Goal: Task Accomplishment & Management: Use online tool/utility

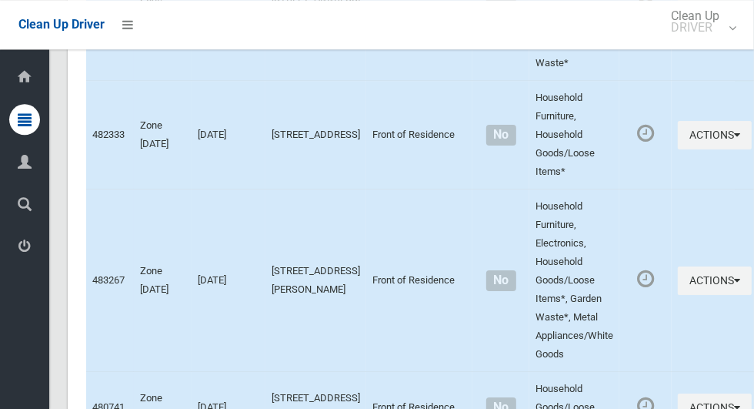
scroll to position [4465, 0]
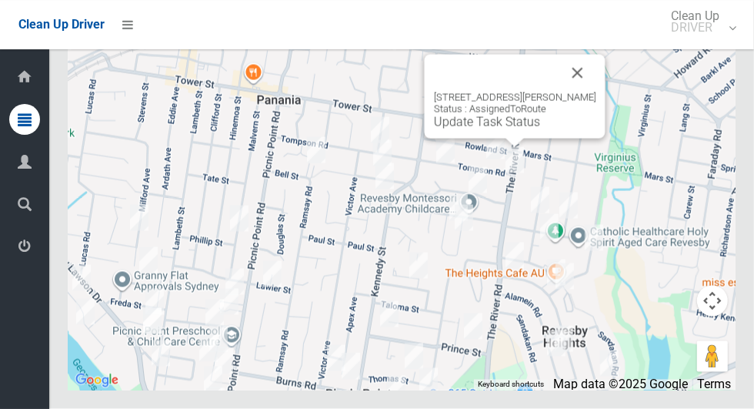
click at [583, 92] on button "Close" at bounding box center [577, 73] width 37 height 37
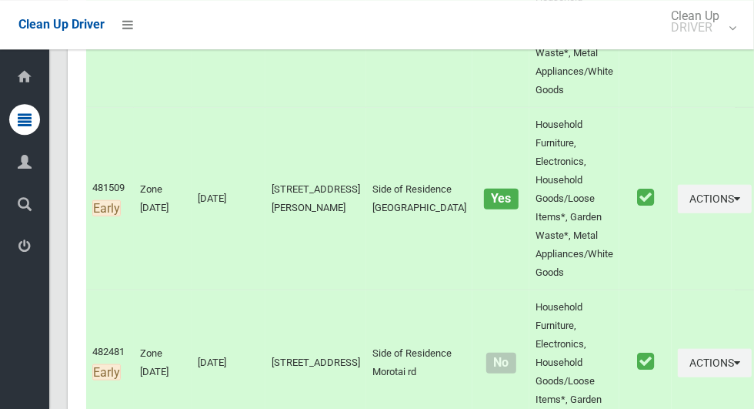
scroll to position [0, 0]
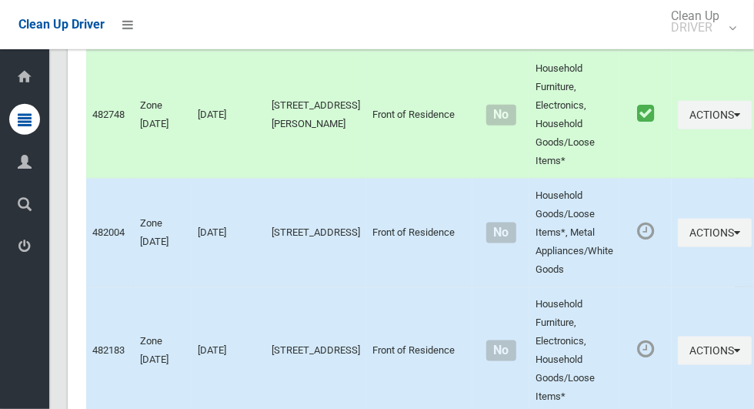
scroll to position [7460, 0]
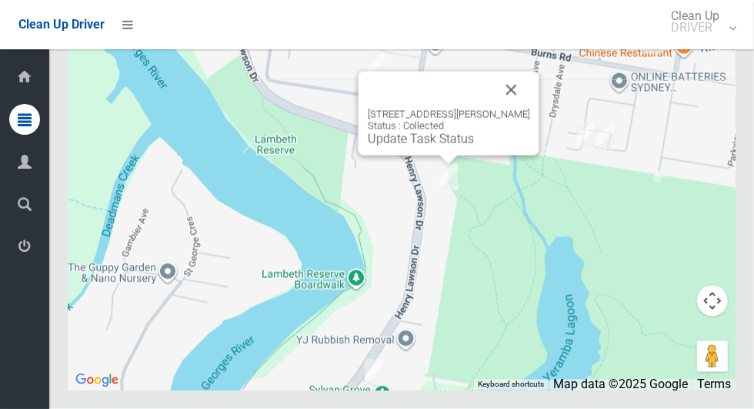
click at [598, 242] on div "831 Henry Lawson Drive, PICNIC POINT NSW 2213 Status : Collected Update Task St…" at bounding box center [402, 197] width 668 height 385
click at [530, 108] on button "Close" at bounding box center [511, 90] width 37 height 37
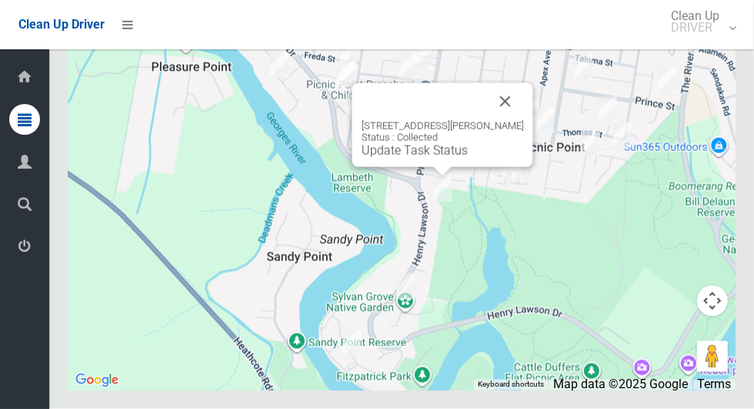
click at [524, 120] on button "Close" at bounding box center [505, 101] width 37 height 37
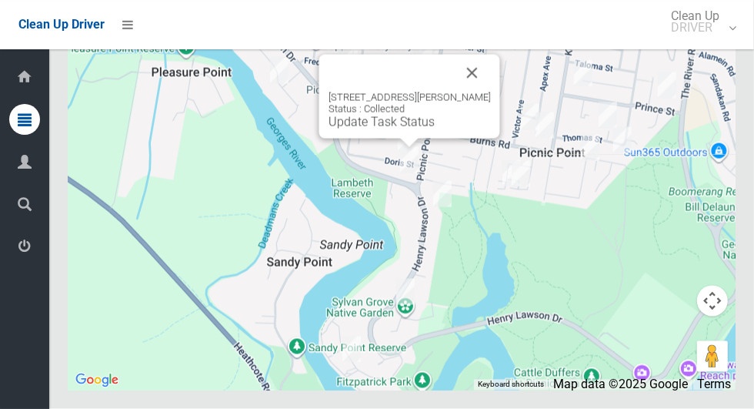
click at [491, 92] on button "Close" at bounding box center [472, 73] width 37 height 37
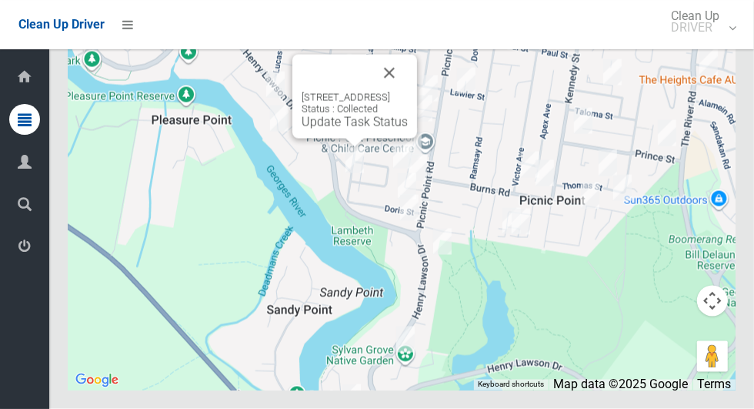
click at [408, 92] on button "Close" at bounding box center [389, 73] width 37 height 37
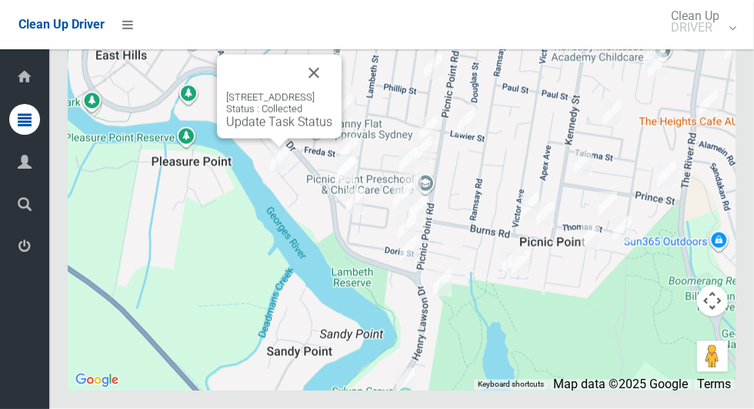
click at [332, 92] on button "Close" at bounding box center [313, 73] width 37 height 37
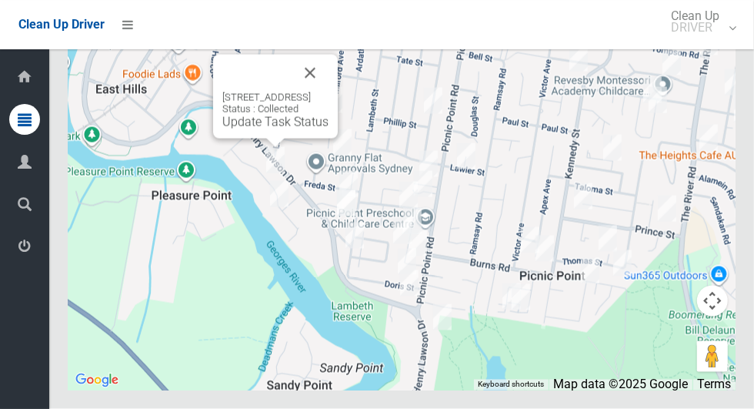
click at [329, 92] on button "Close" at bounding box center [310, 73] width 37 height 37
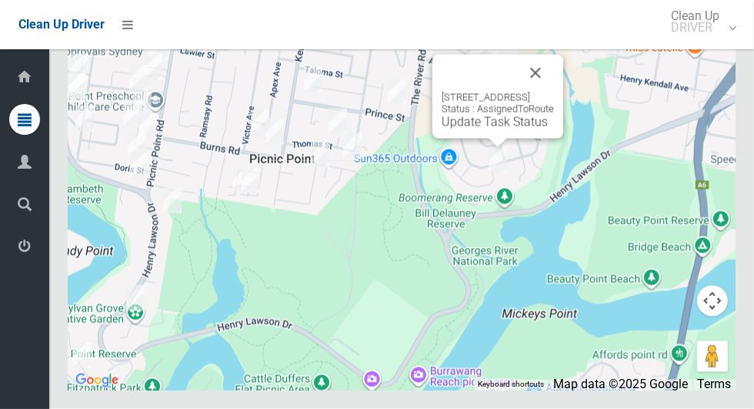
click at [554, 92] on button "Close" at bounding box center [535, 73] width 37 height 37
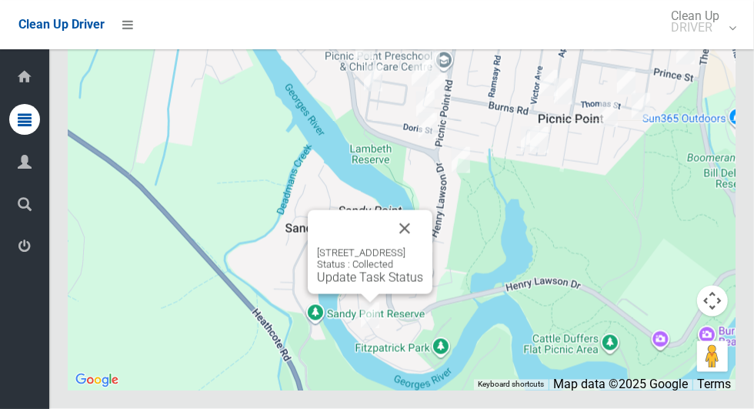
click at [423, 247] on button "Close" at bounding box center [404, 228] width 37 height 37
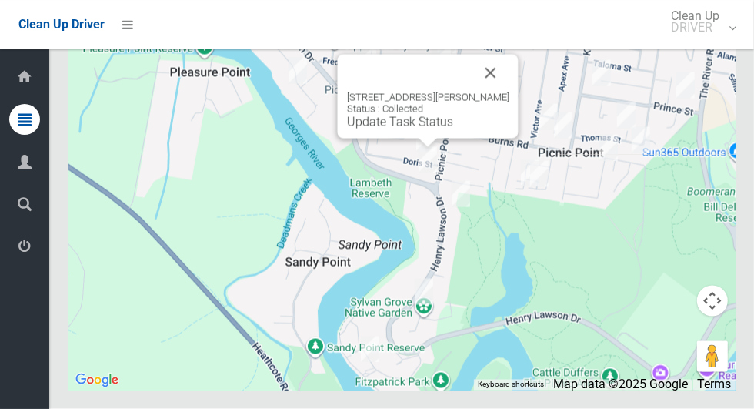
click at [509, 92] on button "Close" at bounding box center [490, 73] width 37 height 37
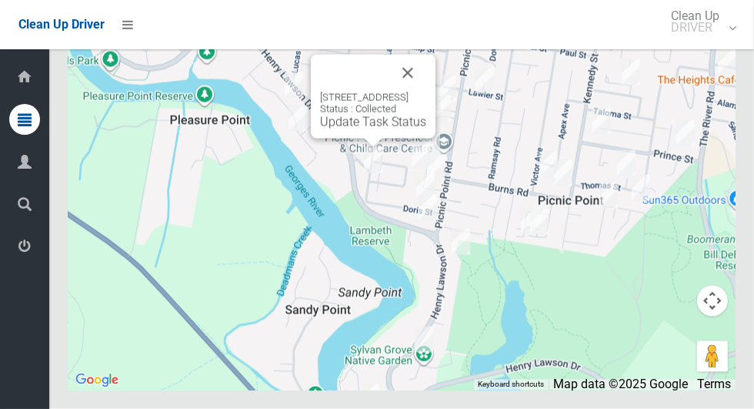
click at [426, 92] on button "Close" at bounding box center [407, 73] width 37 height 37
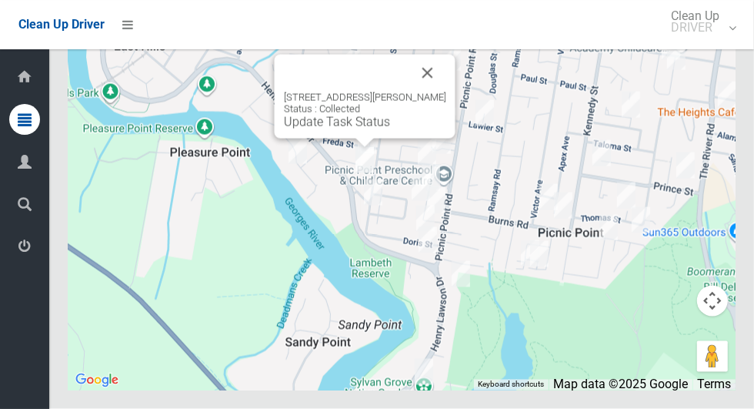
click at [446, 92] on button "Close" at bounding box center [427, 73] width 37 height 37
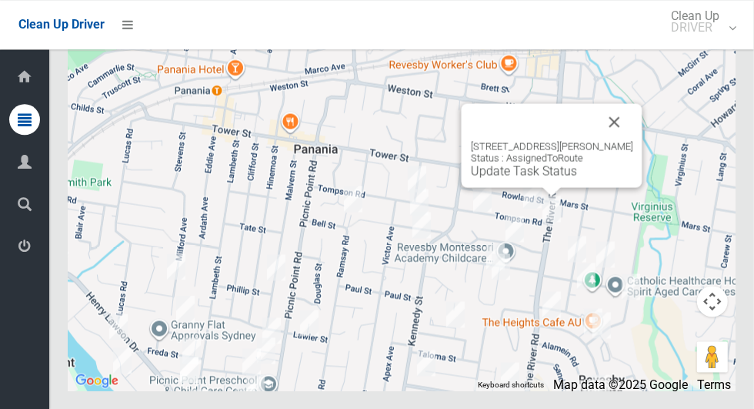
click at [626, 140] on button "Close" at bounding box center [614, 121] width 37 height 37
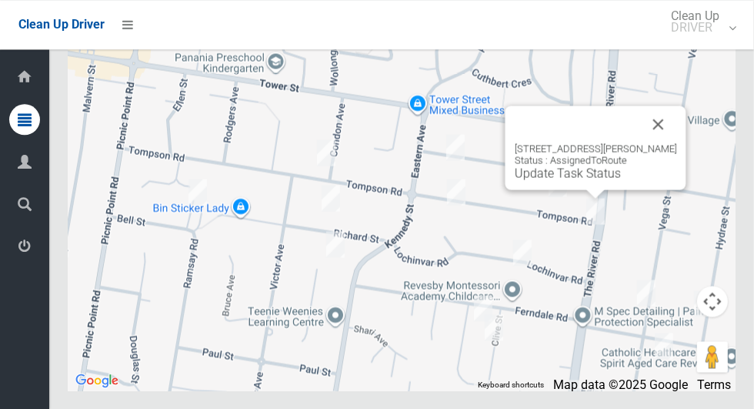
click at [666, 142] on button "Close" at bounding box center [658, 123] width 37 height 37
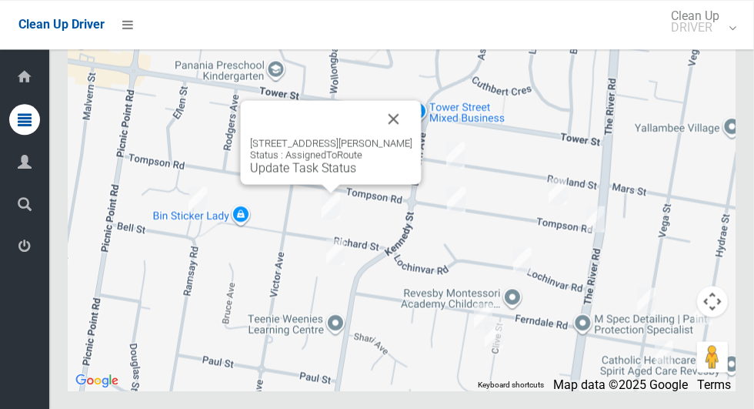
click at [402, 137] on button "Close" at bounding box center [393, 118] width 37 height 37
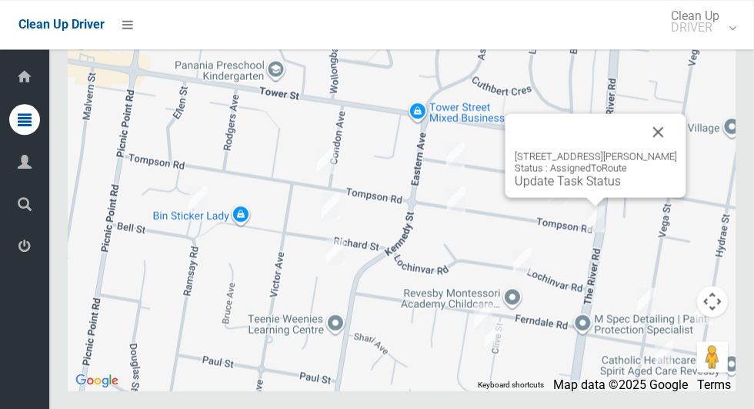
click at [561, 188] on link "Update Task Status" at bounding box center [568, 180] width 106 height 15
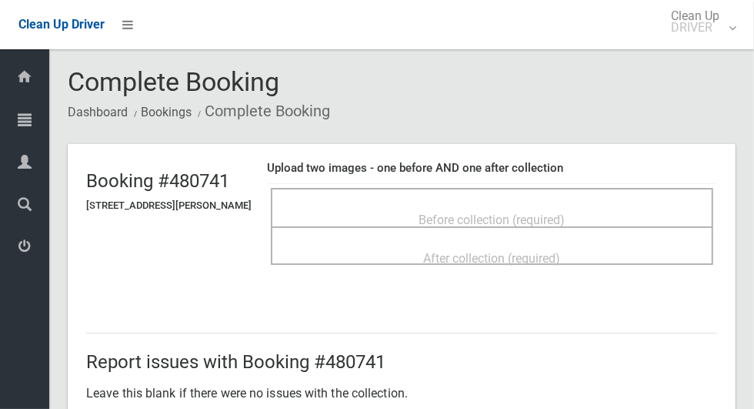
click at [485, 212] on span "Before collection (required)" at bounding box center [492, 219] width 146 height 15
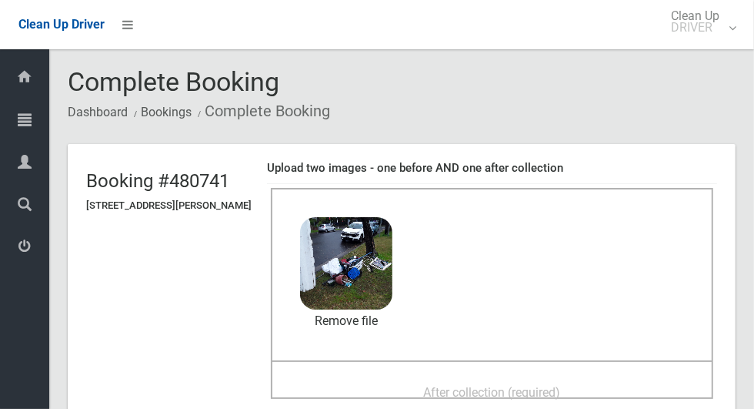
click at [400, 381] on div "After collection (required)" at bounding box center [492, 391] width 409 height 28
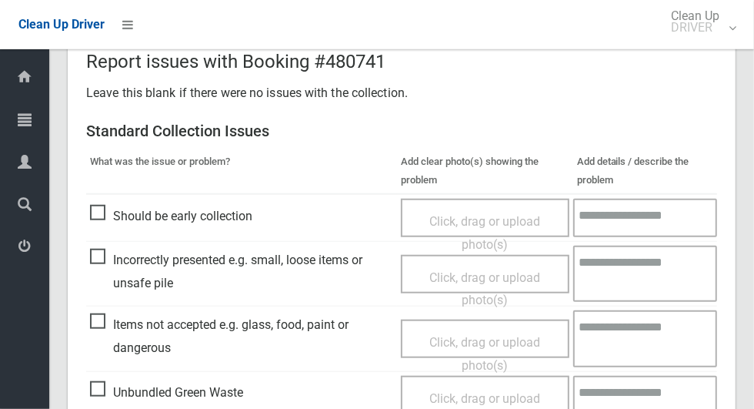
scroll to position [1259, 0]
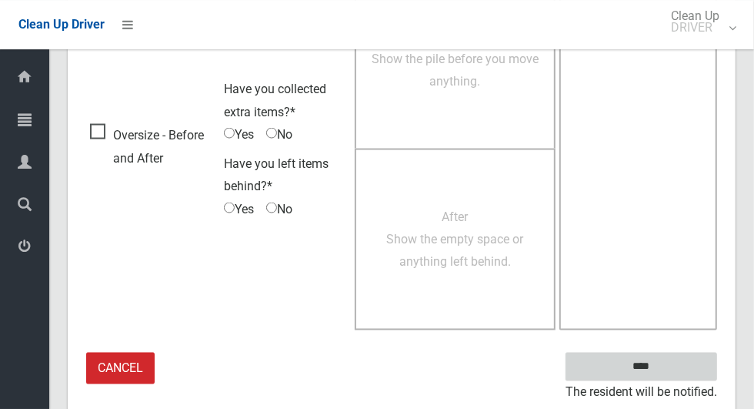
click at [644, 362] on input "****" at bounding box center [642, 366] width 152 height 28
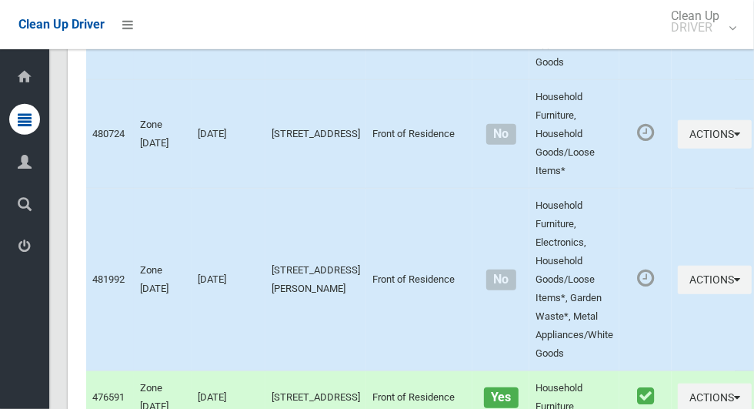
scroll to position [7460, 0]
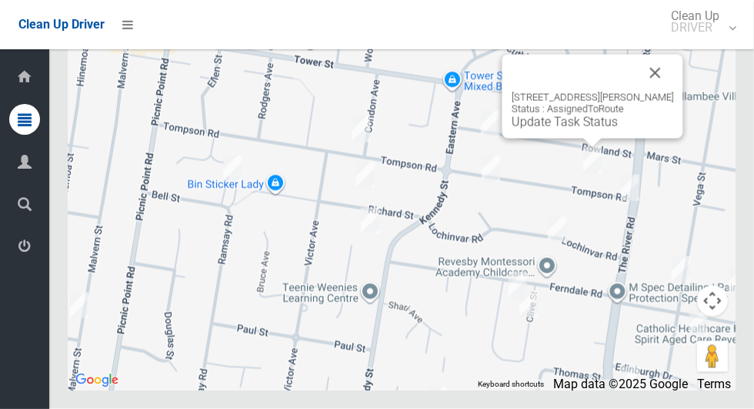
click at [559, 129] on link "Update Task Status" at bounding box center [565, 122] width 106 height 15
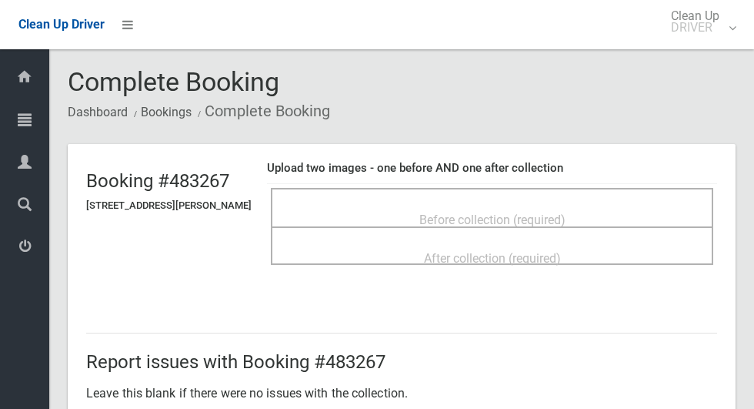
click at [424, 221] on span "Before collection (required)" at bounding box center [492, 219] width 146 height 15
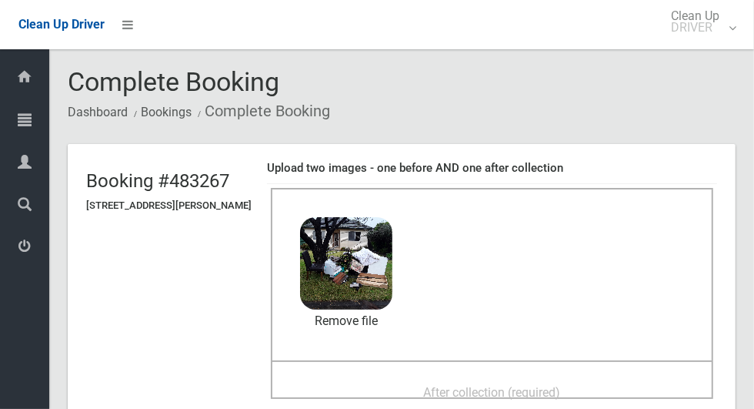
click at [413, 362] on div "After collection (required)" at bounding box center [492, 379] width 442 height 38
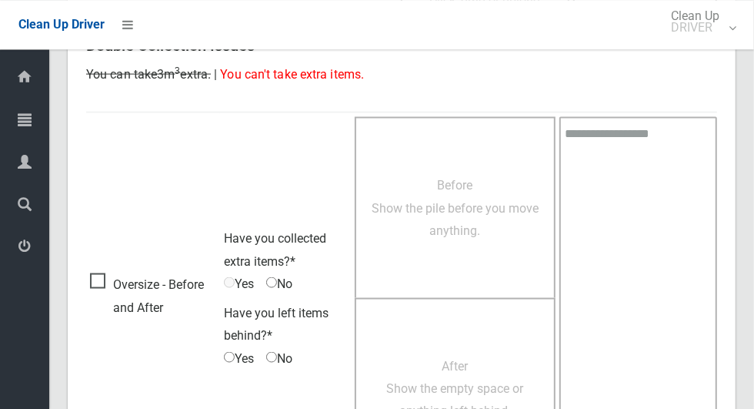
scroll to position [1259, 0]
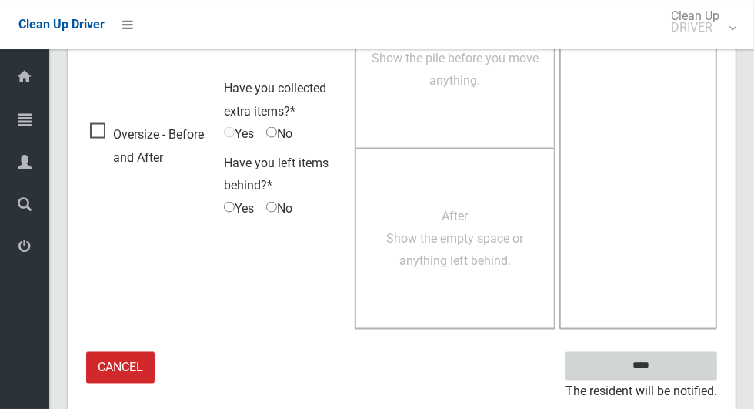
click at [657, 375] on input "****" at bounding box center [642, 366] width 152 height 28
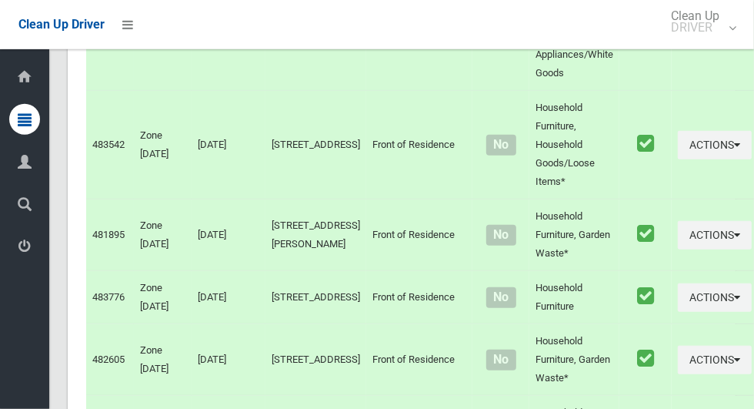
scroll to position [7460, 0]
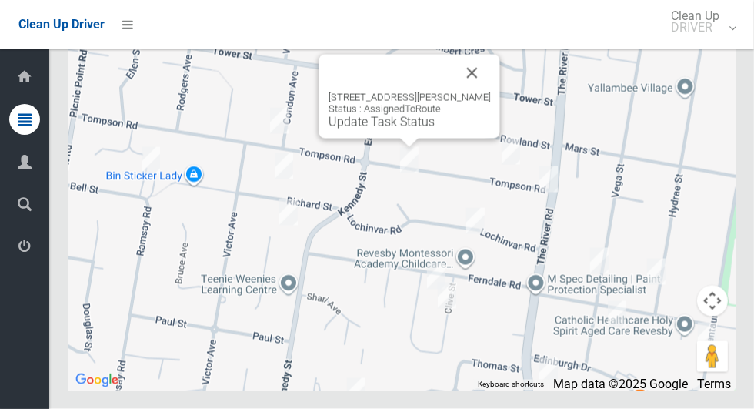
click at [485, 92] on button "Close" at bounding box center [472, 73] width 37 height 37
click at [393, 129] on link "Update Task Status" at bounding box center [382, 122] width 106 height 15
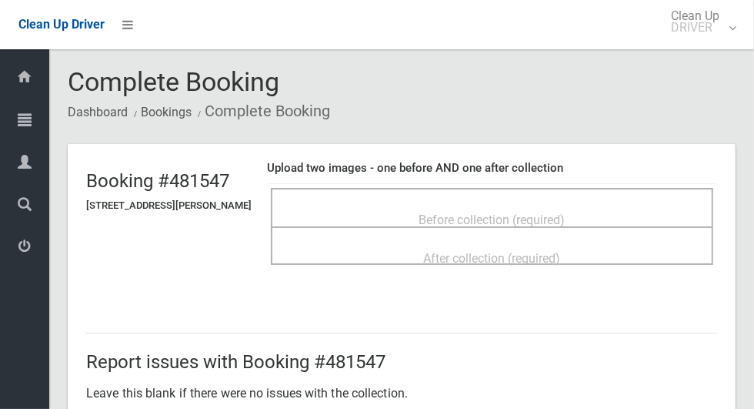
click at [480, 212] on span "Before collection (required)" at bounding box center [492, 219] width 146 height 15
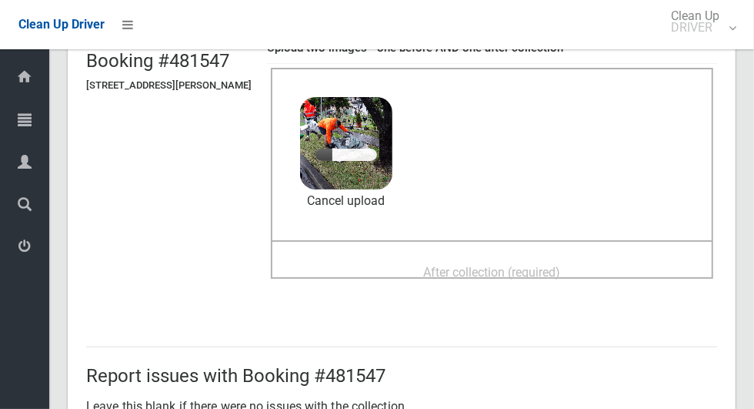
scroll to position [114, 0]
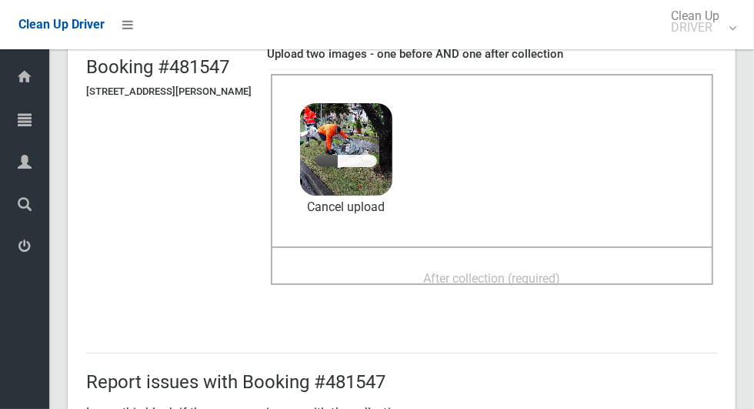
click at [472, 271] on span "After collection (required)" at bounding box center [492, 278] width 137 height 15
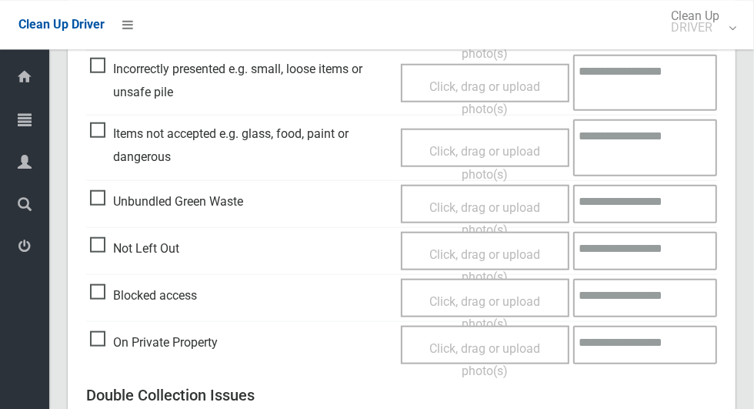
scroll to position [1259, 0]
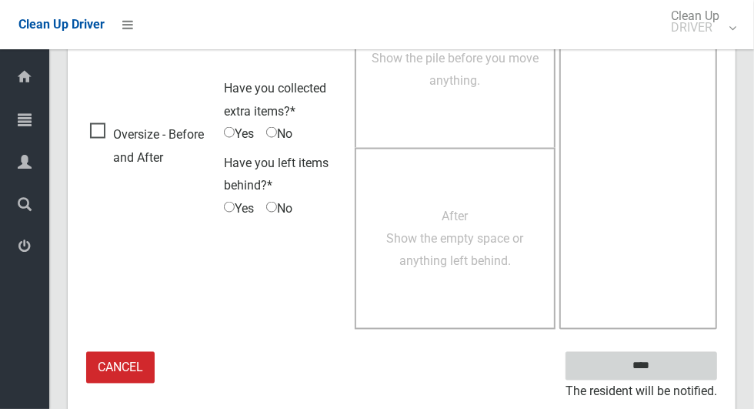
click at [670, 362] on input "****" at bounding box center [642, 366] width 152 height 28
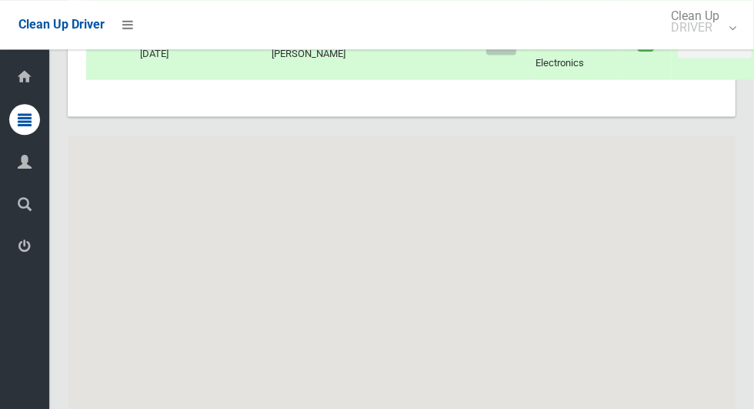
scroll to position [7460, 0]
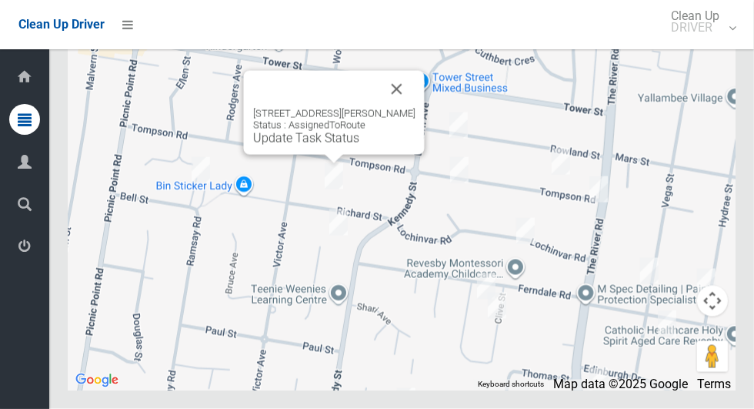
click at [406, 108] on button "Close" at bounding box center [397, 89] width 37 height 37
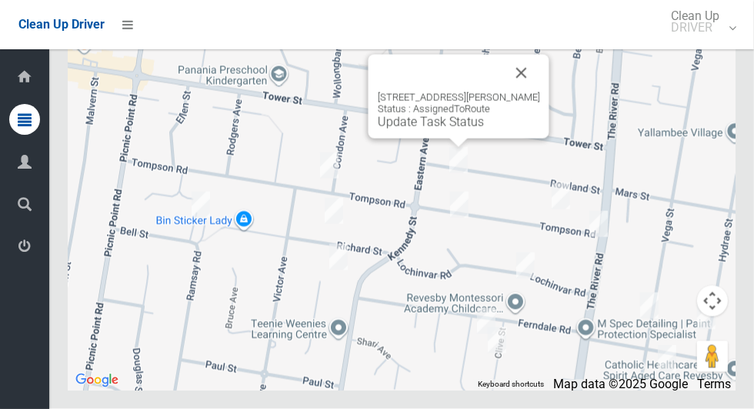
click at [431, 129] on link "Update Task Status" at bounding box center [431, 122] width 106 height 15
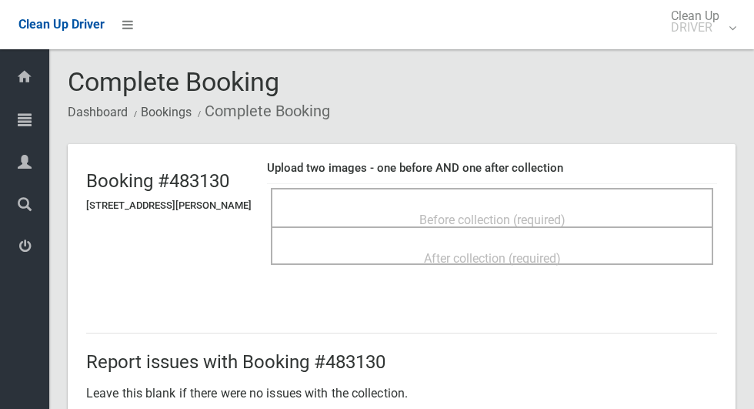
click at [499, 205] on div "Before collection (required)" at bounding box center [492, 219] width 409 height 28
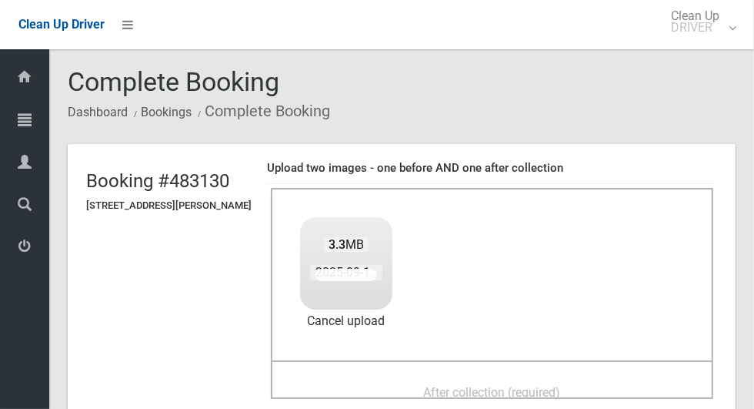
scroll to position [137, 0]
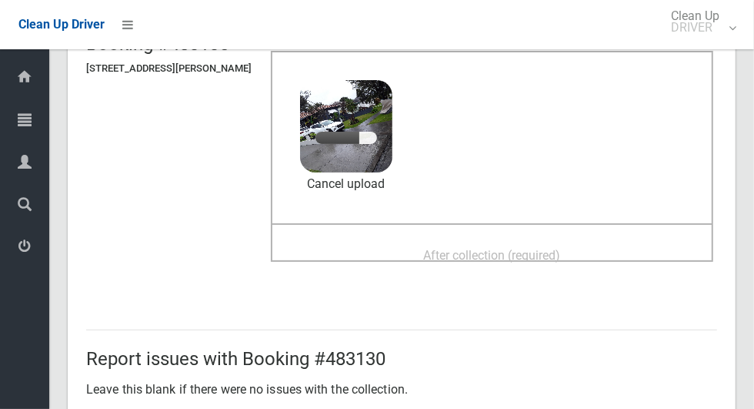
click at [589, 252] on div "After collection (required)" at bounding box center [492, 254] width 409 height 28
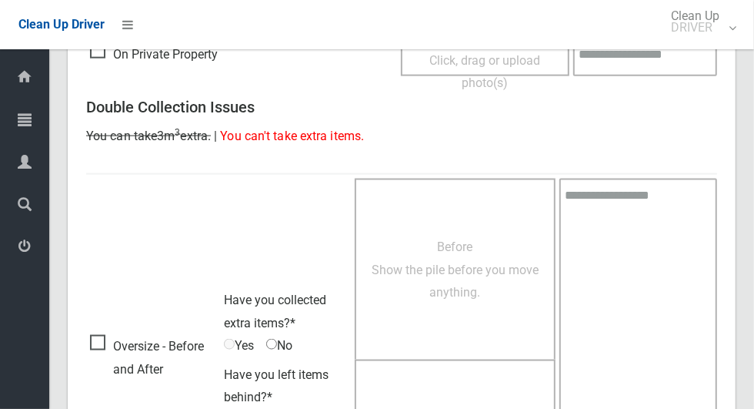
scroll to position [1259, 0]
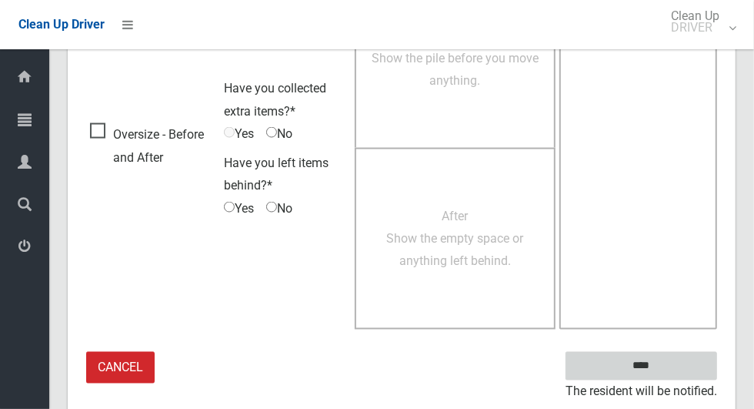
click at [669, 363] on input "****" at bounding box center [642, 366] width 152 height 28
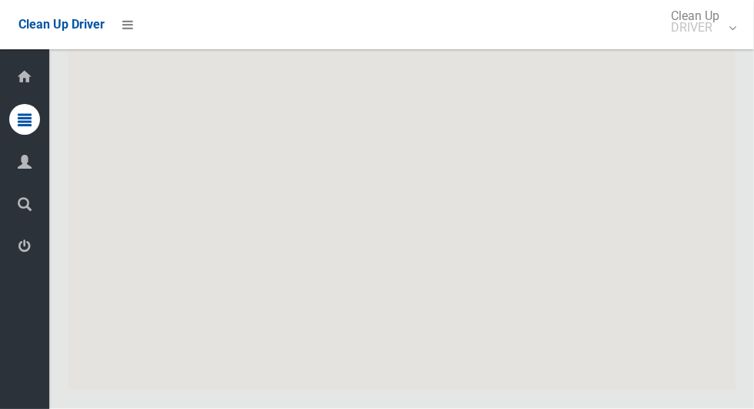
scroll to position [7460, 0]
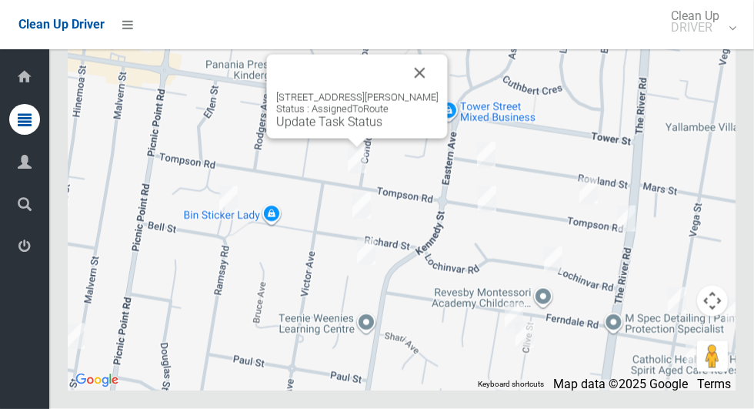
click at [429, 92] on button "Close" at bounding box center [420, 73] width 37 height 37
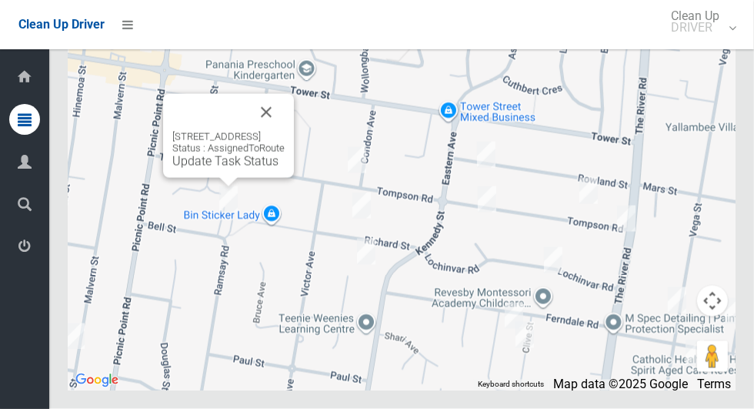
click at [281, 131] on button "Close" at bounding box center [266, 112] width 37 height 37
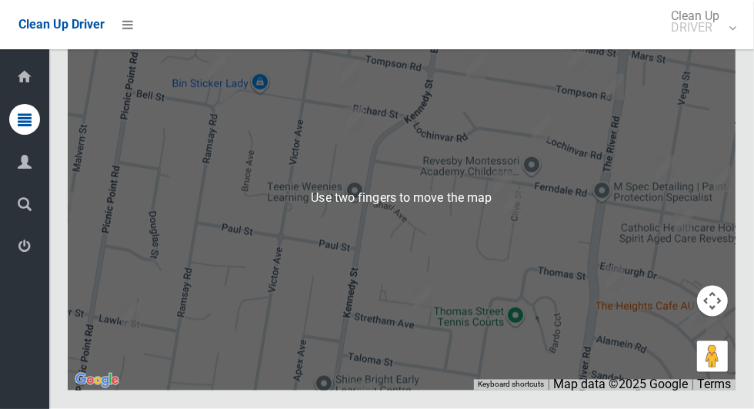
scroll to position [7455, 0]
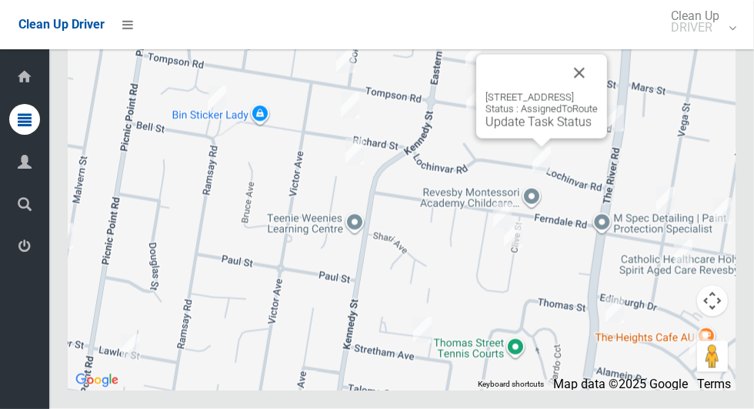
click at [507, 129] on link "Update Task Status" at bounding box center [538, 122] width 106 height 15
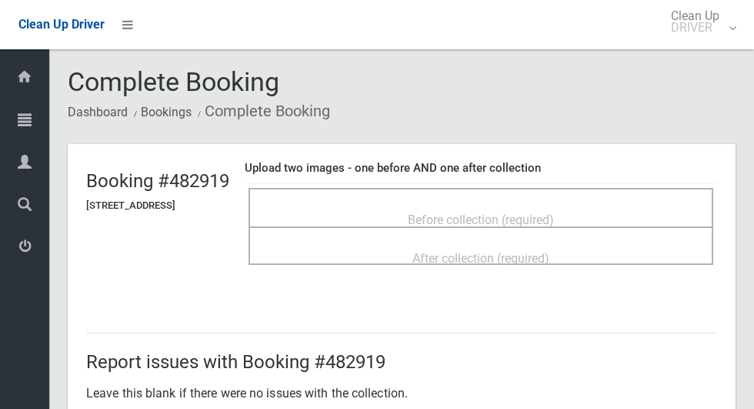
click at [459, 212] on span "Before collection (required)" at bounding box center [481, 219] width 146 height 15
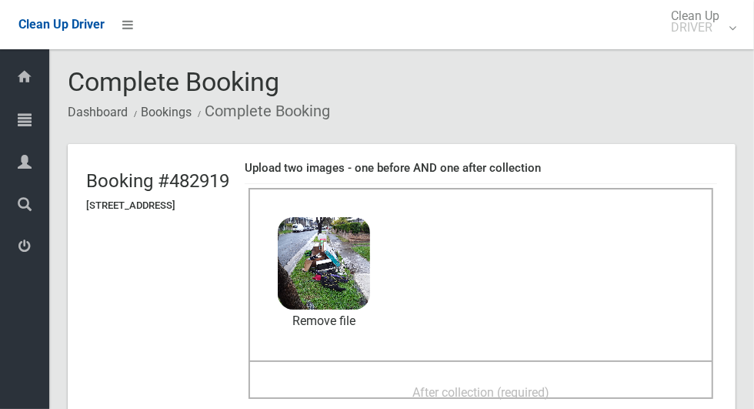
click at [391, 387] on div "After collection (required)" at bounding box center [480, 391] width 431 height 28
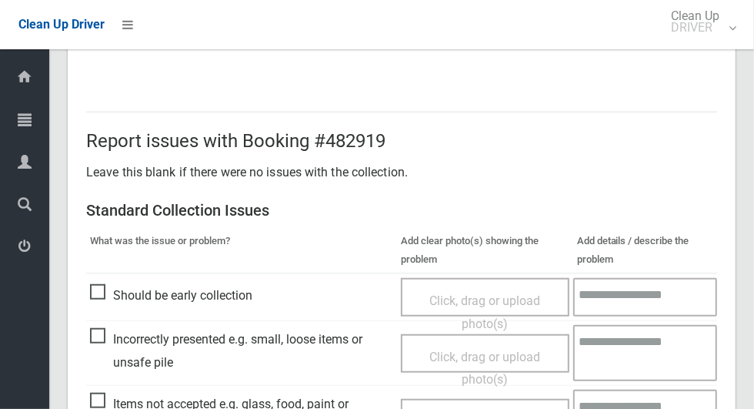
scroll to position [1259, 0]
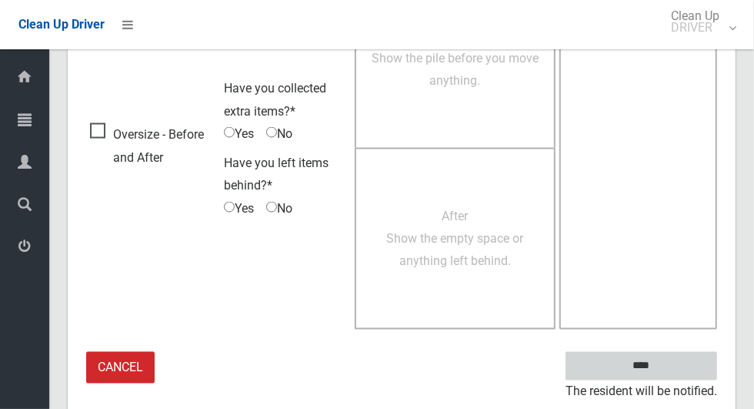
click at [637, 365] on input "****" at bounding box center [642, 366] width 152 height 28
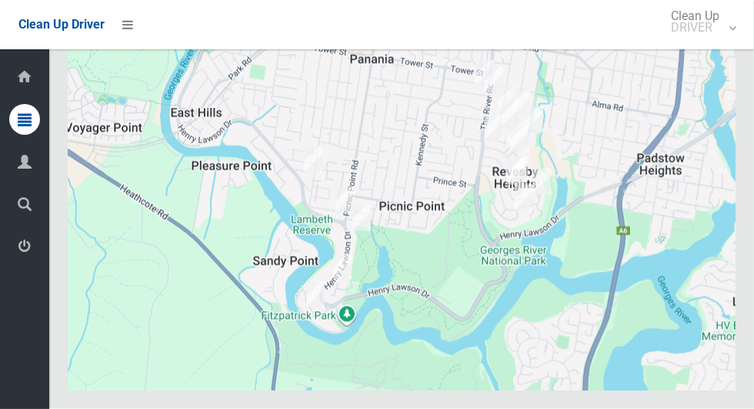
scroll to position [7460, 0]
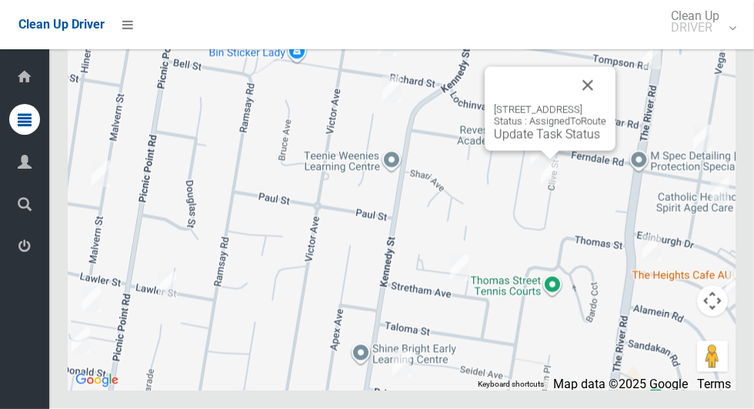
click at [606, 104] on button "Close" at bounding box center [587, 85] width 37 height 37
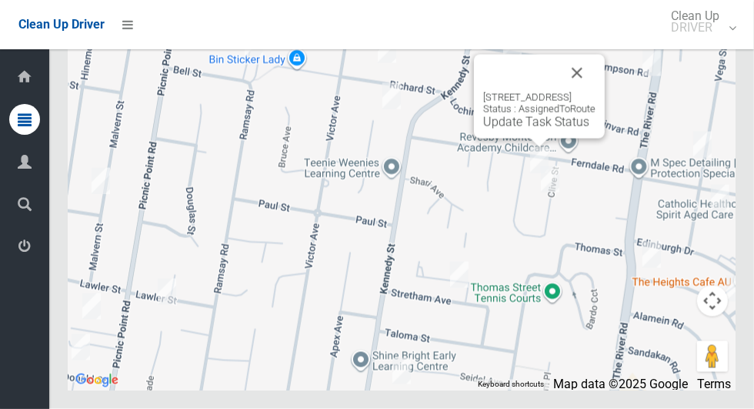
click at [596, 92] on button "Close" at bounding box center [577, 73] width 37 height 37
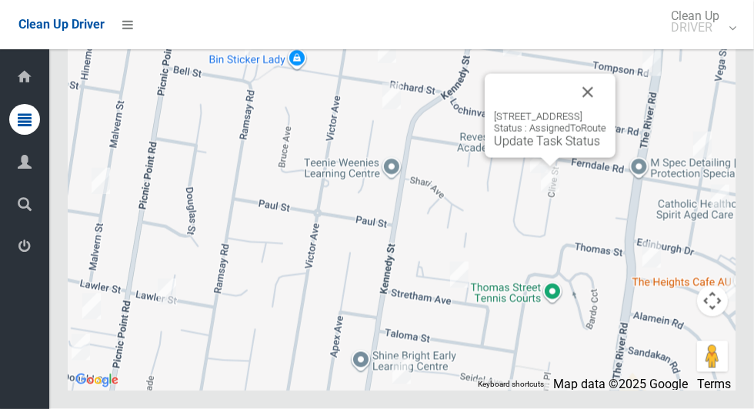
click at [606, 111] on button "Close" at bounding box center [587, 92] width 37 height 37
click at [558, 148] on link "Update Task Status" at bounding box center [547, 141] width 106 height 15
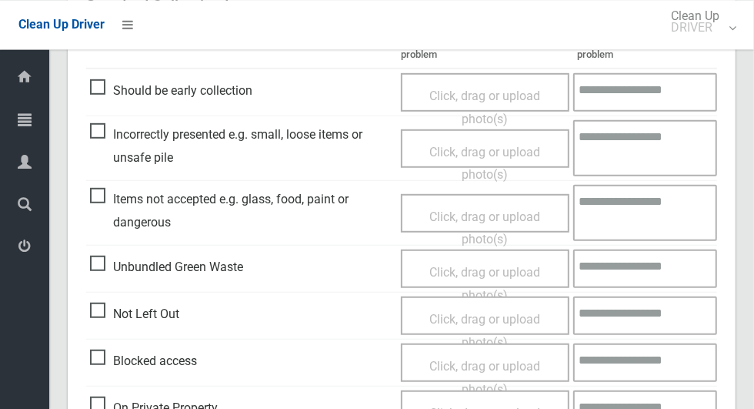
scroll to position [425, 0]
click at [92, 310] on span "Not Left Out" at bounding box center [134, 313] width 89 height 23
click at [485, 312] on span "Click, drag or upload photo(s)" at bounding box center [484, 331] width 111 height 38
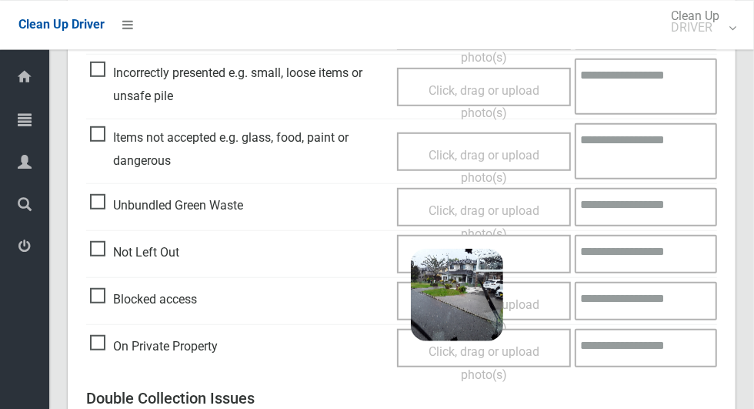
scroll to position [991, 0]
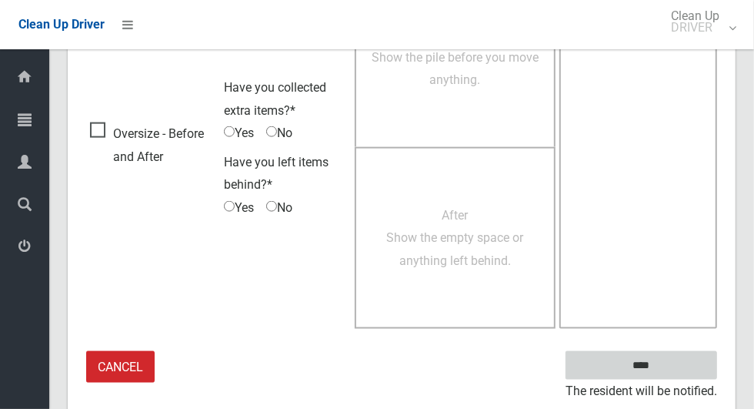
click at [668, 370] on input "****" at bounding box center [642, 365] width 152 height 28
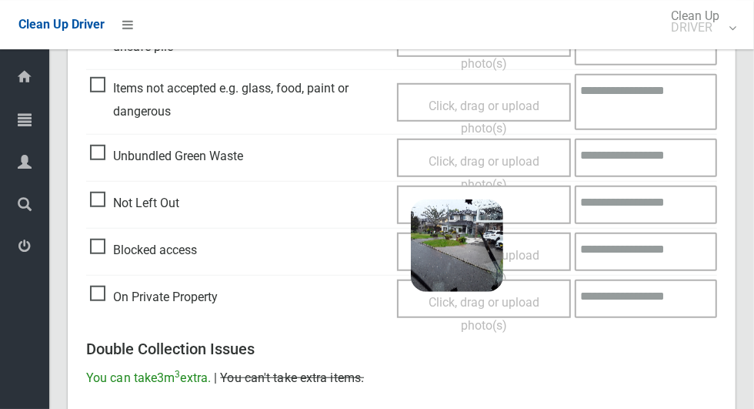
scroll to position [538, 0]
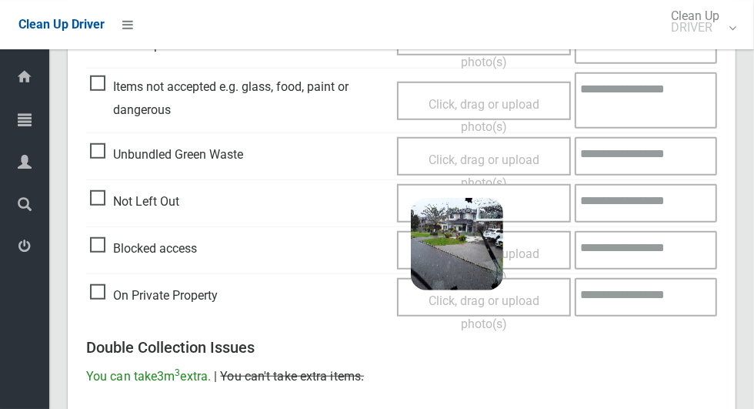
click at [462, 258] on span "2025-09-1109.34.228775968511408201746.jpg" at bounding box center [557, 253] width 272 height 16
click at [464, 303] on link "Remove file" at bounding box center [457, 301] width 92 height 23
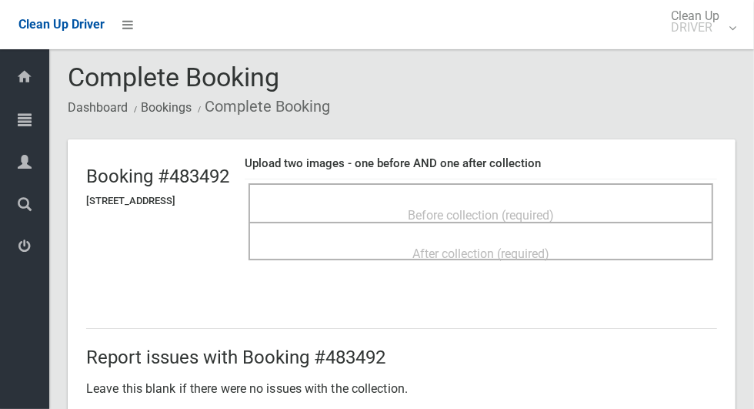
scroll to position [0, 0]
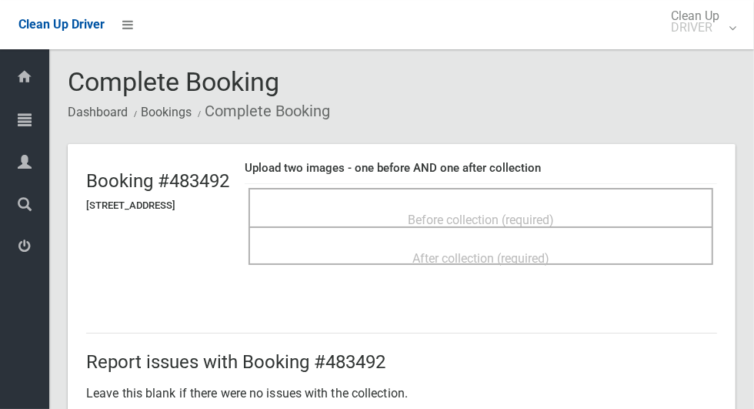
click at [532, 205] on div "Before collection (required)" at bounding box center [480, 219] width 431 height 28
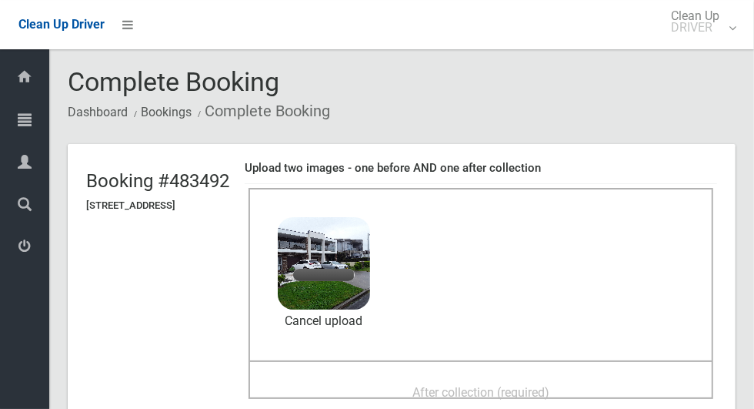
scroll to position [102, 0]
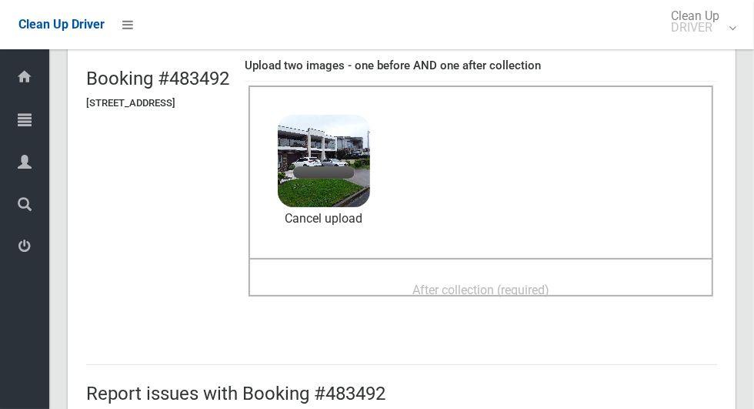
click at [595, 289] on div "After collection (required)" at bounding box center [480, 289] width 431 height 28
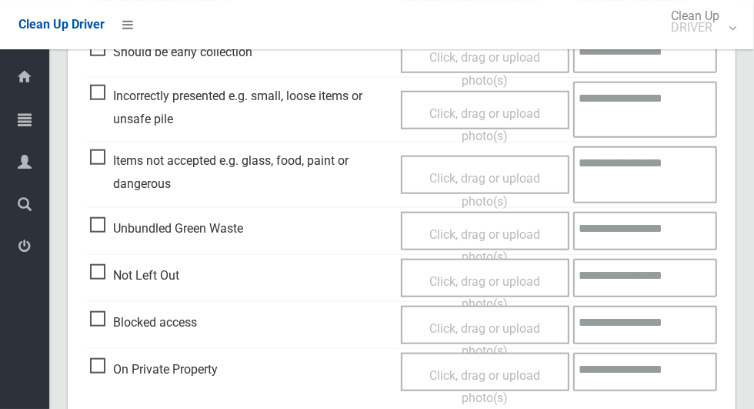
scroll to position [1259, 0]
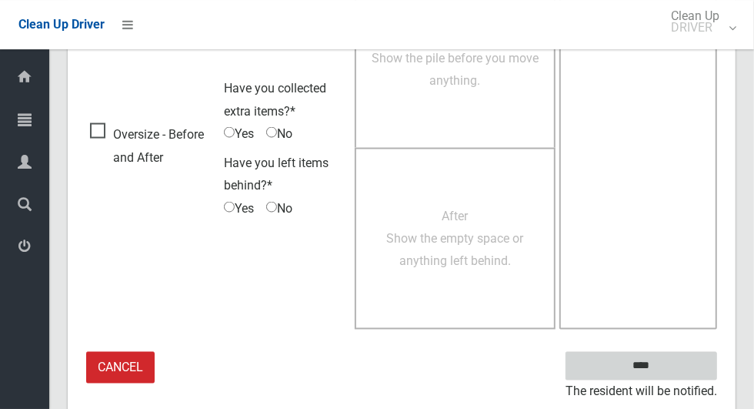
click at [668, 371] on input "****" at bounding box center [642, 366] width 152 height 28
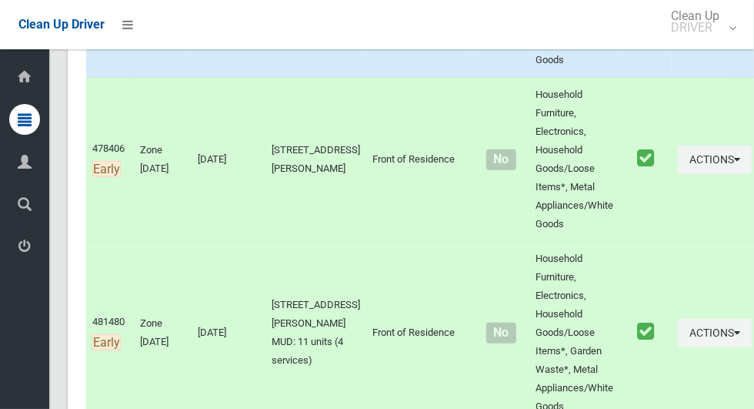
scroll to position [434, 0]
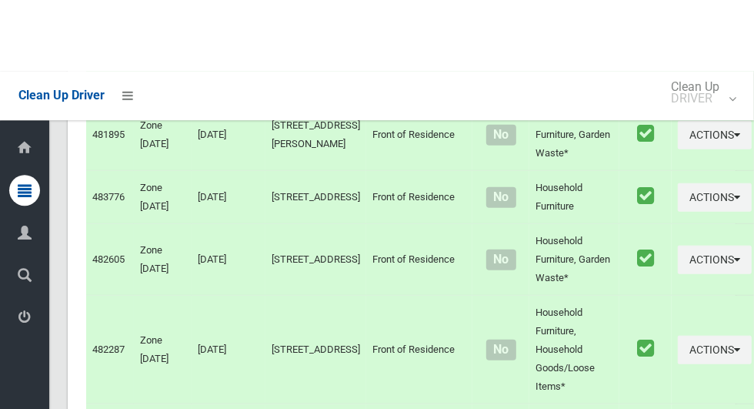
scroll to position [7460, 0]
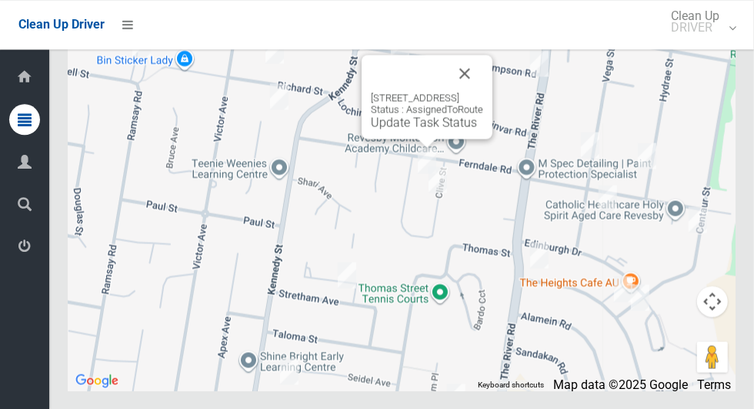
click at [408, 129] on link "Update Task Status" at bounding box center [424, 122] width 106 height 15
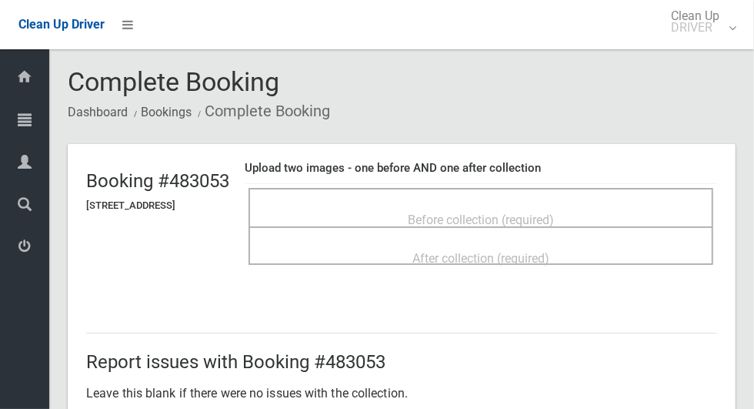
click at [455, 205] on div "Before collection (required)" at bounding box center [480, 219] width 431 height 28
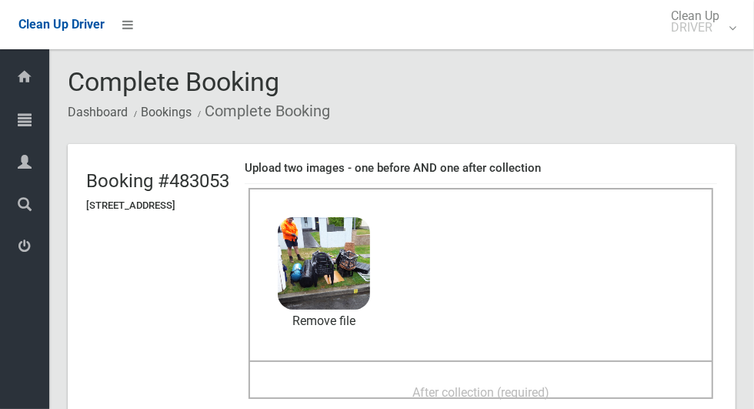
click at [392, 377] on div "After collection (required)" at bounding box center [480, 391] width 431 height 28
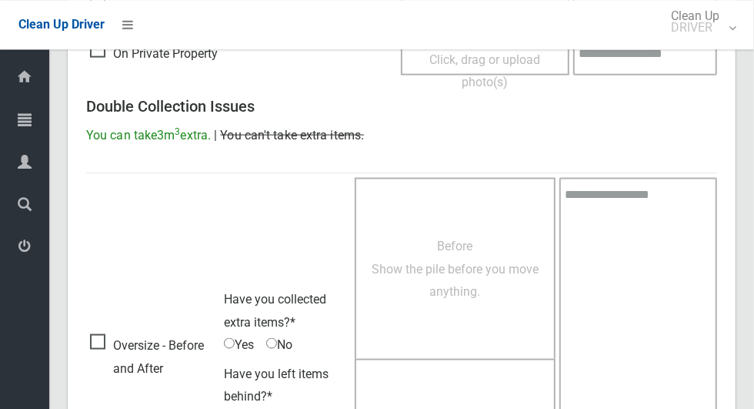
scroll to position [1259, 0]
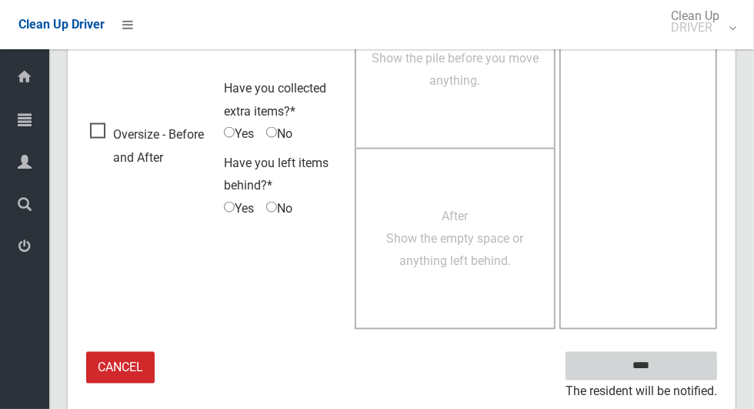
click at [666, 375] on input "****" at bounding box center [642, 366] width 152 height 28
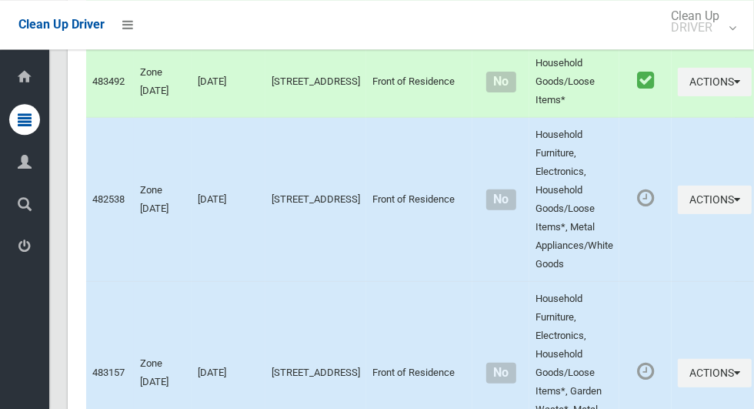
scroll to position [7460, 0]
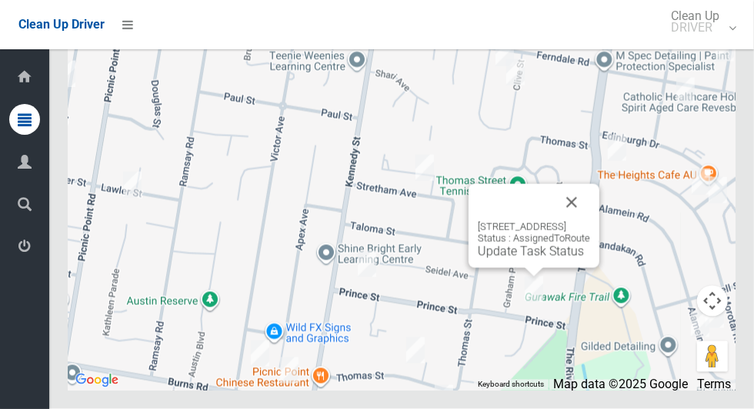
click at [590, 221] on button "Close" at bounding box center [571, 202] width 37 height 37
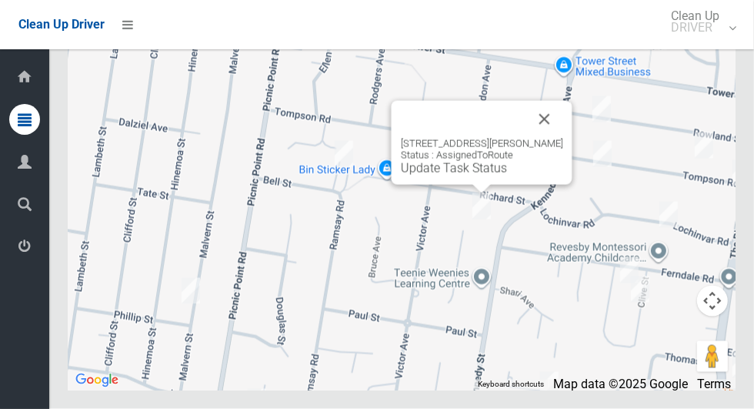
click at [549, 138] on button "Close" at bounding box center [544, 119] width 37 height 37
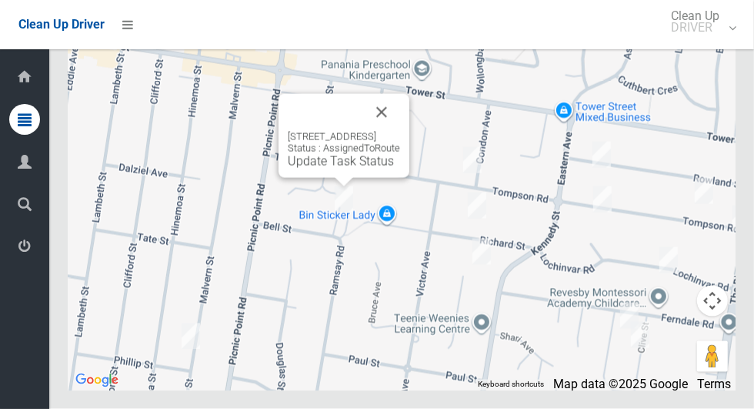
click at [400, 131] on button "Close" at bounding box center [381, 112] width 37 height 37
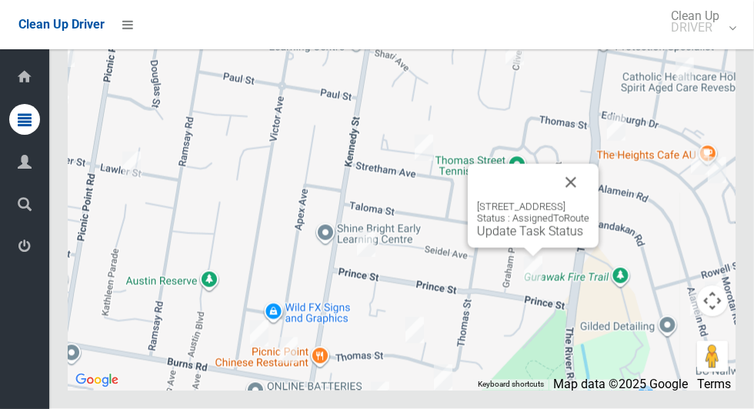
click at [486, 239] on link "Update Task Status" at bounding box center [530, 231] width 106 height 15
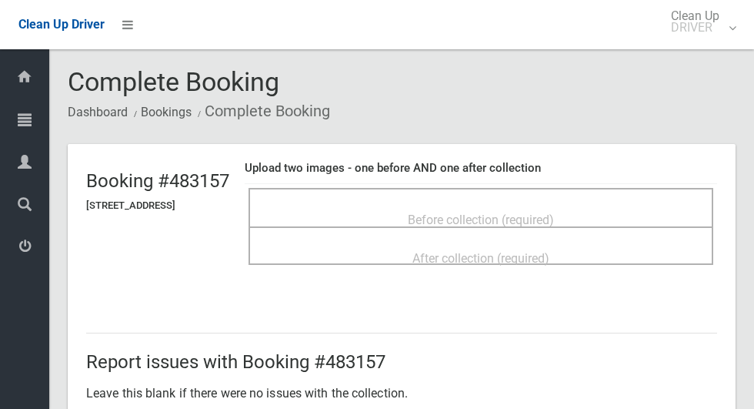
click at [474, 205] on div "Before collection (required)" at bounding box center [480, 219] width 431 height 28
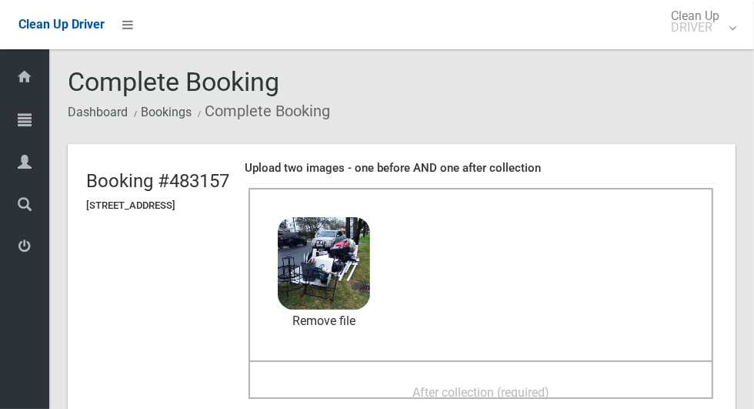
click at [345, 379] on div "After collection (required)" at bounding box center [480, 391] width 431 height 28
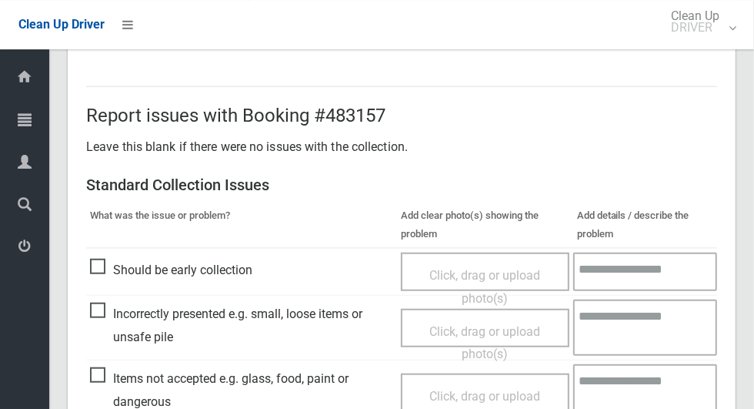
scroll to position [1259, 0]
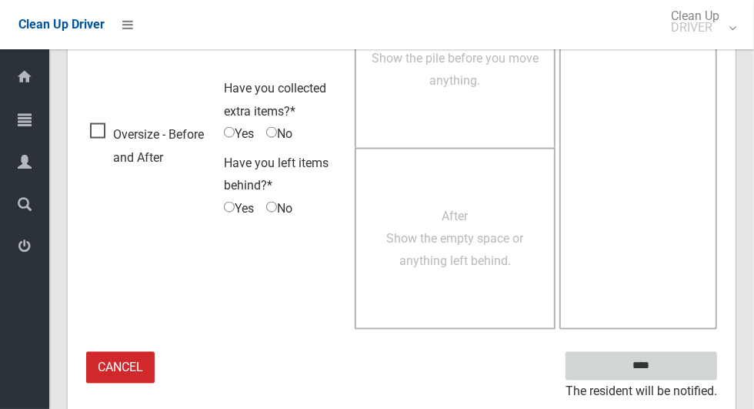
click at [668, 372] on input "****" at bounding box center [642, 366] width 152 height 28
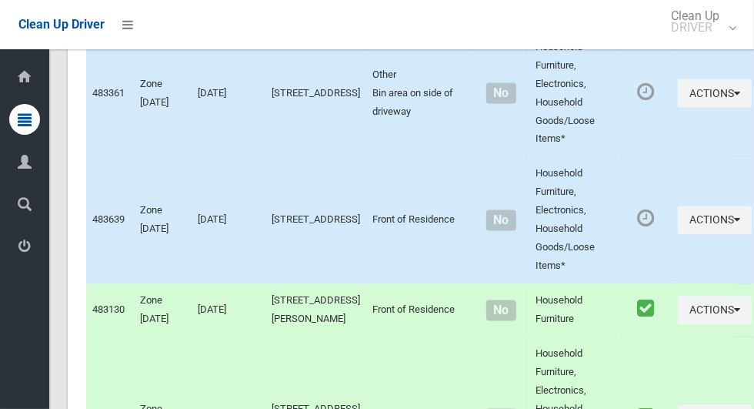
scroll to position [7460, 0]
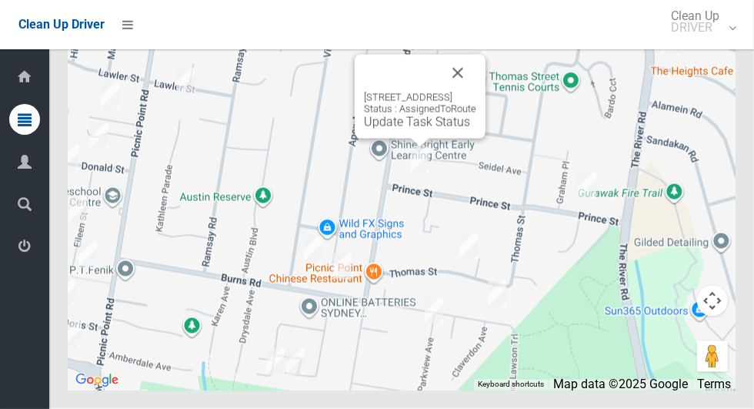
click at [412, 129] on link "Update Task Status" at bounding box center [417, 122] width 106 height 15
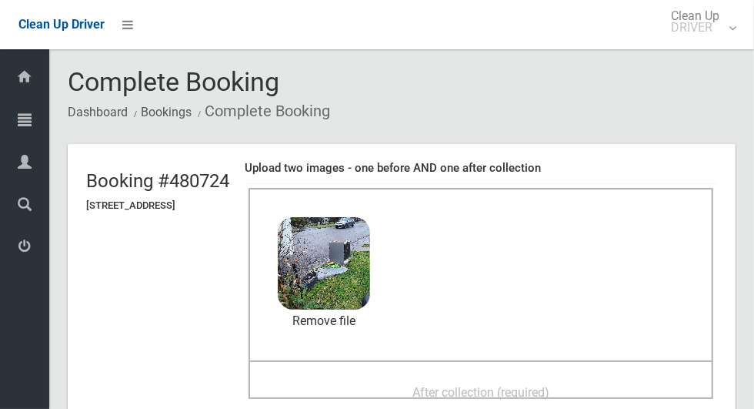
click at [412, 389] on div "After collection (required)" at bounding box center [480, 391] width 431 height 28
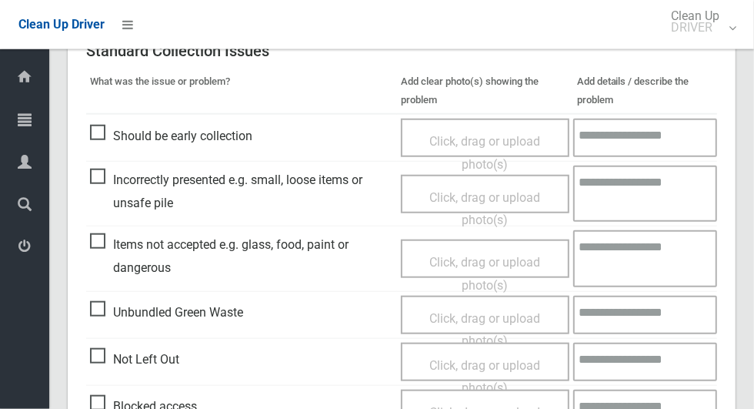
scroll to position [1259, 0]
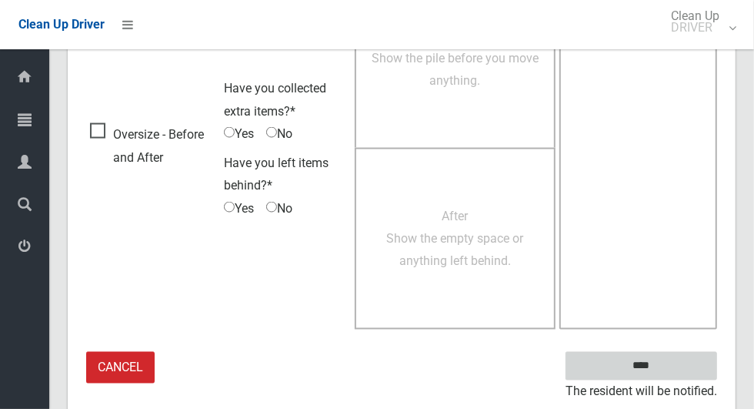
click at [650, 361] on input "****" at bounding box center [642, 366] width 152 height 28
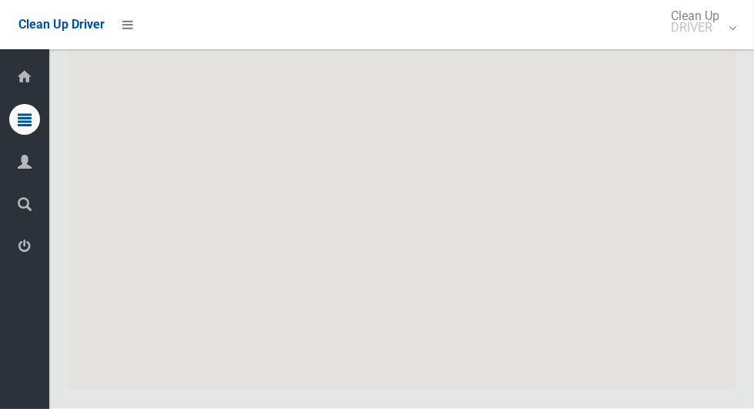
scroll to position [7460, 0]
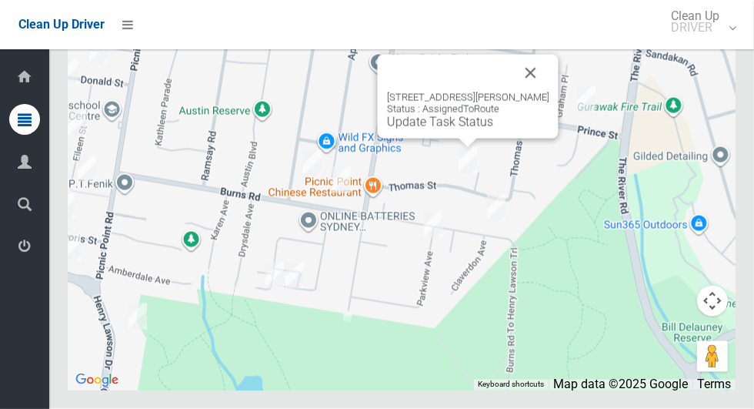
click at [549, 92] on button "Close" at bounding box center [530, 73] width 37 height 37
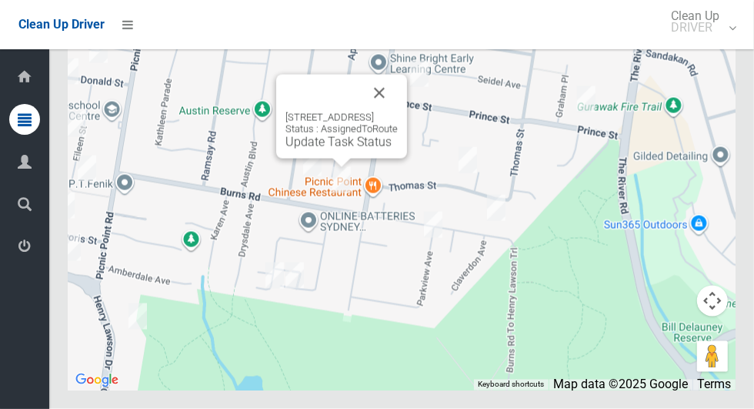
click at [398, 112] on button "Close" at bounding box center [379, 93] width 37 height 37
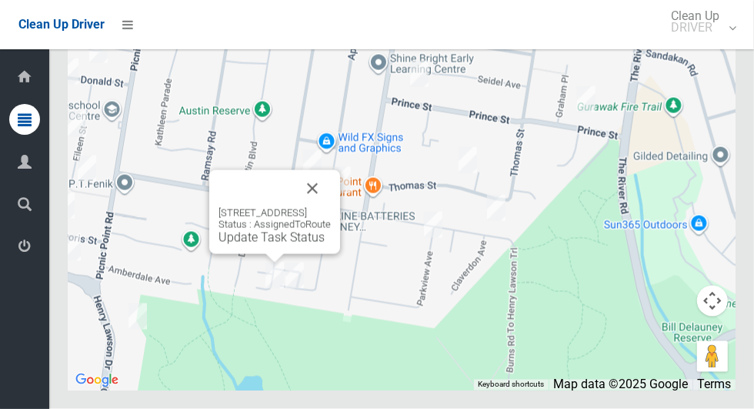
click at [331, 207] on button "Close" at bounding box center [312, 188] width 37 height 37
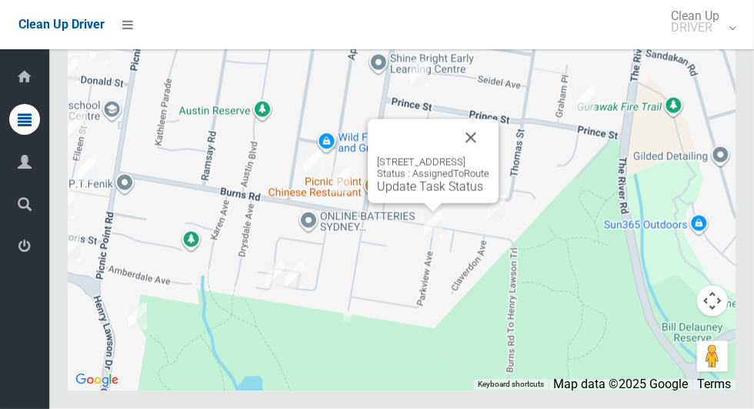
click at [489, 156] on button "Close" at bounding box center [470, 137] width 37 height 37
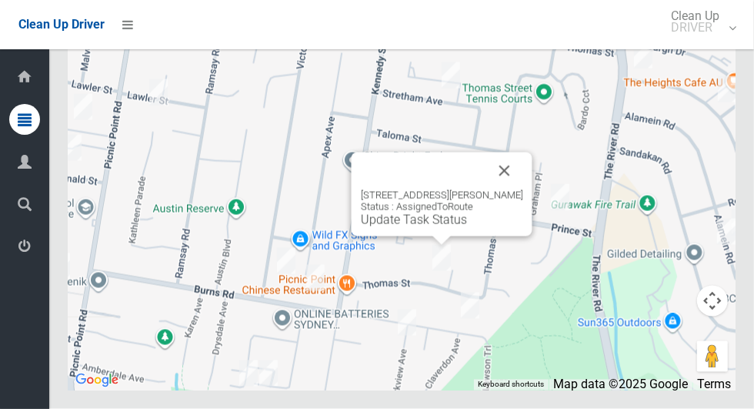
click at [408, 227] on link "Update Task Status" at bounding box center [414, 219] width 106 height 15
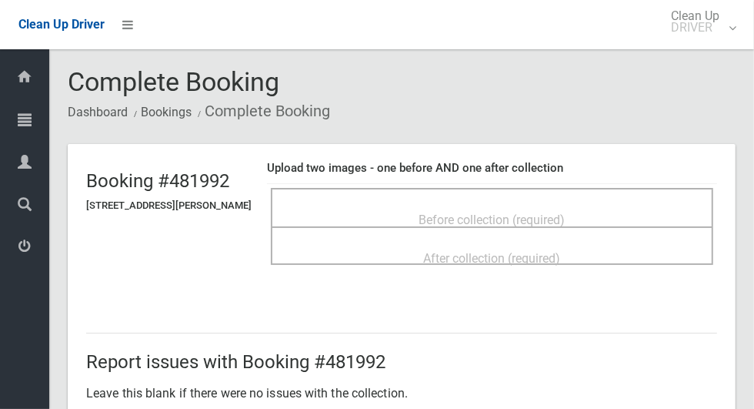
click at [447, 212] on span "Before collection (required)" at bounding box center [492, 219] width 146 height 15
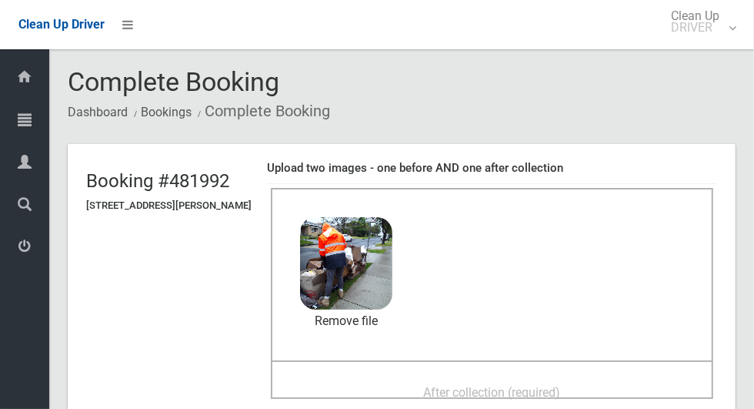
click at [396, 378] on div "After collection (required)" at bounding box center [492, 391] width 409 height 28
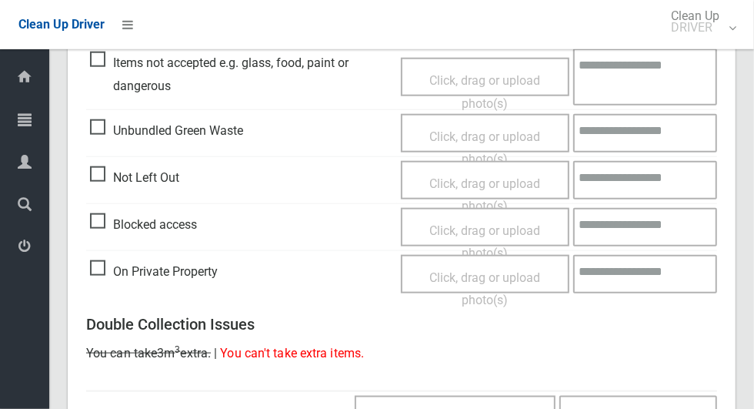
scroll to position [1259, 0]
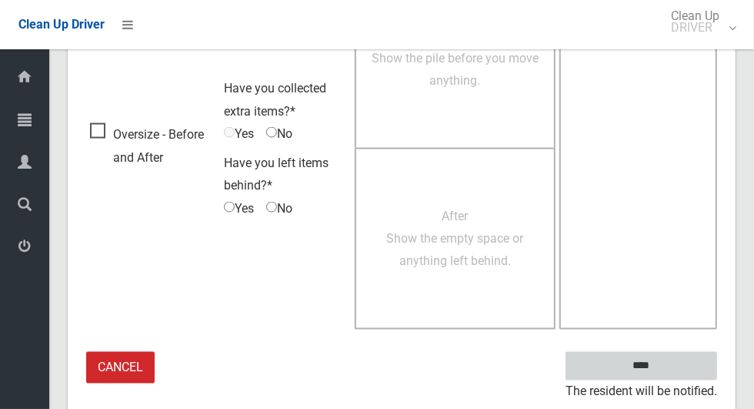
click at [641, 362] on input "****" at bounding box center [642, 366] width 152 height 28
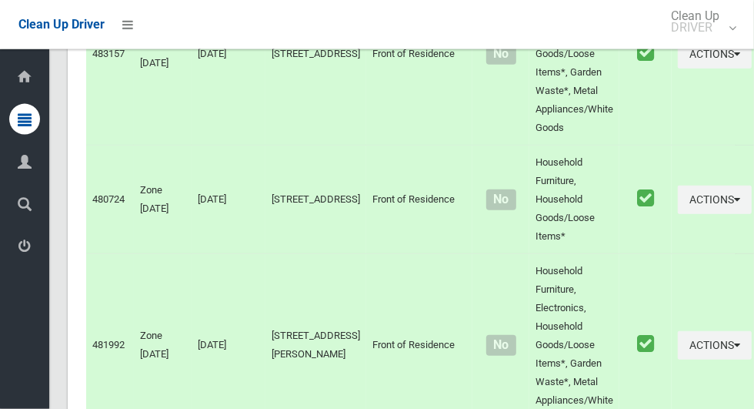
scroll to position [7460, 0]
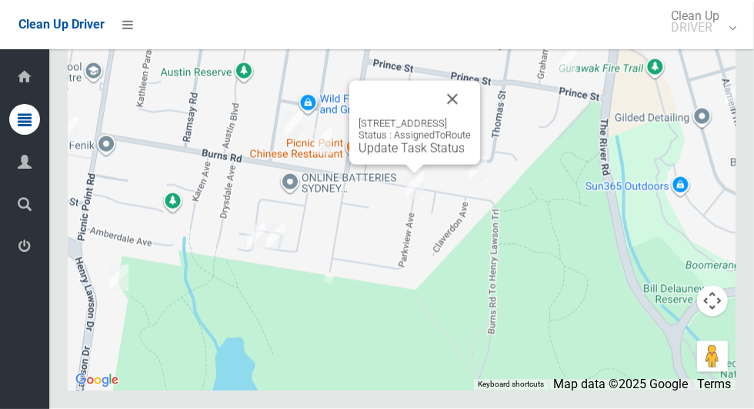
click at [391, 155] on link "Update Task Status" at bounding box center [412, 148] width 106 height 15
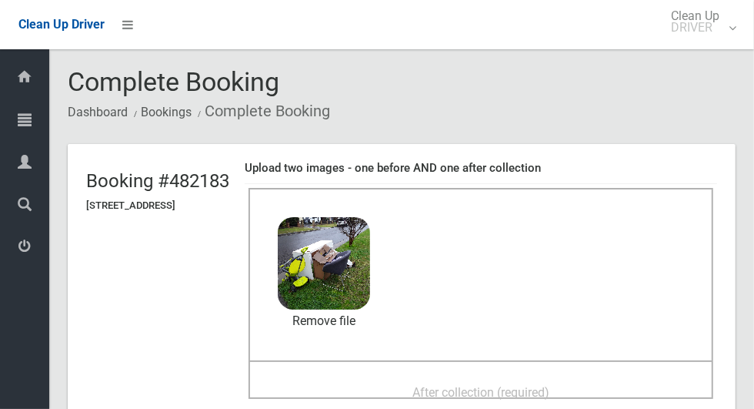
click at [736, 309] on header "Booking #[GEOGRAPHIC_DATA][STREET_ADDRESS] Upload two images - one before AND o…" at bounding box center [402, 286] width 668 height 285
click at [354, 381] on div "After collection (required)" at bounding box center [480, 391] width 431 height 28
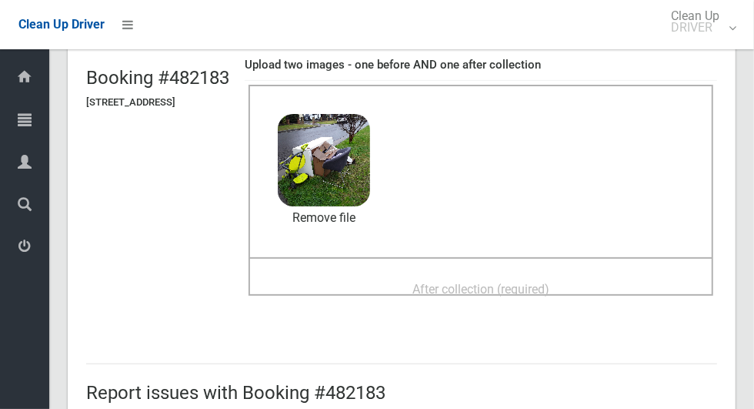
scroll to position [100, 0]
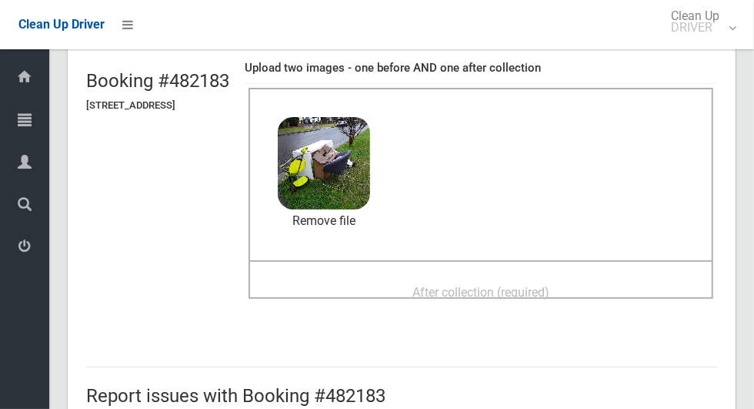
click at [452, 289] on span "After collection (required)" at bounding box center [480, 292] width 137 height 15
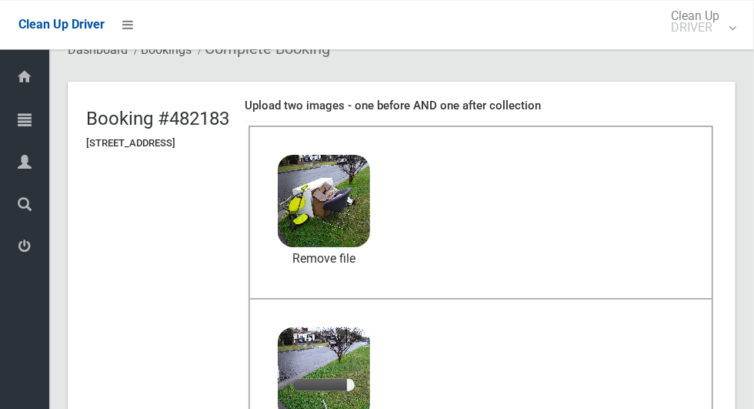
scroll to position [61, 0]
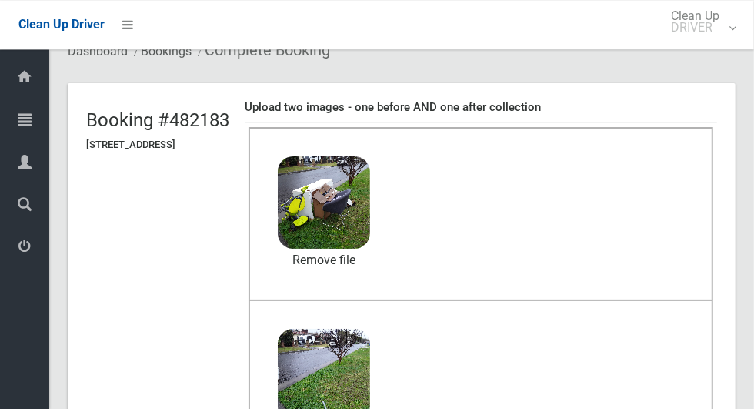
click at [556, 408] on div "After collection (required) 5.2 MB 2025-09-1110.02.103737015616907947063.jpg Ch…" at bounding box center [481, 386] width 465 height 174
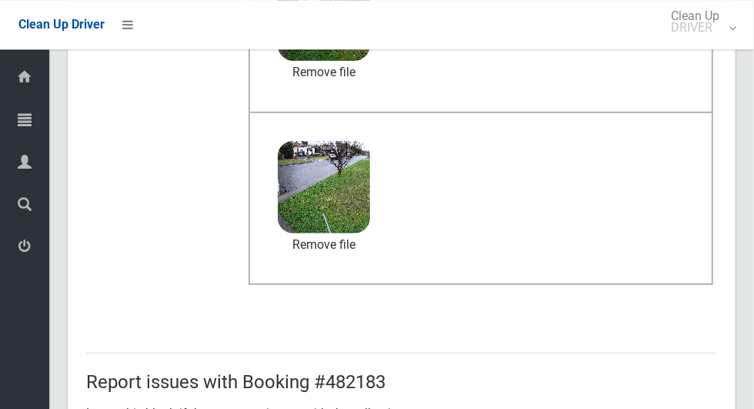
scroll to position [1259, 0]
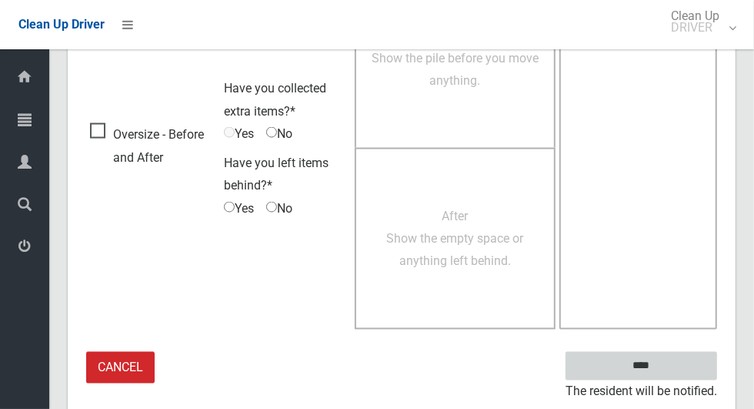
click at [668, 369] on input "****" at bounding box center [642, 366] width 152 height 28
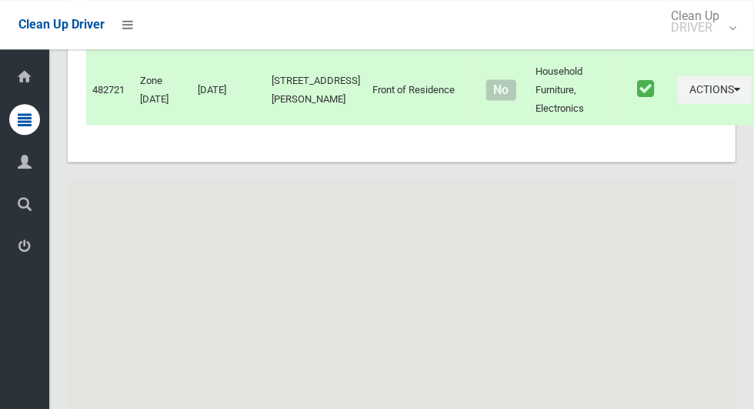
scroll to position [7460, 0]
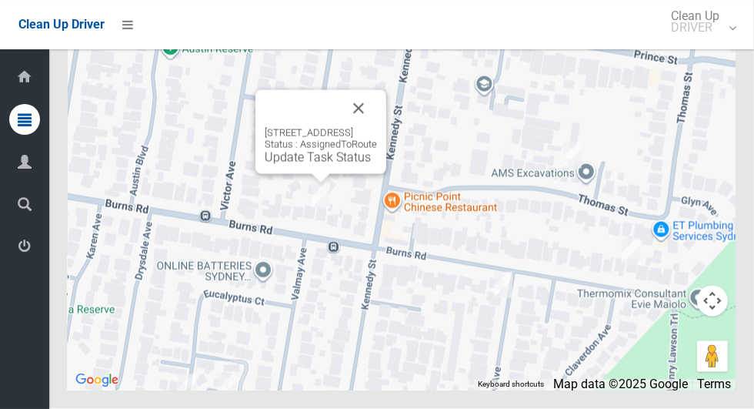
click at [312, 165] on link "Update Task Status" at bounding box center [318, 157] width 106 height 15
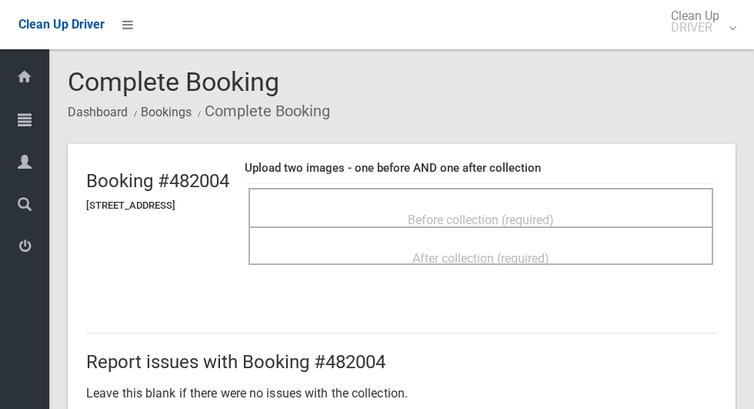
click at [426, 212] on span "Before collection (required)" at bounding box center [481, 219] width 146 height 15
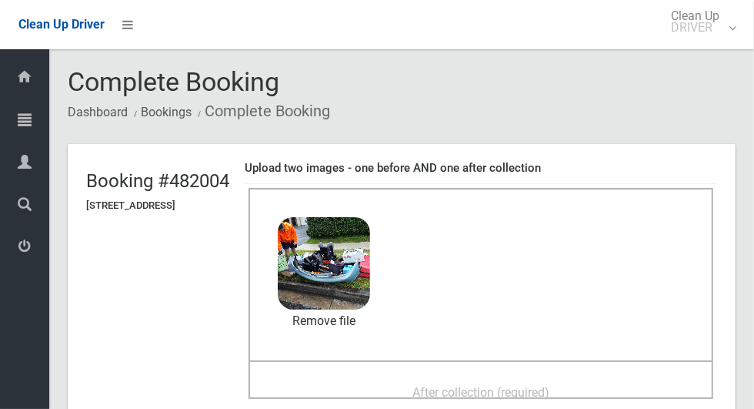
click at [445, 387] on span "After collection (required)" at bounding box center [480, 392] width 137 height 15
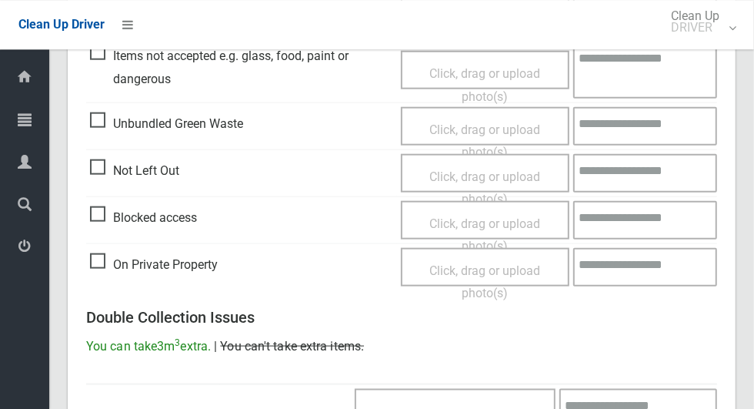
scroll to position [1259, 0]
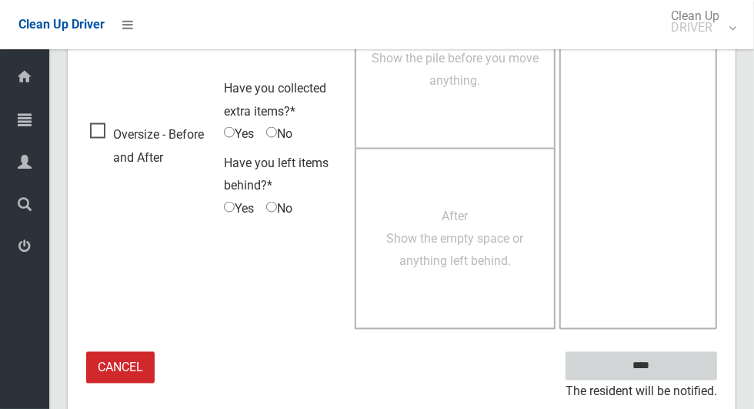
click at [653, 362] on input "****" at bounding box center [642, 366] width 152 height 28
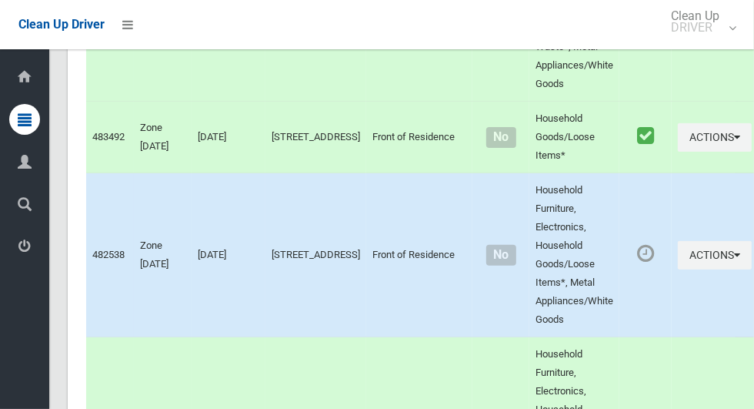
scroll to position [7460, 0]
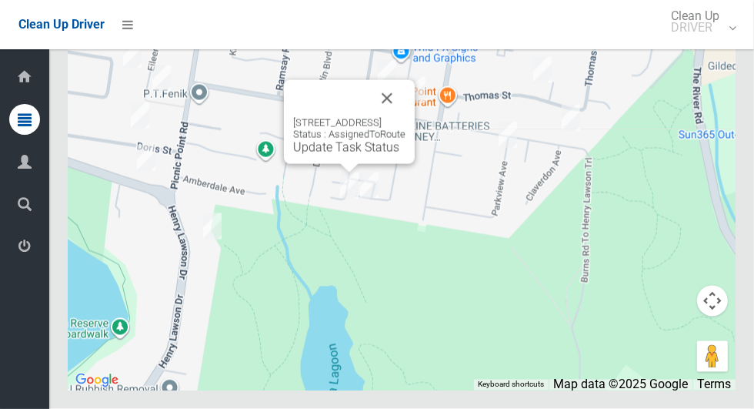
click at [405, 117] on button "Close" at bounding box center [387, 98] width 37 height 37
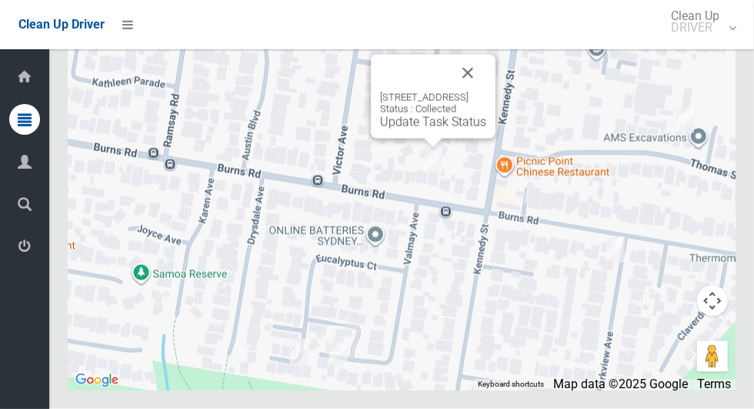
click at [486, 92] on button "Close" at bounding box center [467, 73] width 37 height 37
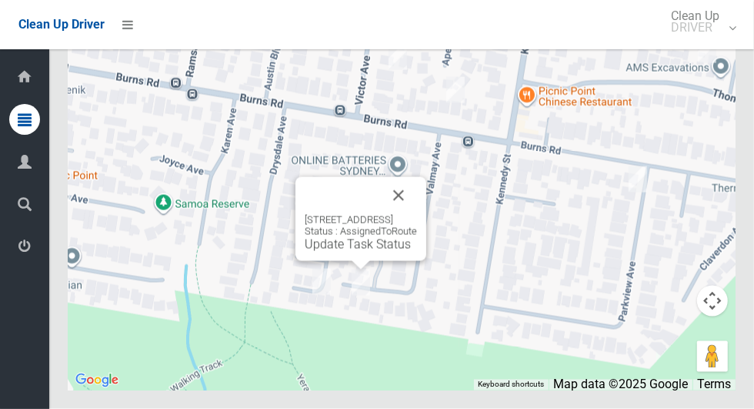
click at [336, 252] on link "Update Task Status" at bounding box center [358, 244] width 106 height 15
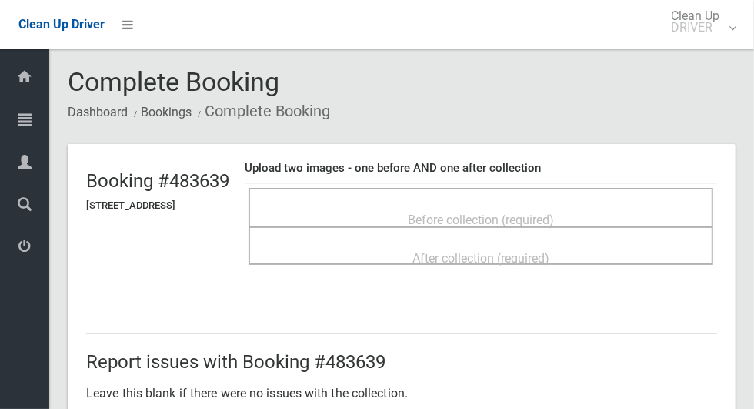
click at [477, 212] on span "Before collection (required)" at bounding box center [481, 219] width 146 height 15
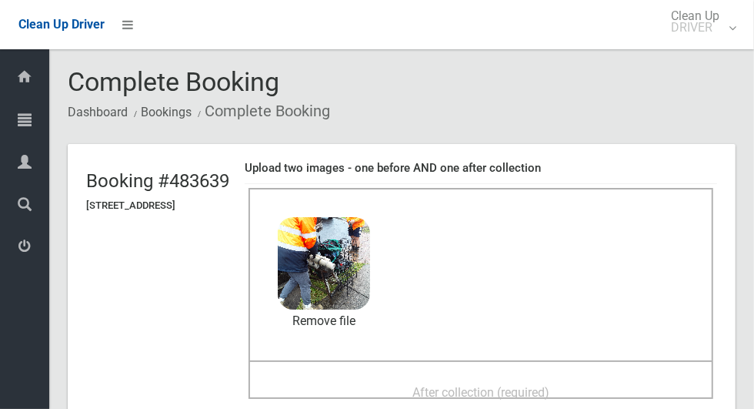
click at [388, 385] on div "After collection (required)" at bounding box center [480, 391] width 431 height 28
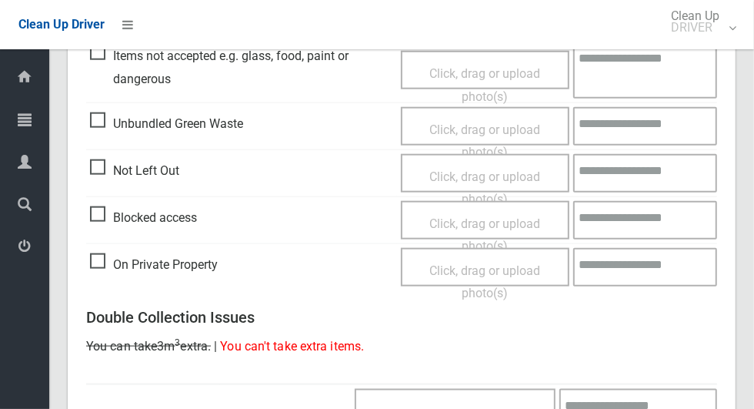
scroll to position [1259, 0]
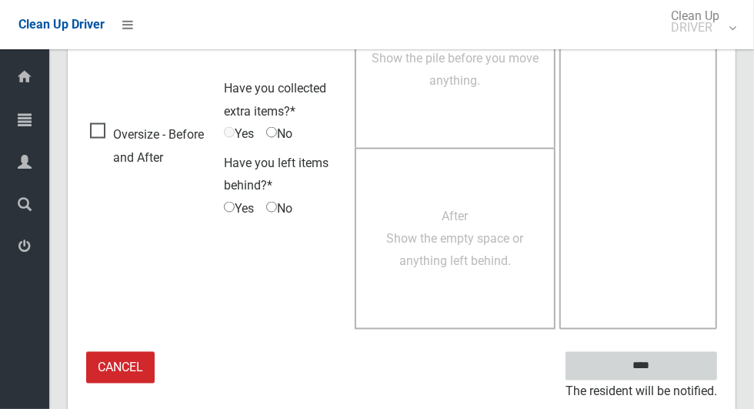
click at [668, 366] on input "****" at bounding box center [642, 366] width 152 height 28
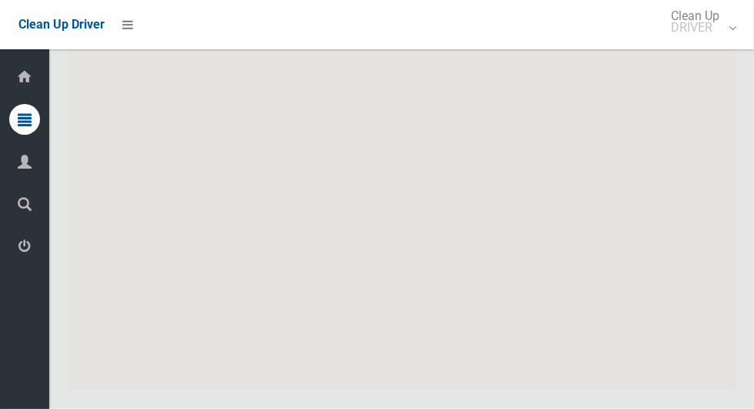
scroll to position [7460, 0]
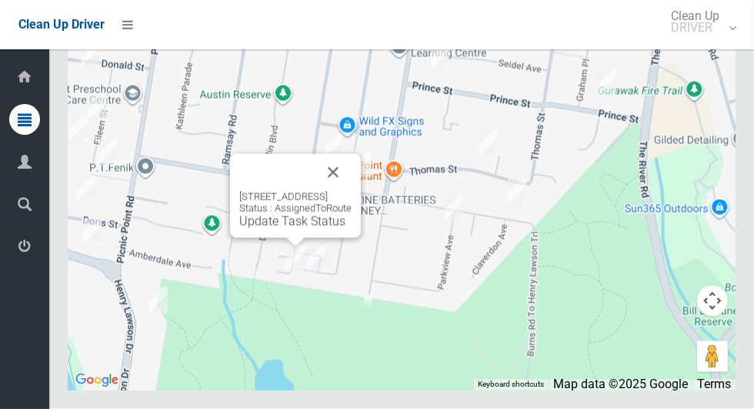
click at [265, 229] on link "Update Task Status" at bounding box center [292, 221] width 106 height 15
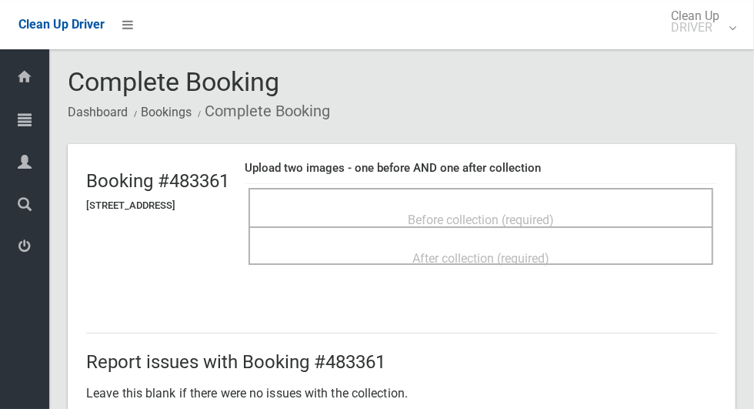
click at [489, 212] on span "Before collection (required)" at bounding box center [481, 219] width 146 height 15
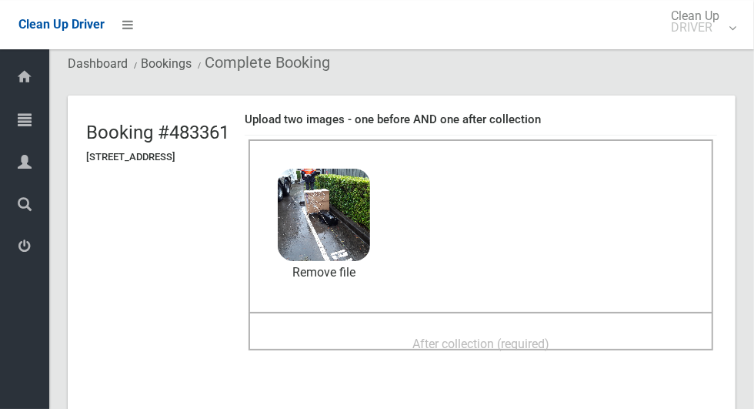
scroll to position [48, 0]
click at [444, 340] on span "After collection (required)" at bounding box center [480, 344] width 137 height 15
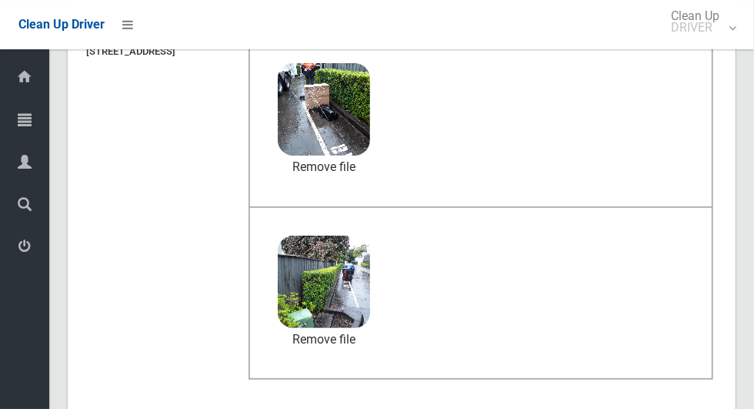
scroll to position [1259, 0]
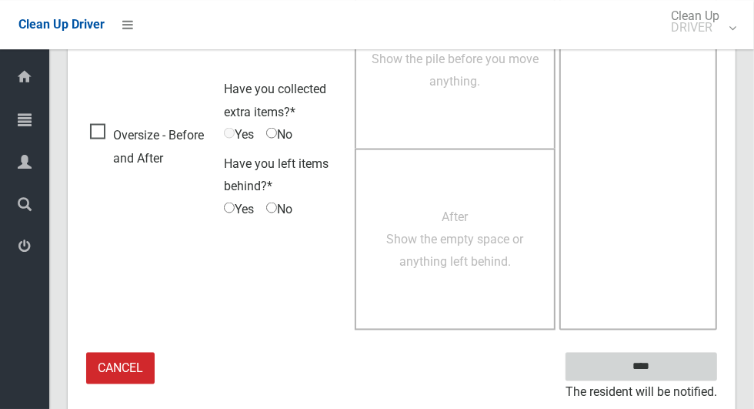
click at [668, 371] on input "****" at bounding box center [642, 366] width 152 height 28
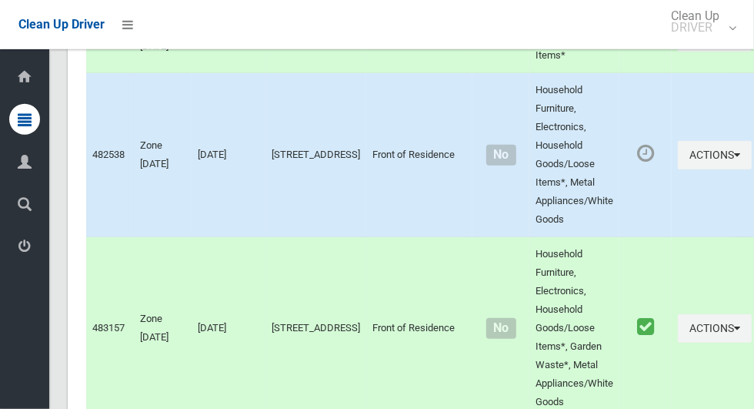
scroll to position [7460, 0]
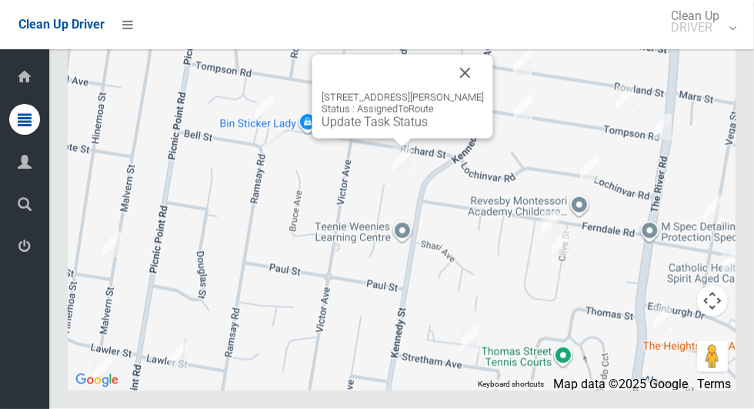
click at [484, 92] on button "Close" at bounding box center [465, 73] width 37 height 37
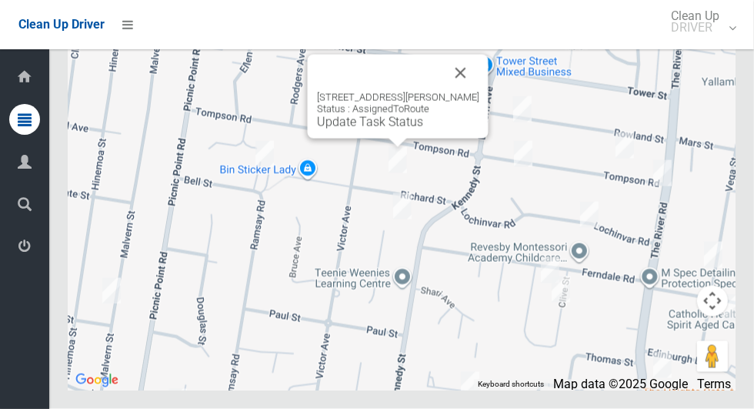
click at [470, 92] on button "Close" at bounding box center [460, 73] width 37 height 37
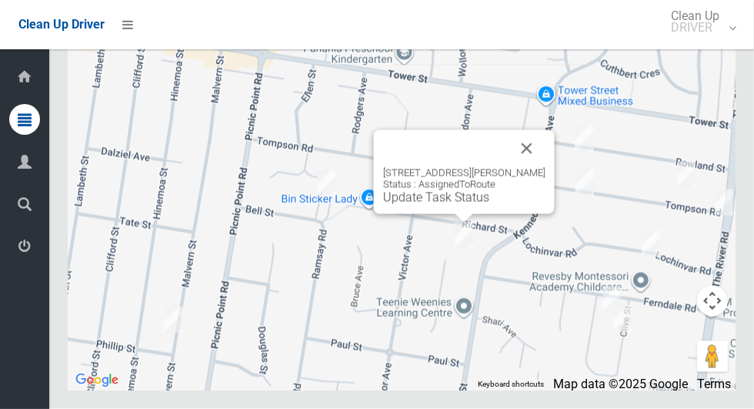
click at [434, 205] on link "Update Task Status" at bounding box center [436, 197] width 106 height 15
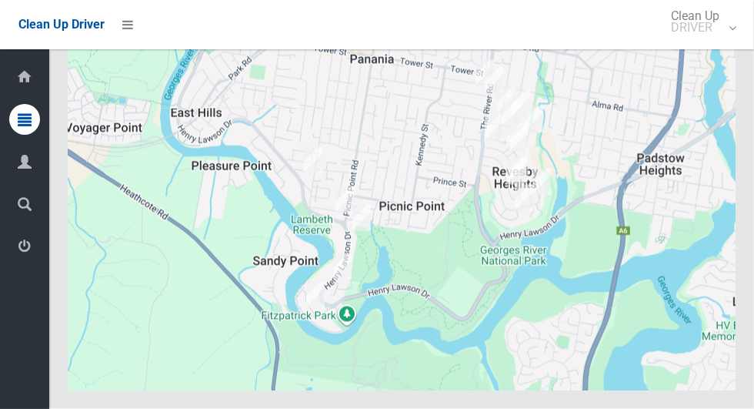
scroll to position [7460, 0]
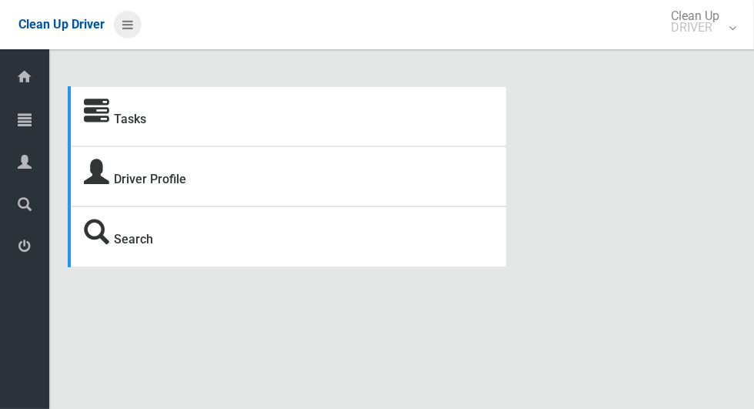
click at [130, 22] on icon at bounding box center [127, 25] width 11 height 26
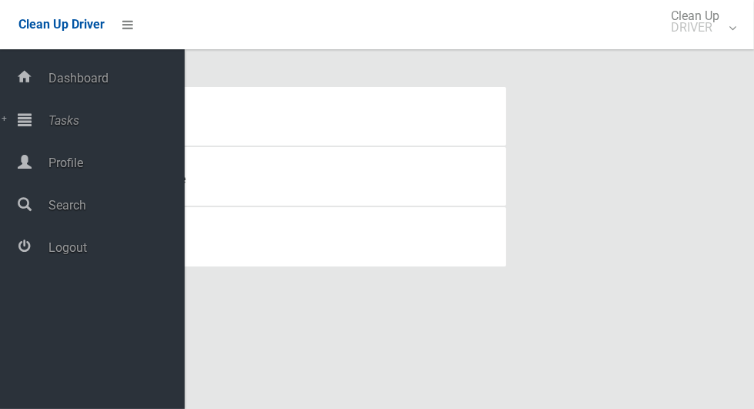
click at [79, 126] on span "Tasks" at bounding box center [114, 120] width 141 height 15
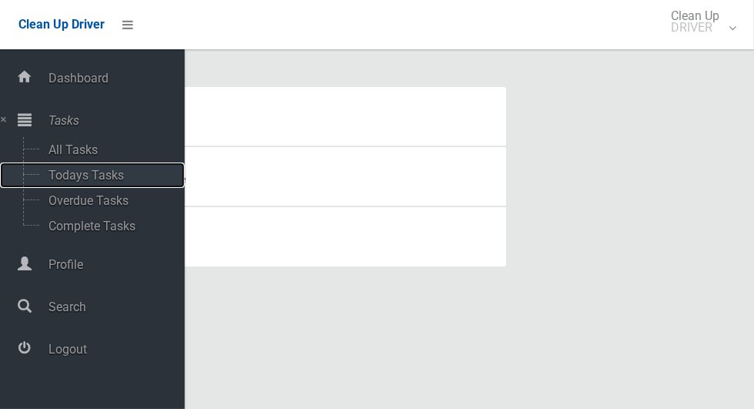
click at [114, 182] on span "Todays Tasks" at bounding box center [108, 175] width 128 height 15
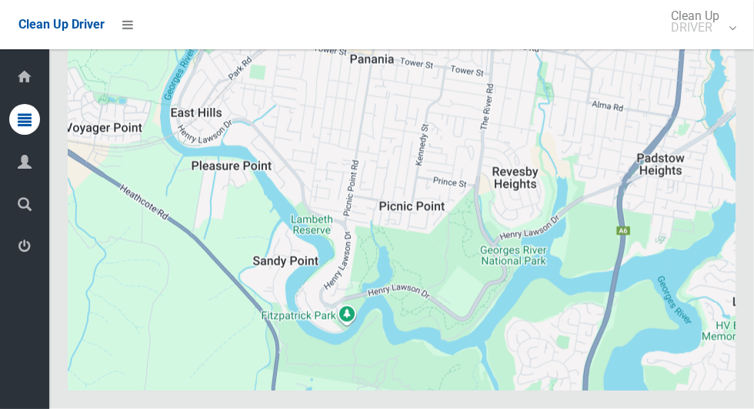
scroll to position [7460, 0]
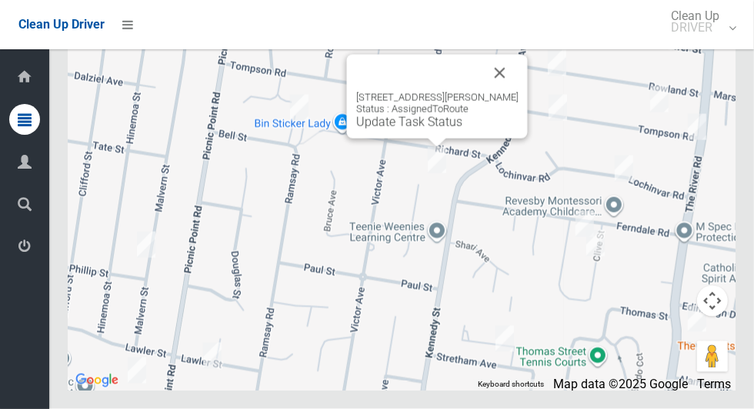
click at [412, 129] on link "Update Task Status" at bounding box center [409, 122] width 106 height 15
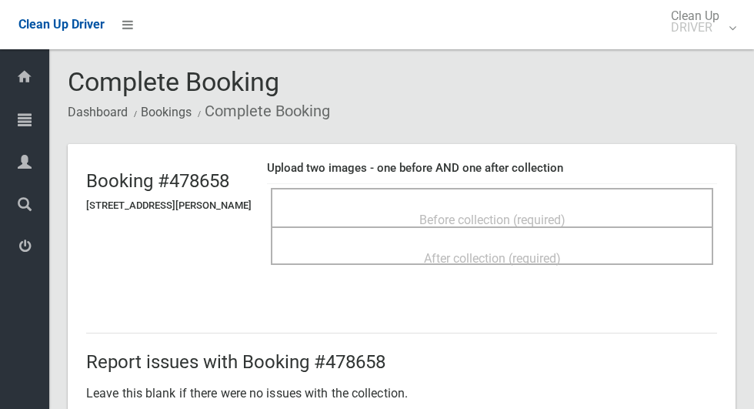
click at [463, 205] on div "Before collection (required)" at bounding box center [492, 219] width 409 height 28
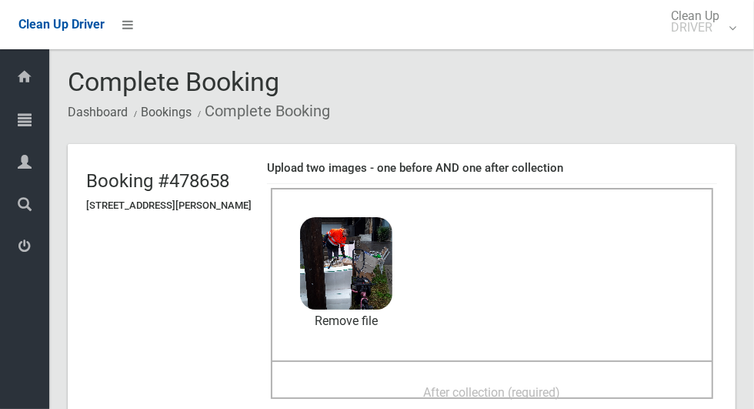
click at [412, 386] on div "After collection (required)" at bounding box center [492, 391] width 409 height 28
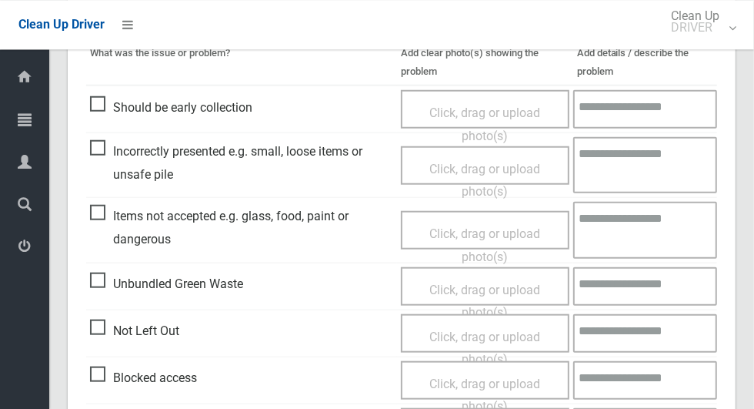
scroll to position [1259, 0]
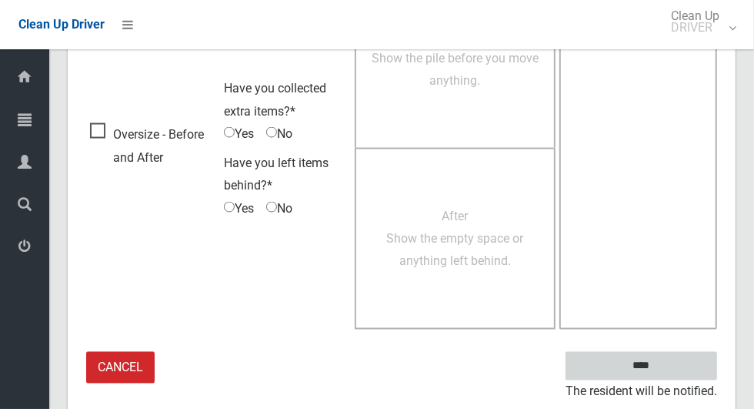
click at [668, 366] on input "****" at bounding box center [642, 366] width 152 height 28
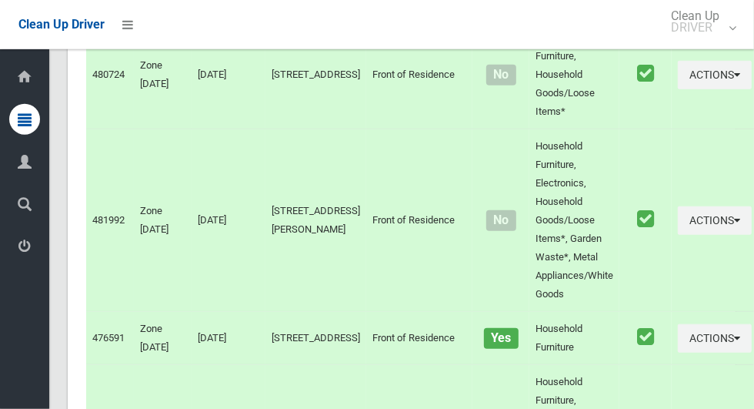
scroll to position [7460, 0]
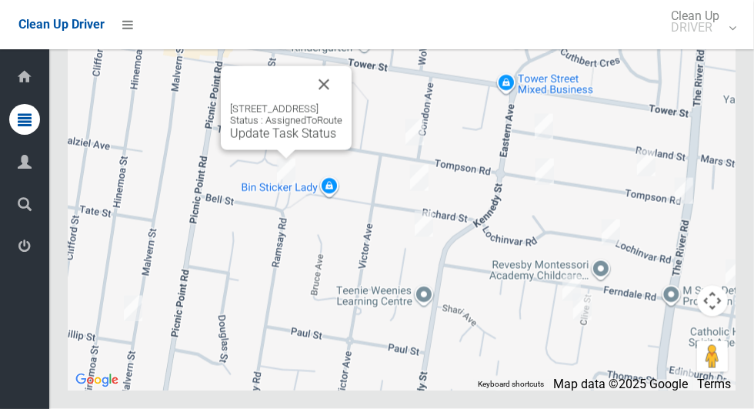
click at [276, 141] on div "5/4 Bell Street, PANANIA NSW 2213 Status : AssignedToRoute Update Task Status" at bounding box center [286, 122] width 112 height 38
click at [266, 141] on link "Update Task Status" at bounding box center [283, 133] width 106 height 15
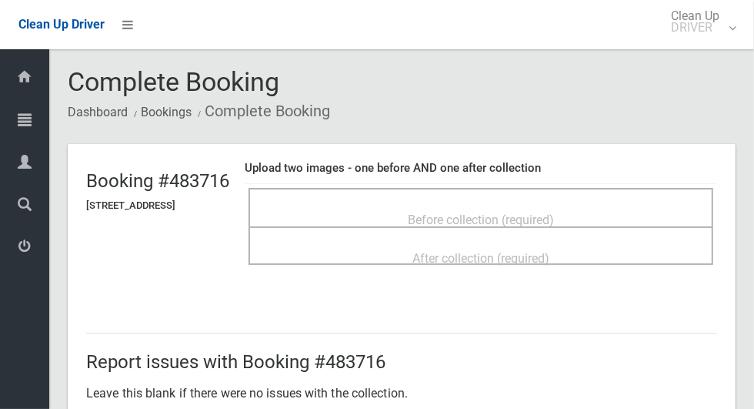
click at [480, 212] on span "Before collection (required)" at bounding box center [481, 219] width 146 height 15
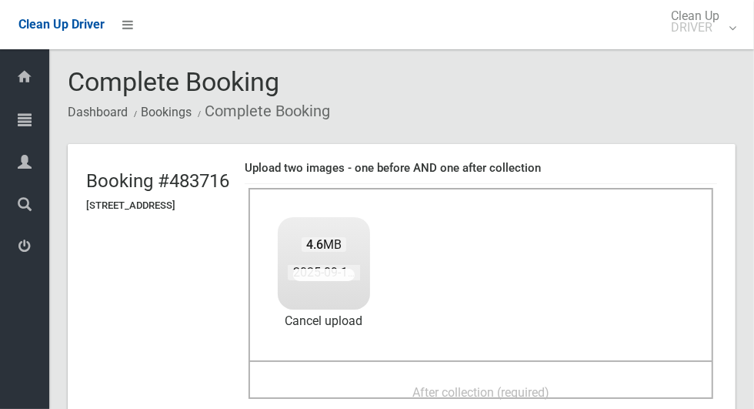
click at [445, 385] on span "After collection (required)" at bounding box center [480, 392] width 137 height 15
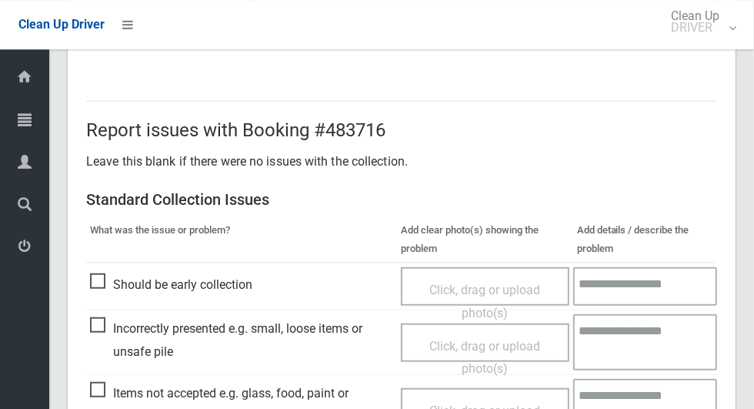
scroll to position [1259, 0]
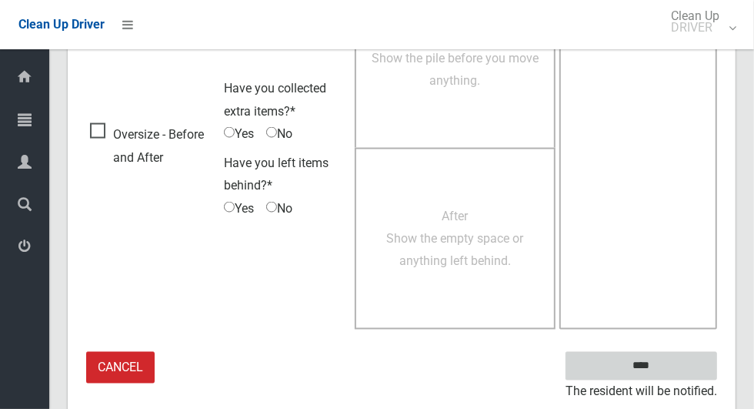
click at [668, 374] on input "****" at bounding box center [642, 366] width 152 height 28
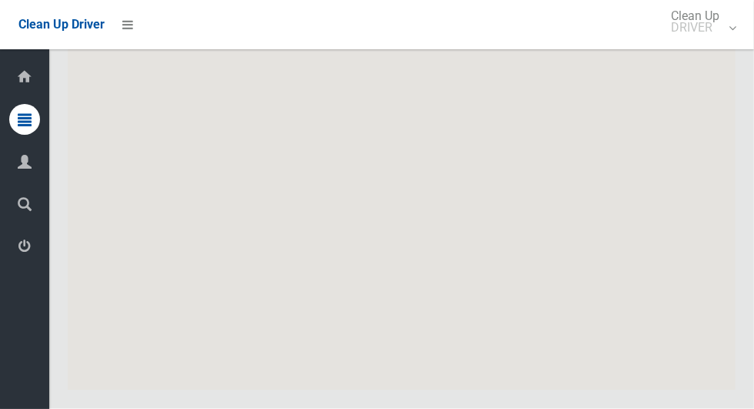
scroll to position [7460, 0]
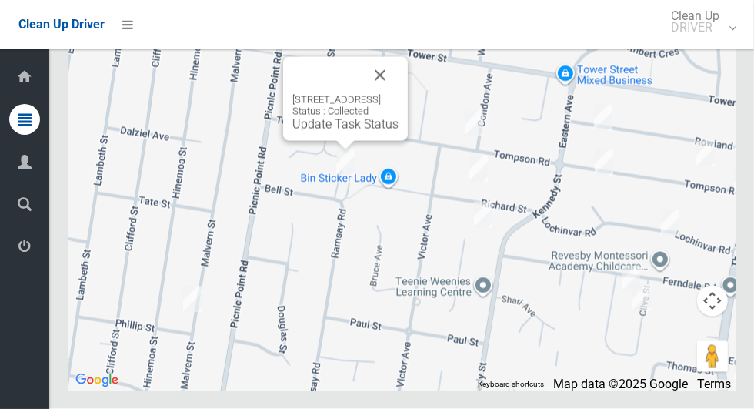
click at [399, 94] on button "Close" at bounding box center [380, 75] width 37 height 37
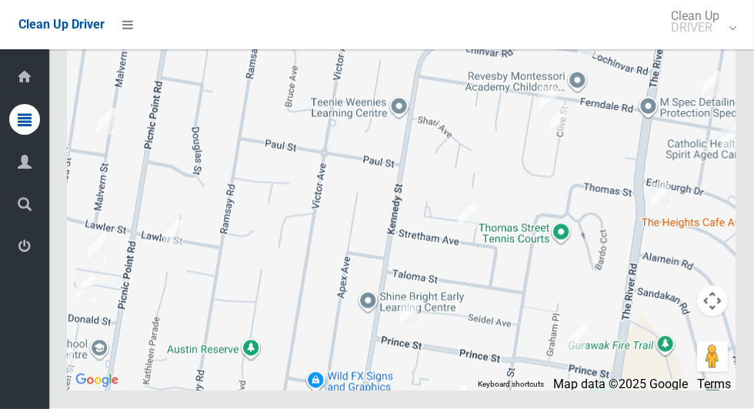
click at [446, 305] on div at bounding box center [402, 197] width 668 height 385
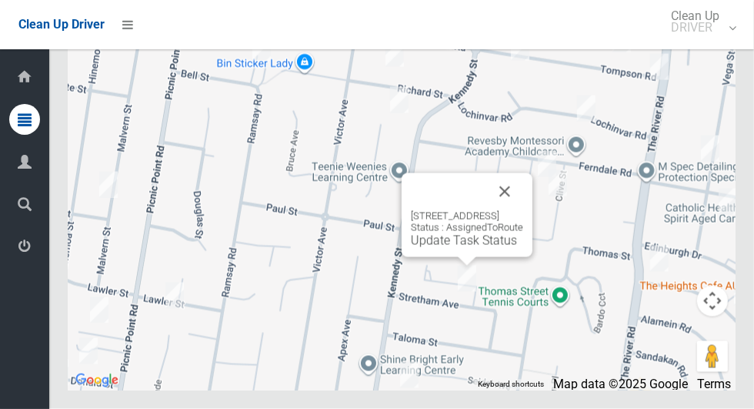
click at [523, 210] on button "Close" at bounding box center [504, 191] width 37 height 37
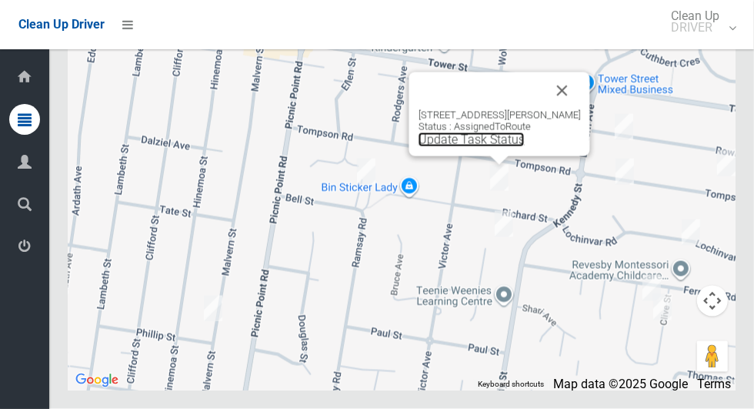
click at [479, 147] on link "Update Task Status" at bounding box center [472, 139] width 106 height 15
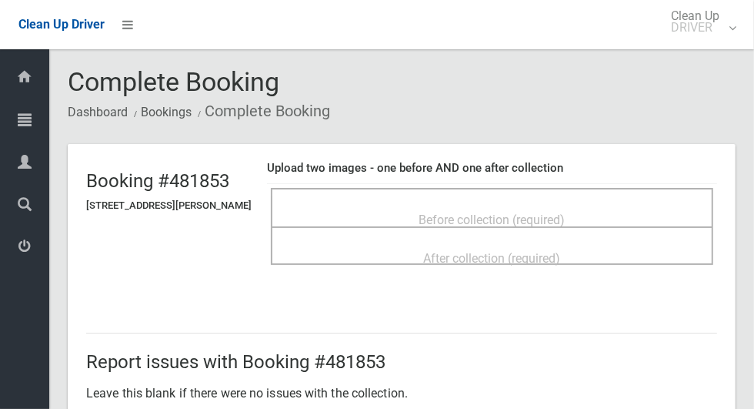
click at [423, 205] on div "Before collection (required)" at bounding box center [492, 219] width 409 height 28
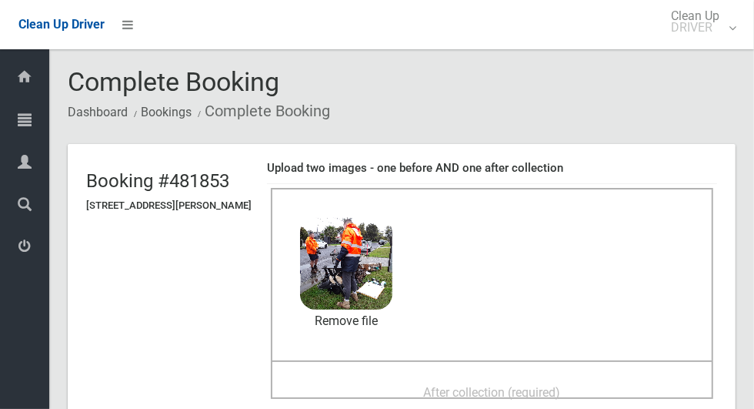
click at [422, 377] on div "After collection (required)" at bounding box center [492, 391] width 409 height 28
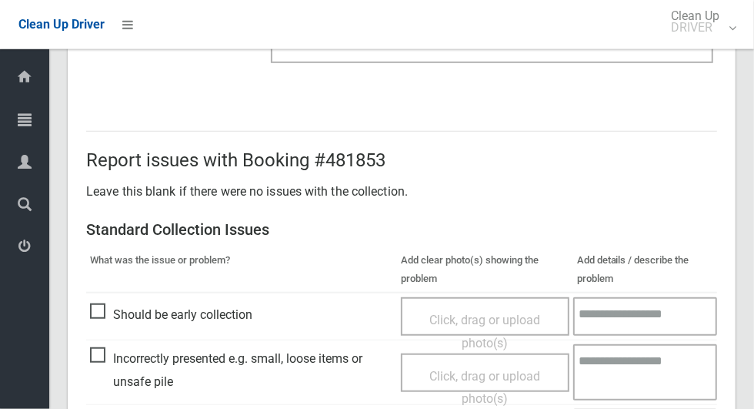
scroll to position [1259, 0]
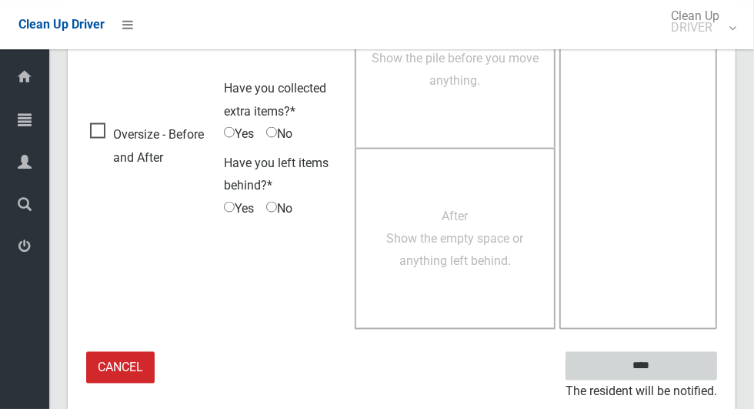
click at [668, 372] on input "****" at bounding box center [642, 366] width 152 height 28
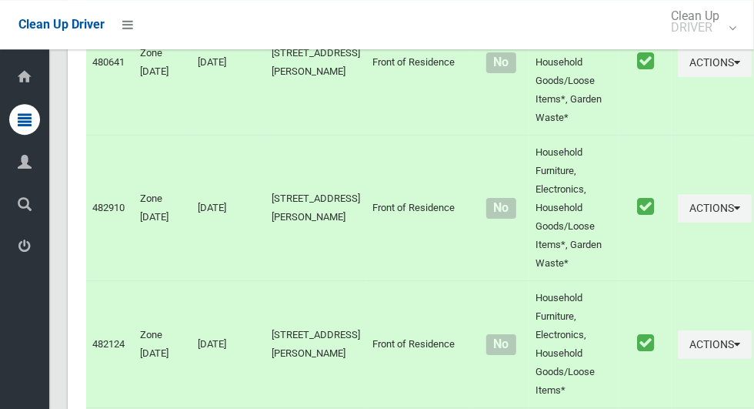
scroll to position [7460, 0]
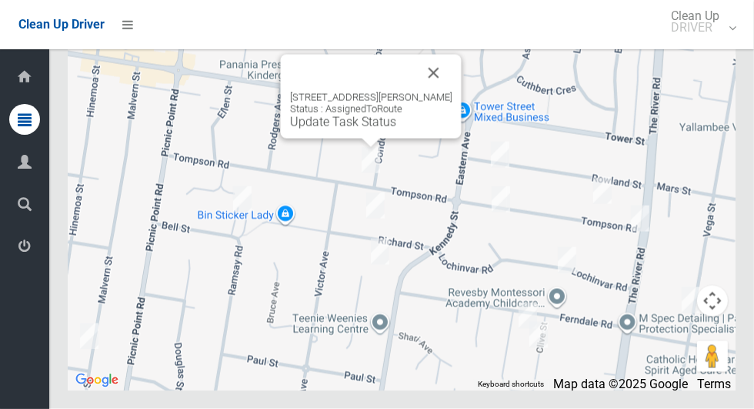
click at [439, 92] on button "Close" at bounding box center [433, 73] width 37 height 37
click at [365, 129] on link "Update Task Status" at bounding box center [343, 122] width 106 height 15
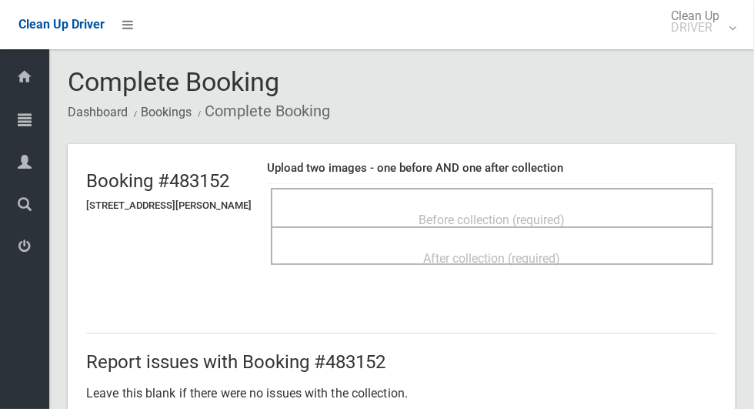
click at [472, 212] on span "Before collection (required)" at bounding box center [492, 219] width 146 height 15
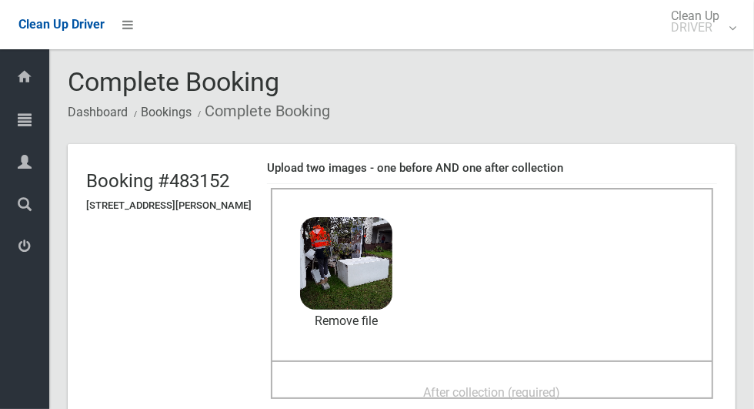
scroll to position [135, 0]
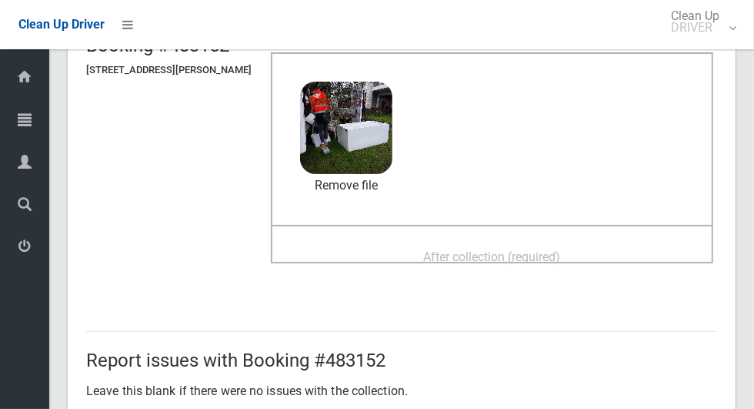
click at [535, 263] on span "After collection (required)" at bounding box center [492, 256] width 137 height 15
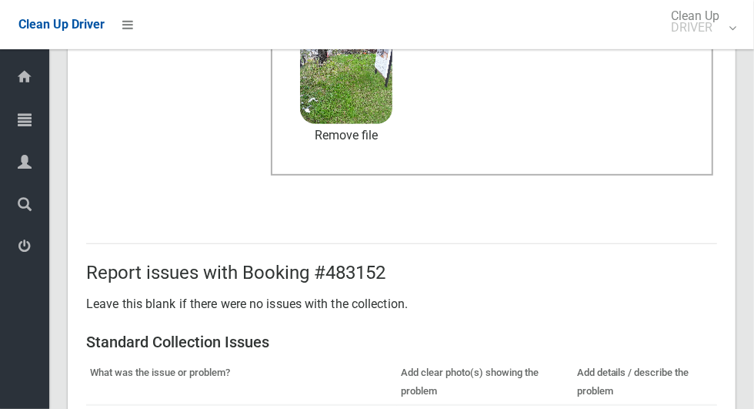
scroll to position [1259, 0]
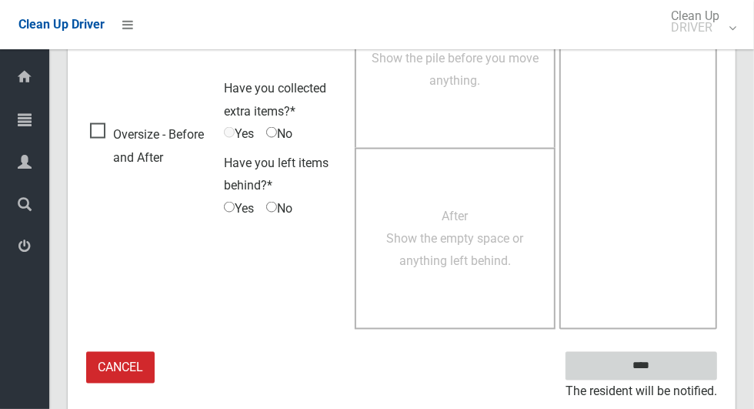
click at [668, 364] on input "****" at bounding box center [642, 366] width 152 height 28
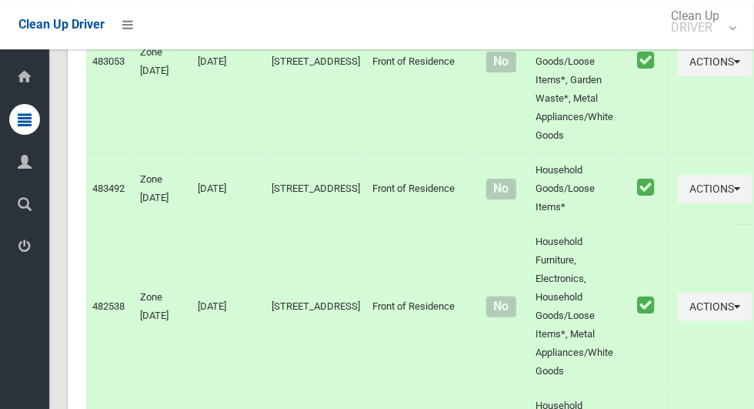
scroll to position [7460, 0]
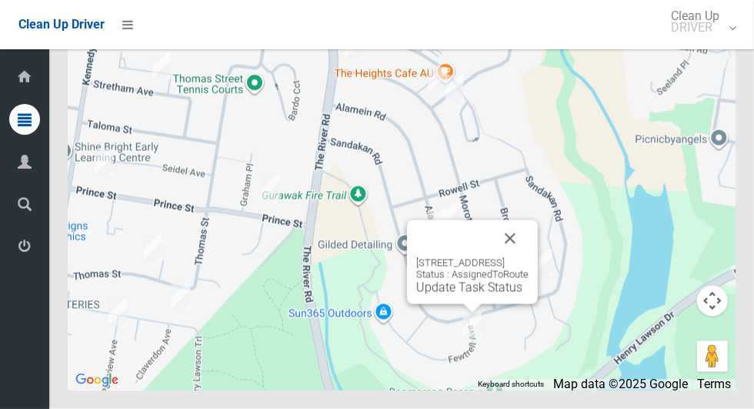
click at [529, 257] on button "Close" at bounding box center [510, 238] width 37 height 37
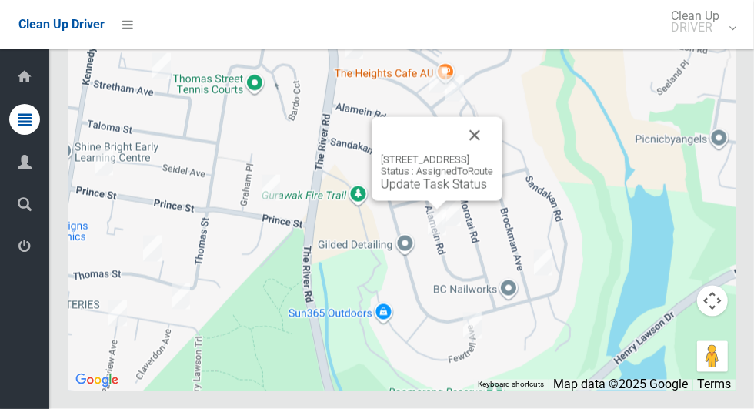
click at [493, 154] on button "Close" at bounding box center [474, 135] width 37 height 37
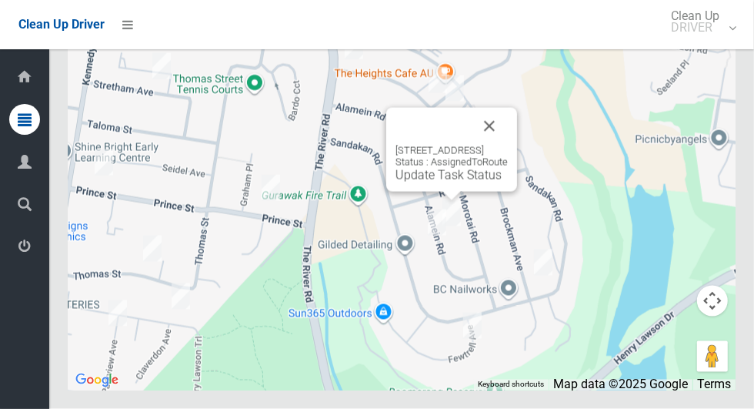
click at [508, 145] on button "Close" at bounding box center [489, 126] width 37 height 37
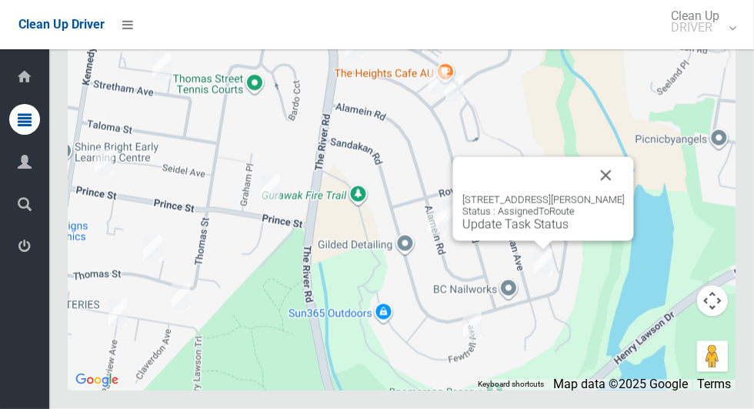
click at [625, 194] on button "Close" at bounding box center [606, 175] width 37 height 37
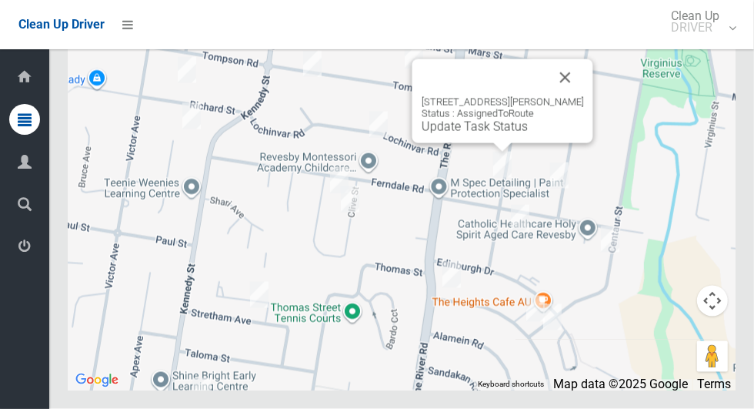
click at [487, 134] on link "Update Task Status" at bounding box center [475, 126] width 106 height 15
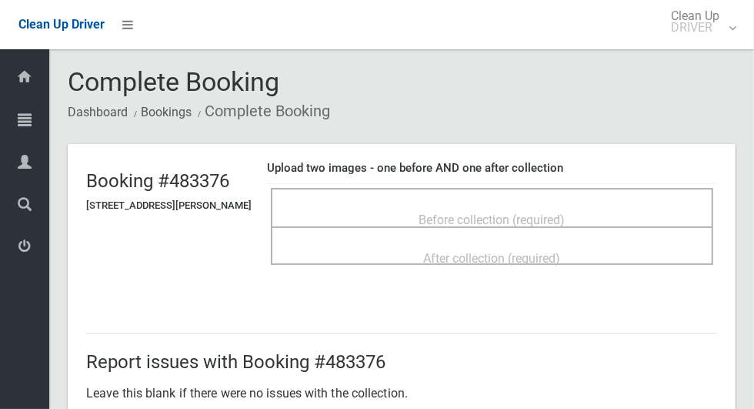
click at [498, 189] on div "Before collection (required)" at bounding box center [492, 207] width 442 height 38
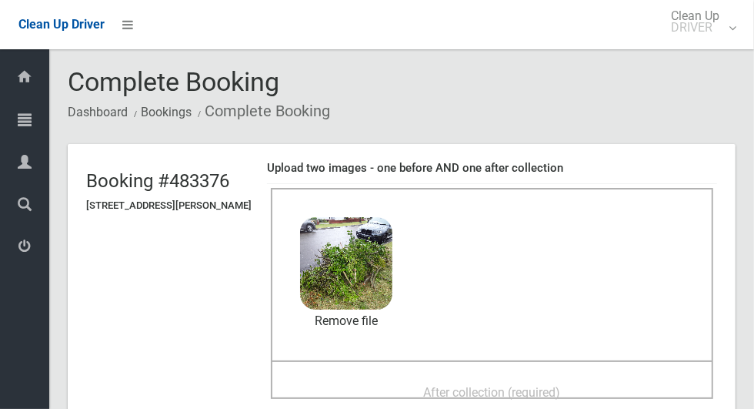
click at [400, 378] on div "After collection (required)" at bounding box center [492, 391] width 409 height 28
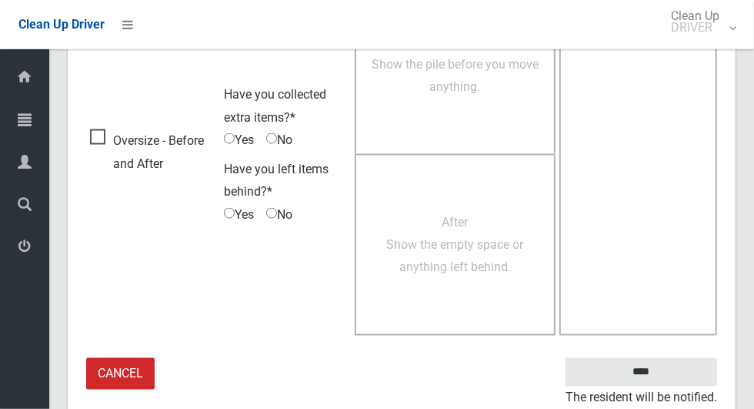
scroll to position [1259, 0]
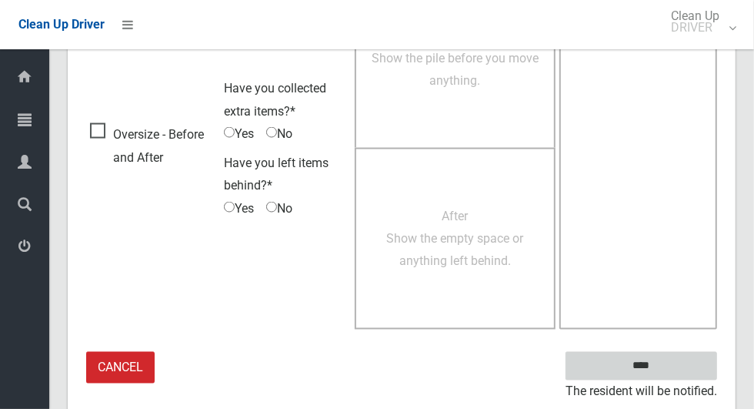
click at [668, 369] on input "****" at bounding box center [642, 366] width 152 height 28
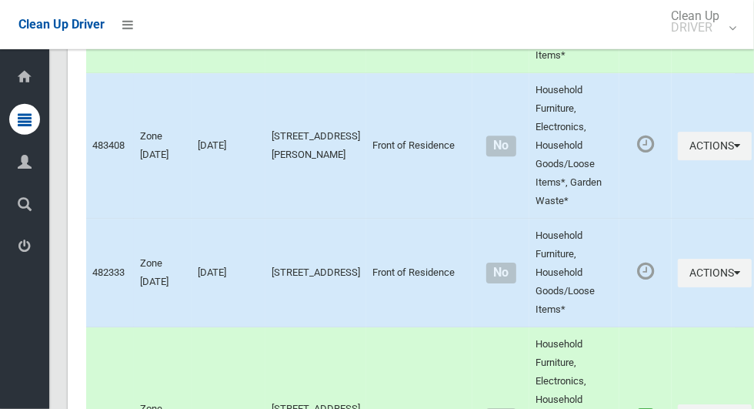
scroll to position [7460, 0]
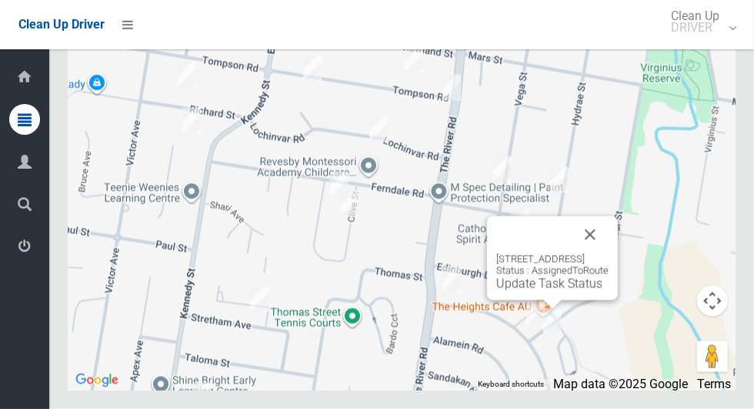
click at [609, 253] on button "Close" at bounding box center [590, 234] width 37 height 37
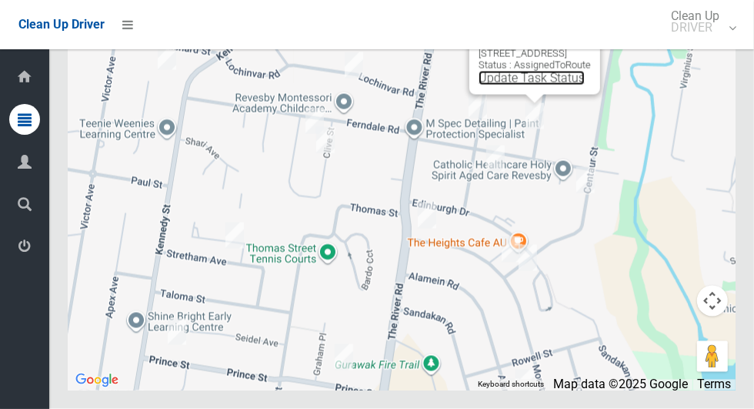
click at [502, 85] on link "Update Task Status" at bounding box center [532, 78] width 106 height 15
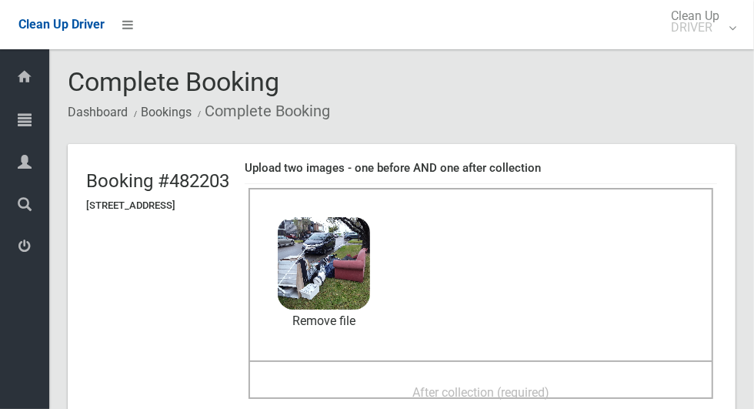
click at [395, 382] on div "After collection (required)" at bounding box center [480, 391] width 431 height 28
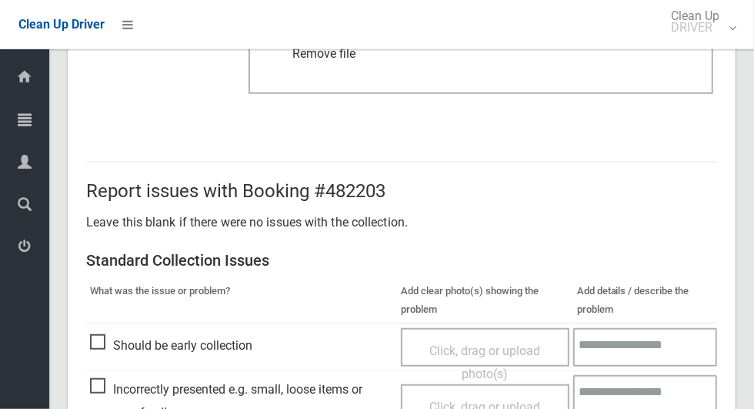
scroll to position [1259, 0]
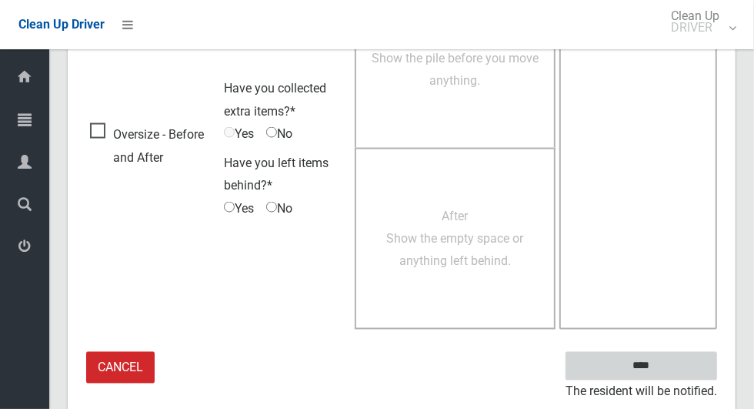
click at [674, 364] on input "****" at bounding box center [642, 366] width 152 height 28
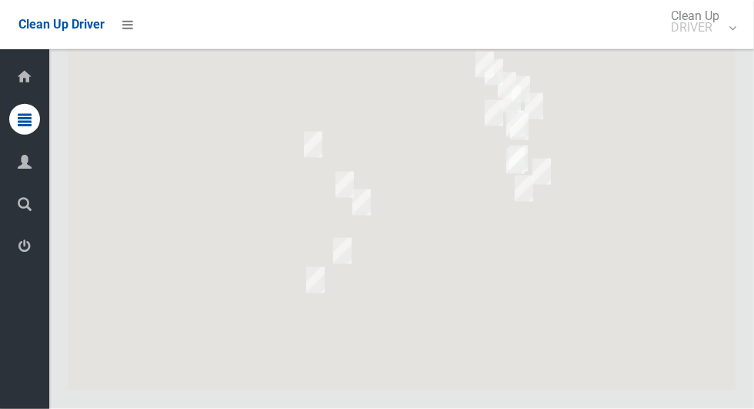
scroll to position [7460, 0]
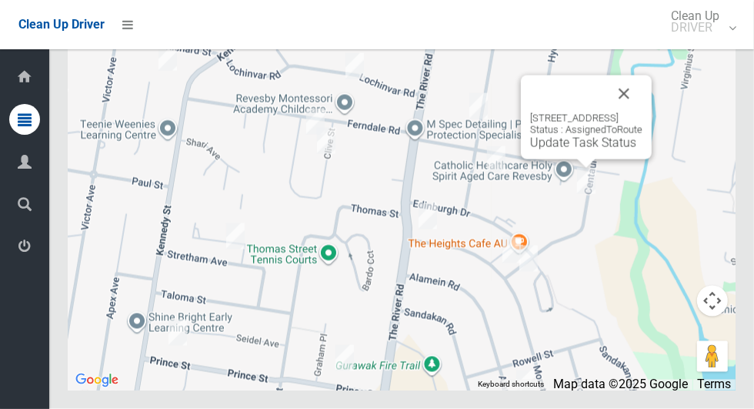
click at [642, 112] on button "Close" at bounding box center [624, 93] width 37 height 37
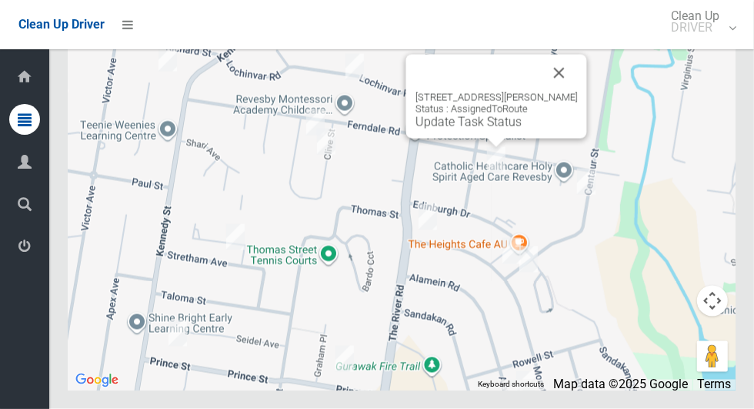
click at [484, 129] on link "Update Task Status" at bounding box center [468, 122] width 106 height 15
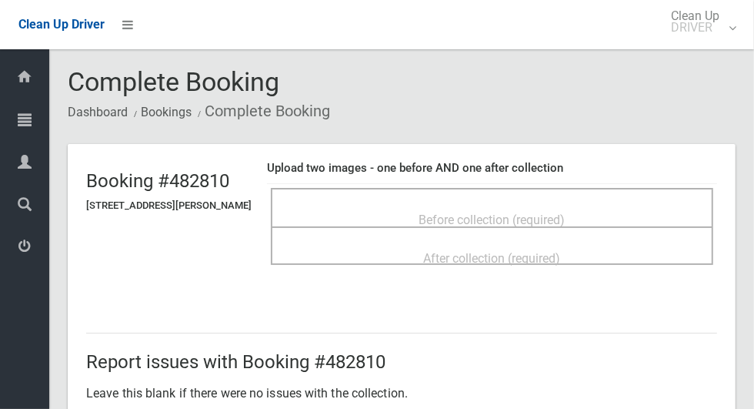
click at [416, 188] on div "Before collection (required)" at bounding box center [492, 207] width 442 height 38
click at [422, 212] on span "Before collection (required)" at bounding box center [492, 219] width 146 height 15
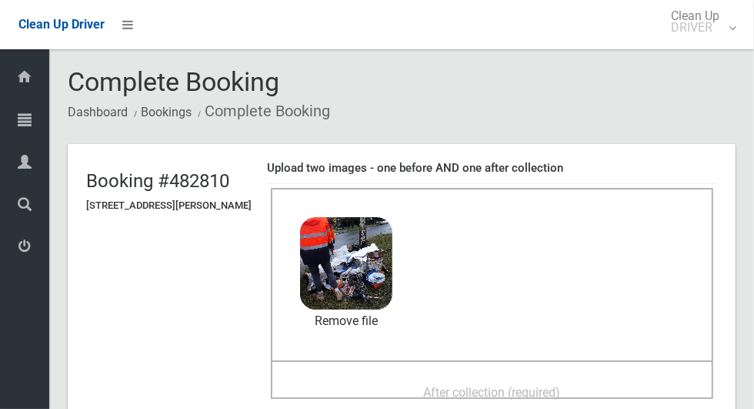
click at [417, 377] on div "After collection (required)" at bounding box center [492, 391] width 409 height 28
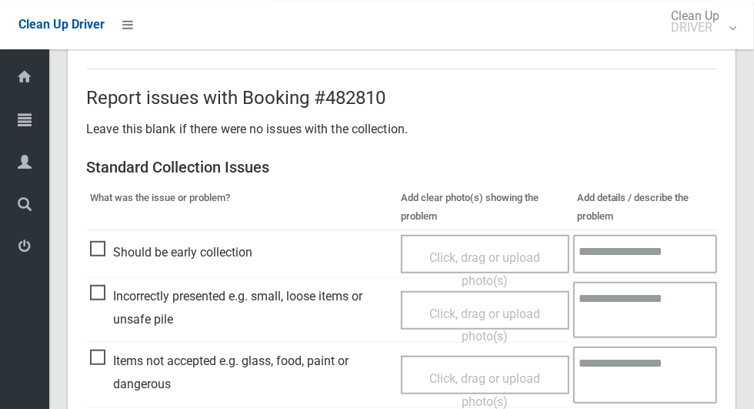
scroll to position [1259, 0]
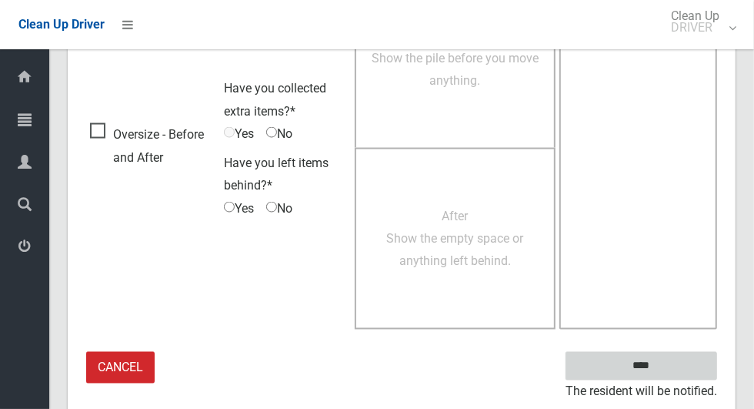
click at [649, 362] on input "****" at bounding box center [642, 366] width 152 height 28
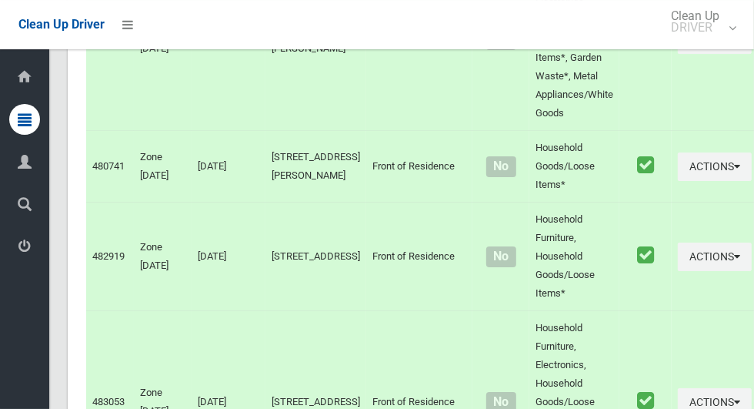
scroll to position [7460, 0]
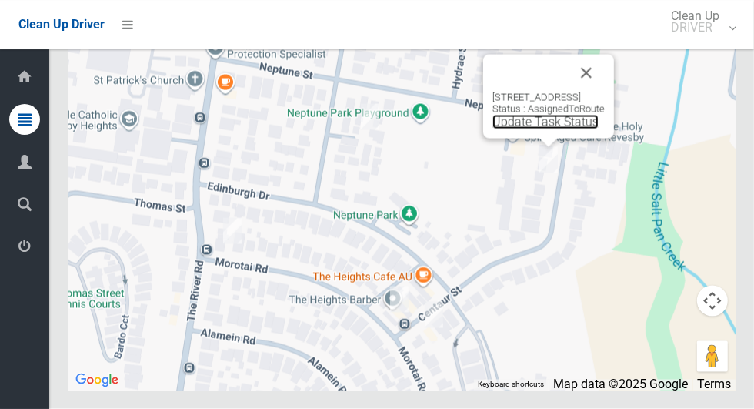
click at [522, 129] on link "Update Task Status" at bounding box center [545, 122] width 106 height 15
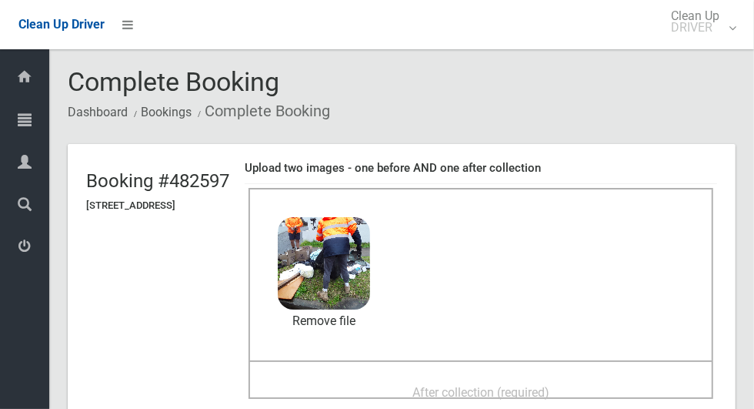
click at [442, 377] on div "After collection (required)" at bounding box center [480, 391] width 431 height 28
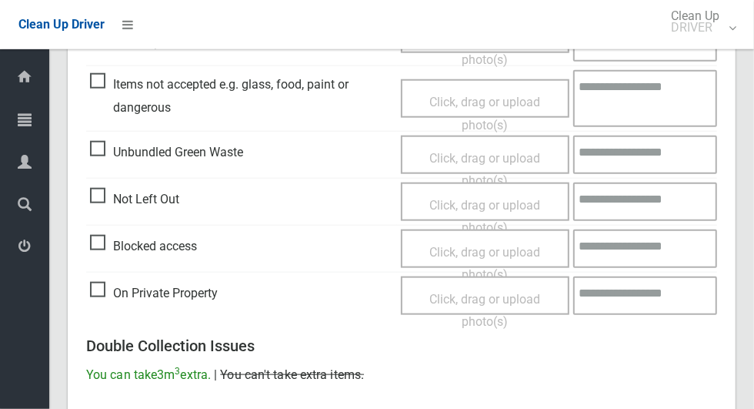
scroll to position [1259, 0]
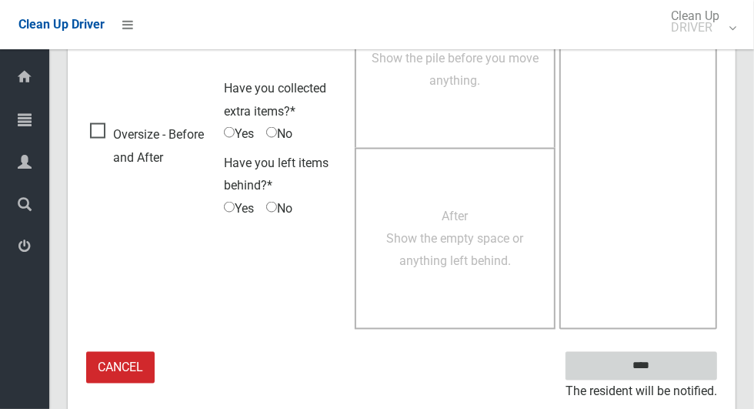
click at [673, 365] on input "****" at bounding box center [642, 366] width 152 height 28
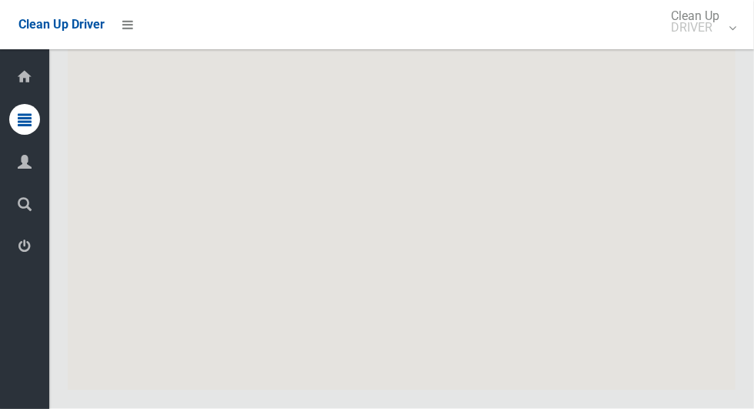
scroll to position [7460, 0]
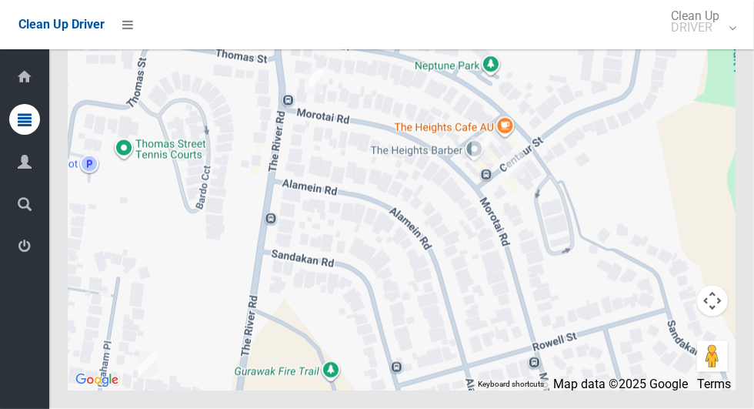
click at [359, 367] on div at bounding box center [402, 197] width 668 height 385
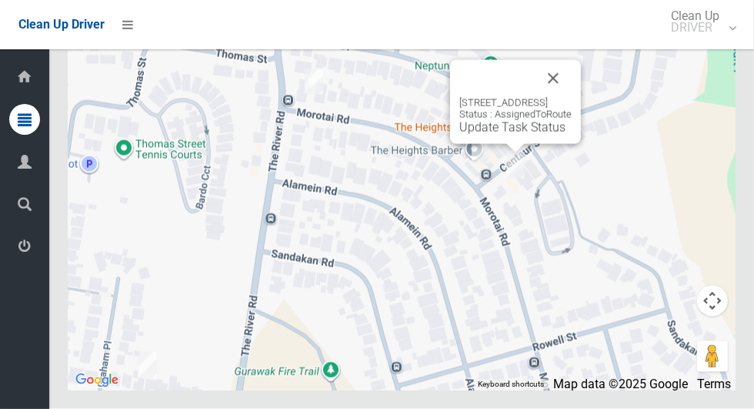
click at [572, 97] on button "Close" at bounding box center [553, 78] width 37 height 37
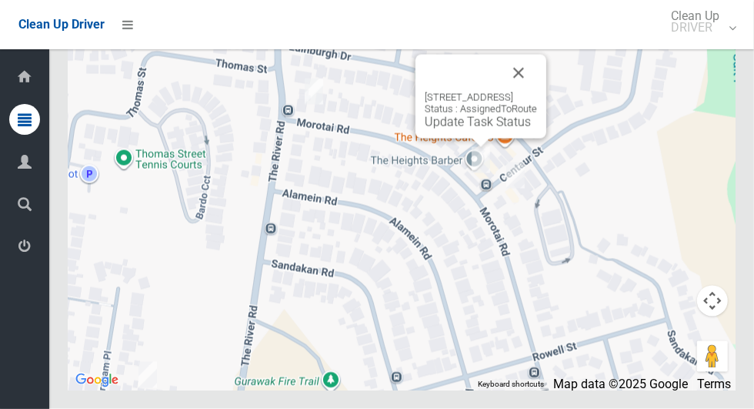
click at [537, 92] on button "Close" at bounding box center [518, 73] width 37 height 37
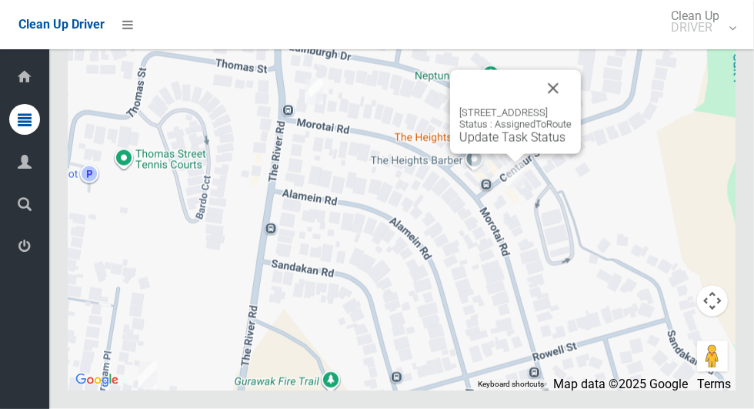
click at [572, 107] on button "Close" at bounding box center [553, 88] width 37 height 37
click at [474, 145] on link "Update Task Status" at bounding box center [512, 137] width 106 height 15
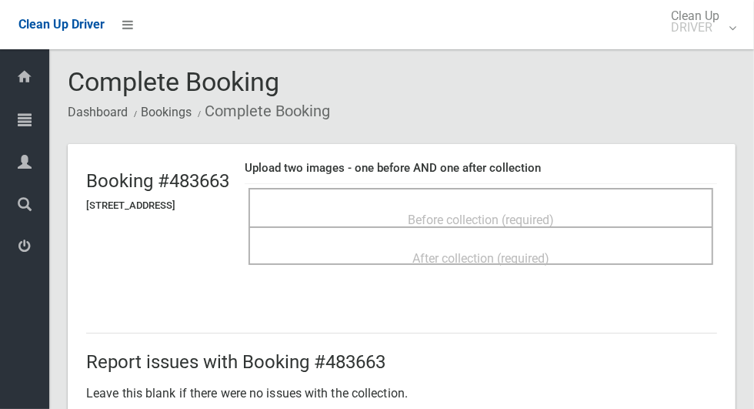
click at [485, 214] on span "Before collection (required)" at bounding box center [481, 219] width 146 height 15
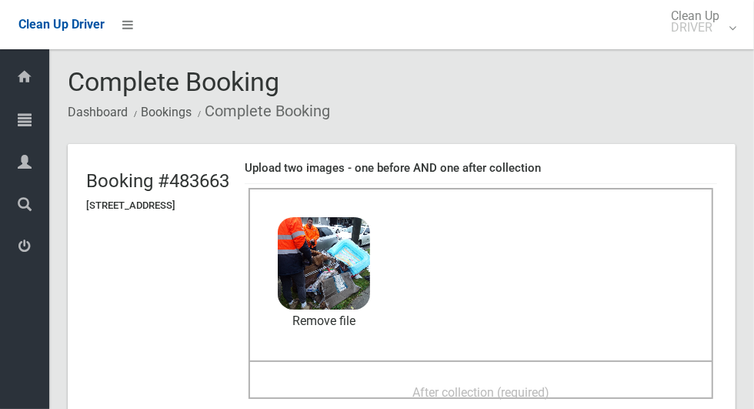
click at [461, 385] on span "After collection (required)" at bounding box center [480, 392] width 137 height 15
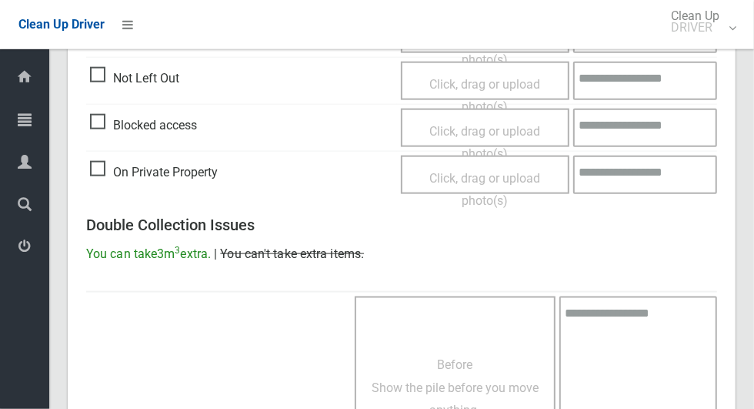
scroll to position [1259, 0]
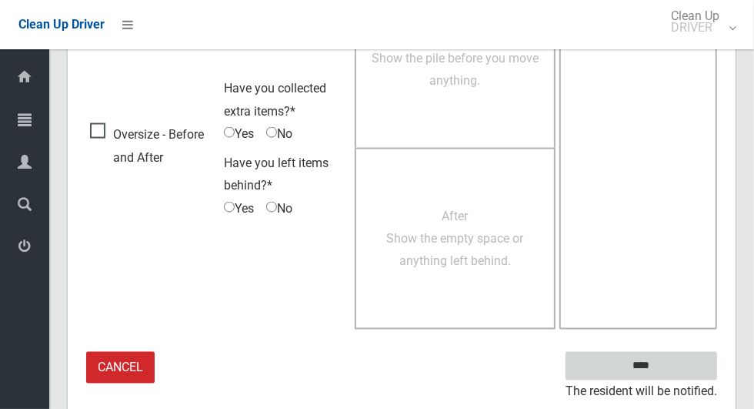
click at [668, 375] on input "****" at bounding box center [642, 366] width 152 height 28
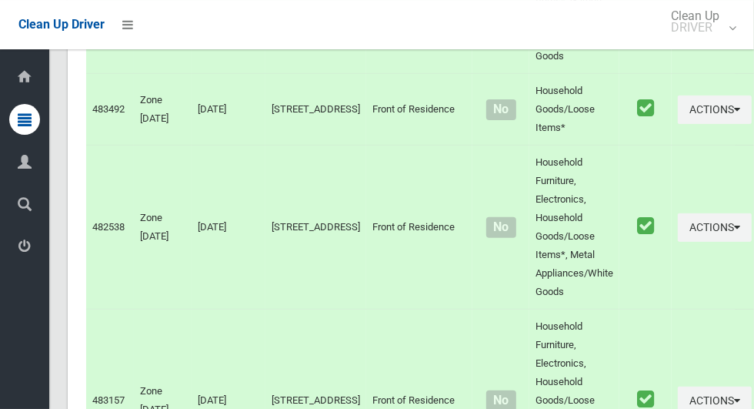
scroll to position [7460, 0]
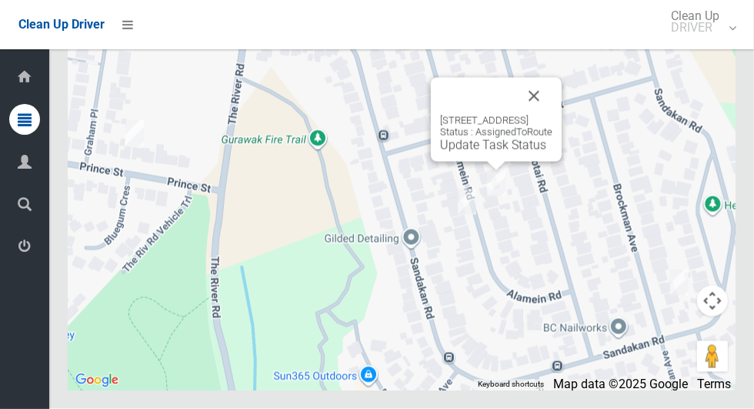
click at [552, 115] on button "Close" at bounding box center [533, 96] width 37 height 37
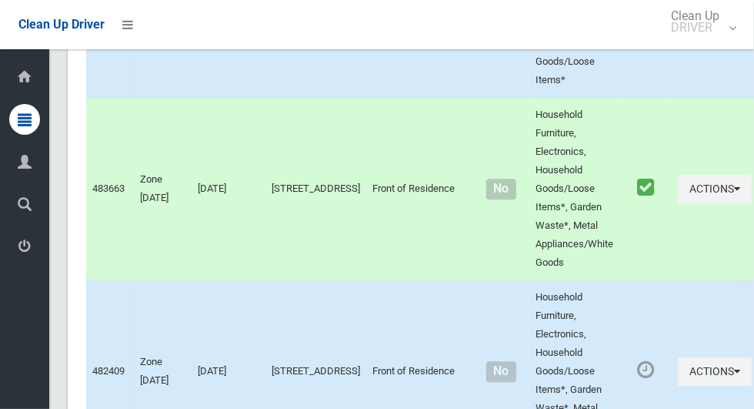
scroll to position [1923, 0]
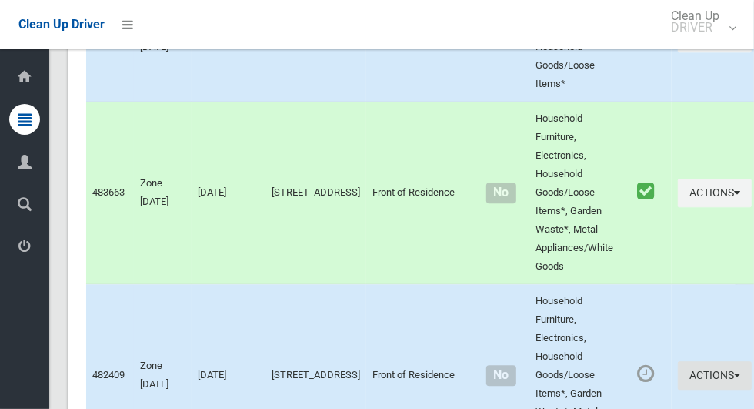
click at [694, 371] on button "Actions" at bounding box center [715, 375] width 74 height 28
click at [622, 404] on link "Complete Booking" at bounding box center [659, 409] width 183 height 31
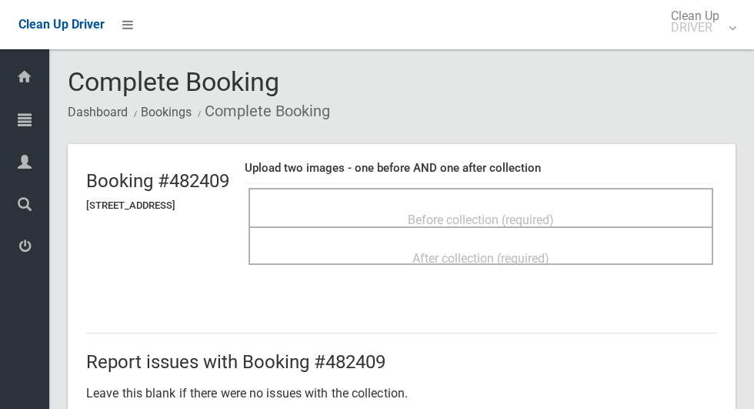
click at [499, 212] on span "Before collection (required)" at bounding box center [481, 219] width 146 height 15
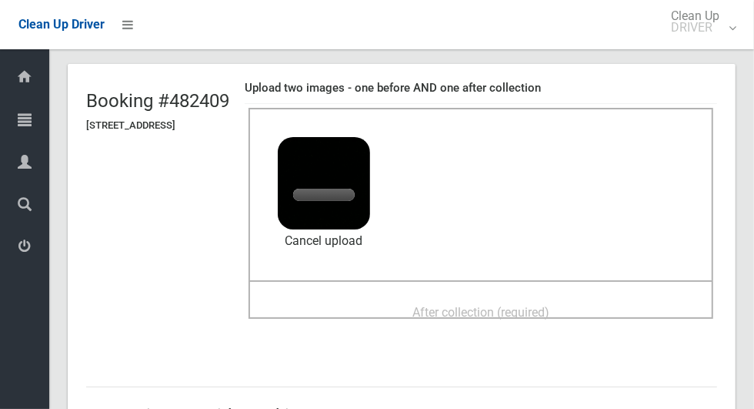
scroll to position [79, 0]
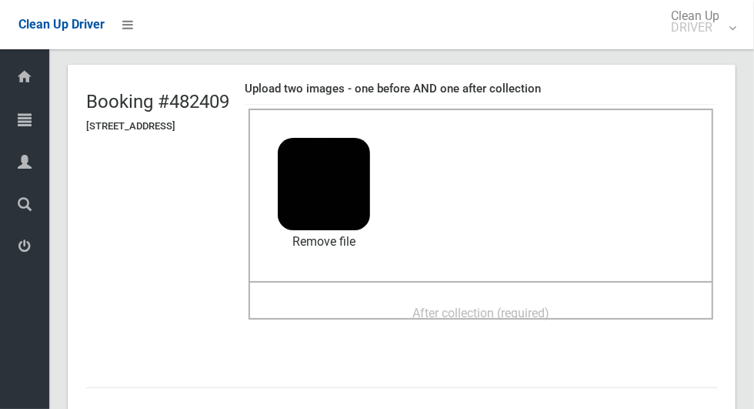
click at [448, 305] on span "After collection (required)" at bounding box center [480, 312] width 137 height 15
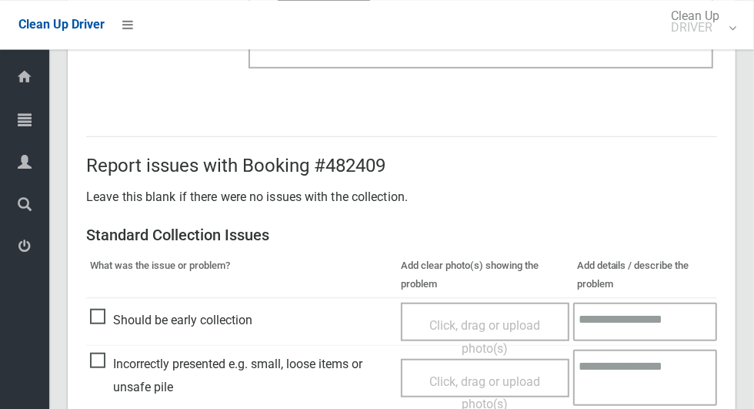
scroll to position [1259, 0]
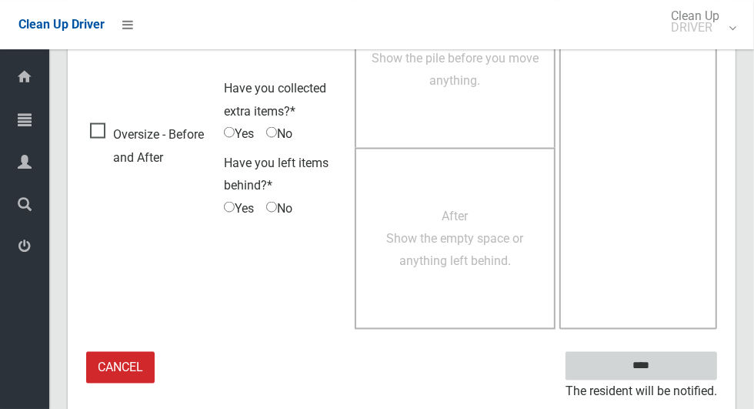
click at [668, 372] on input "****" at bounding box center [642, 366] width 152 height 28
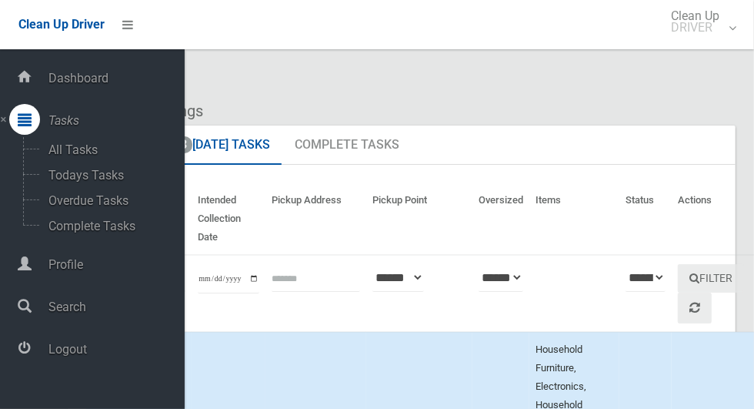
click at [112, 356] on span "Logout" at bounding box center [114, 349] width 141 height 15
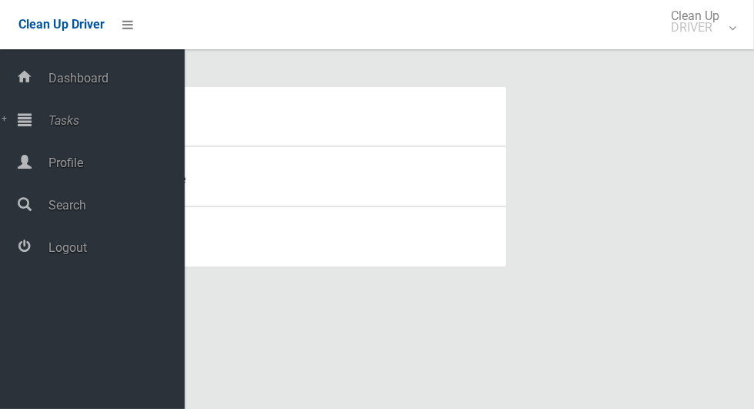
click at [79, 128] on span "Tasks" at bounding box center [114, 120] width 141 height 15
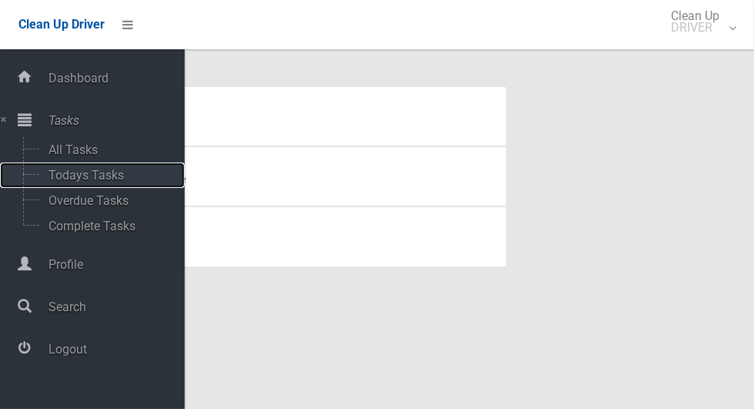
click at [123, 182] on span "Todays Tasks" at bounding box center [108, 175] width 128 height 15
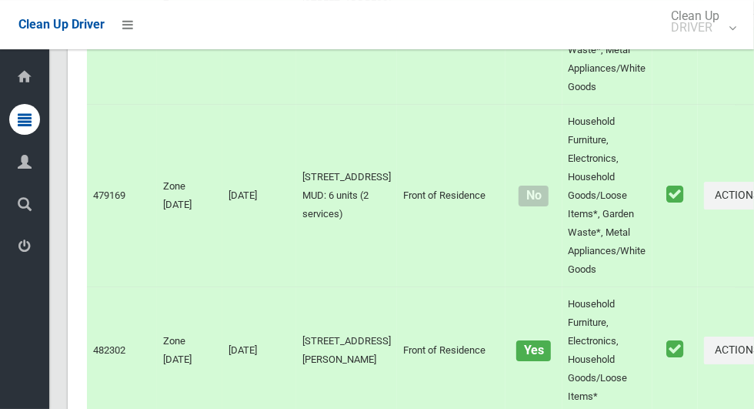
scroll to position [9216, 0]
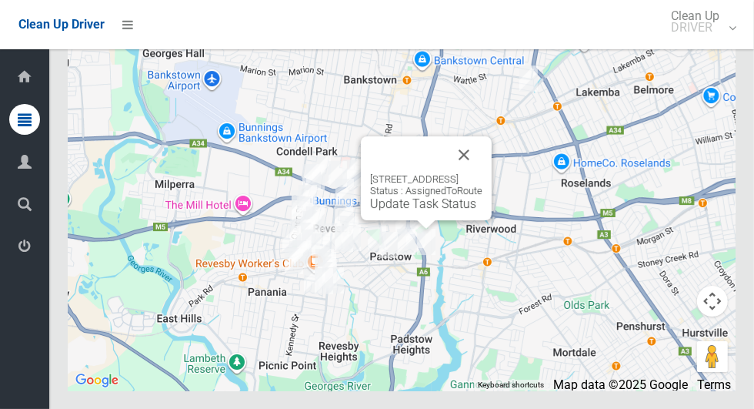
click at [482, 173] on button "Close" at bounding box center [463, 154] width 37 height 37
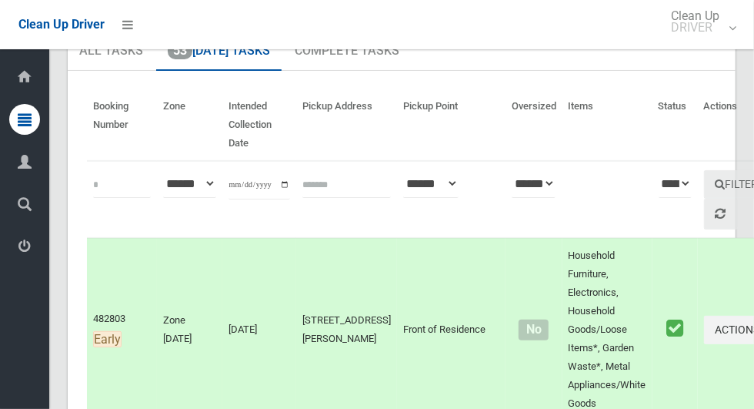
scroll to position [0, 0]
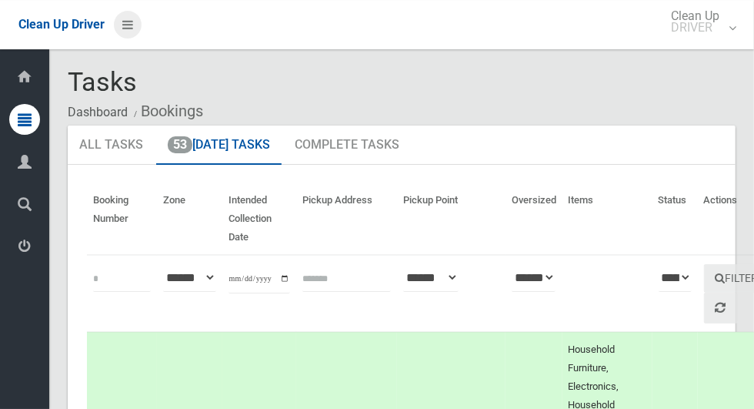
click at [133, 24] on icon at bounding box center [127, 25] width 11 height 26
